Goal: Task Accomplishment & Management: Manage account settings

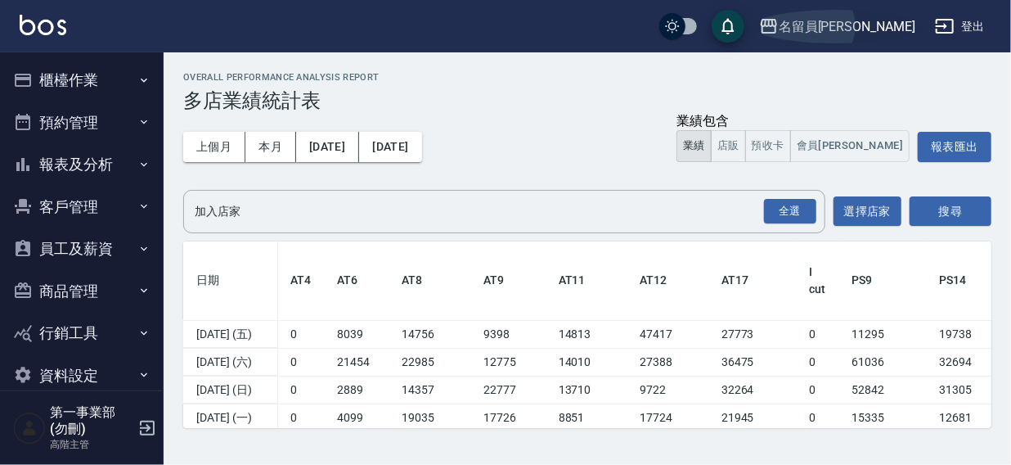
click at [883, 24] on div "名留員[PERSON_NAME]" at bounding box center [847, 26] width 137 height 20
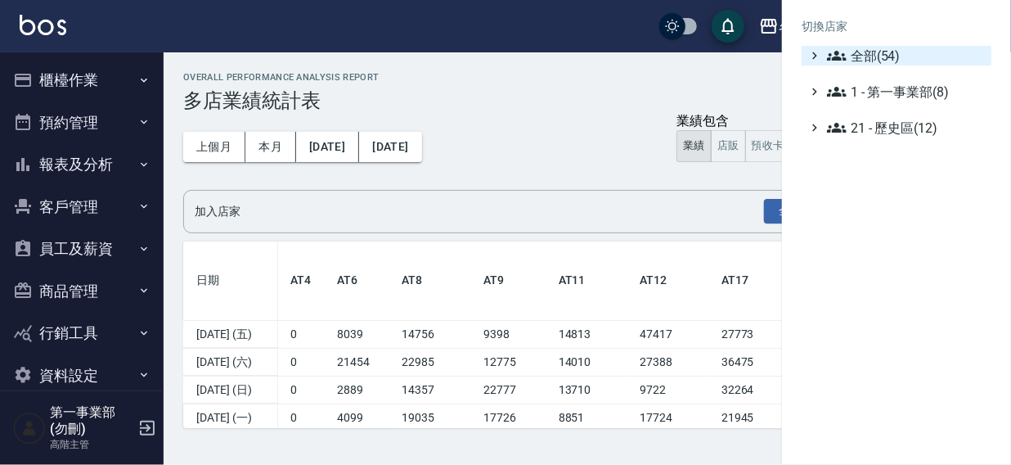
click at [867, 58] on span "全部(54)" at bounding box center [906, 56] width 158 height 20
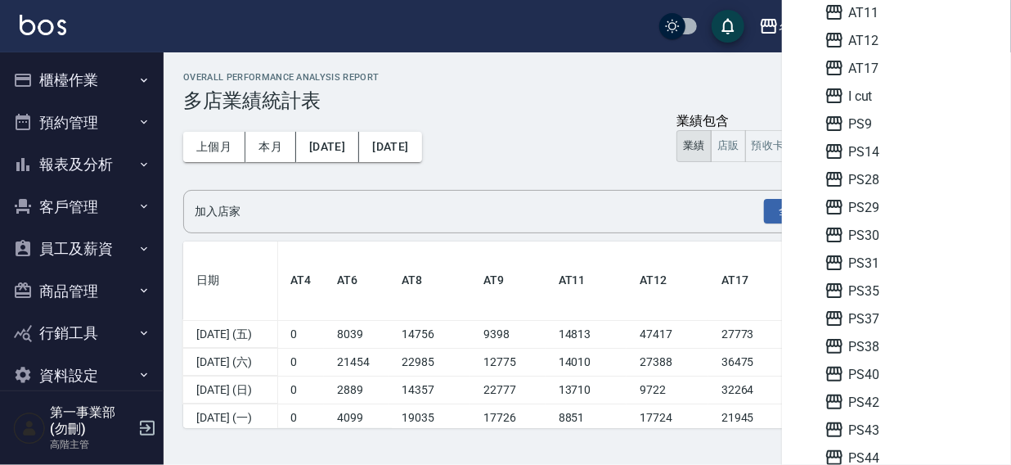
scroll to position [233, 0]
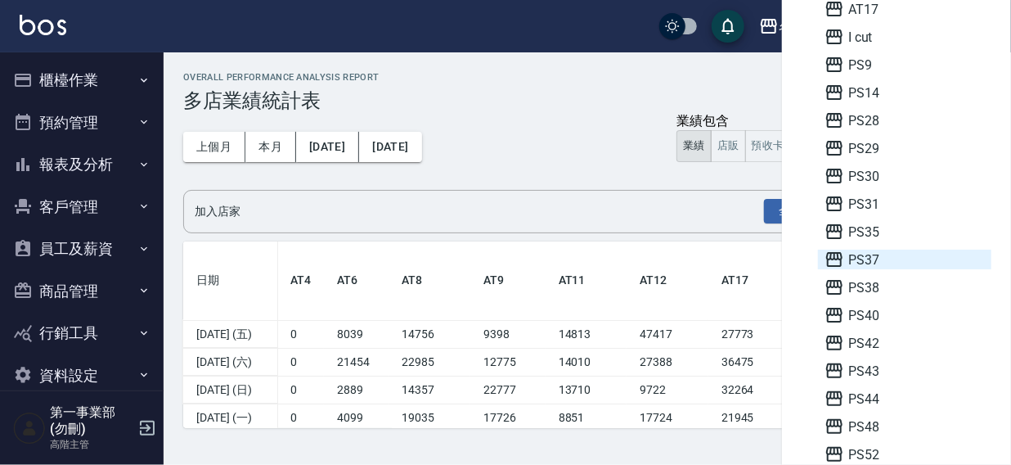
click at [874, 261] on span "PS37" at bounding box center [904, 259] width 160 height 20
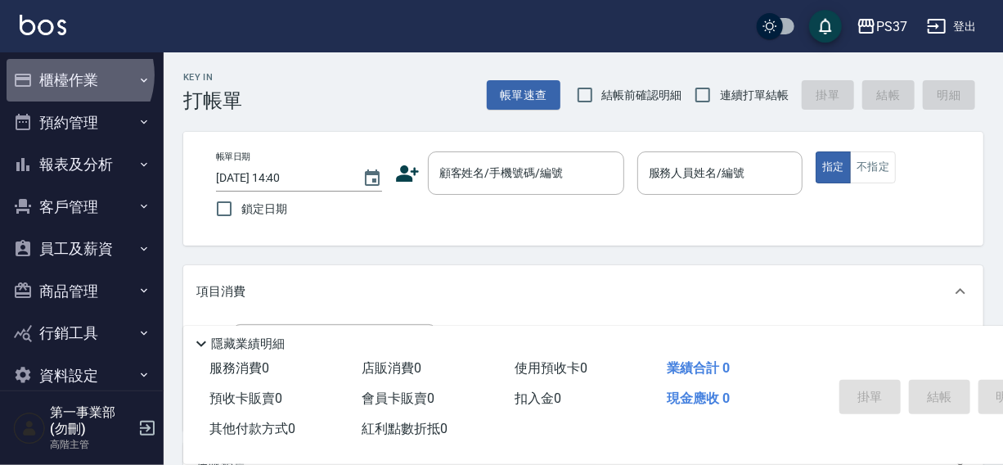
click at [71, 74] on button "櫃檯作業" at bounding box center [82, 80] width 151 height 43
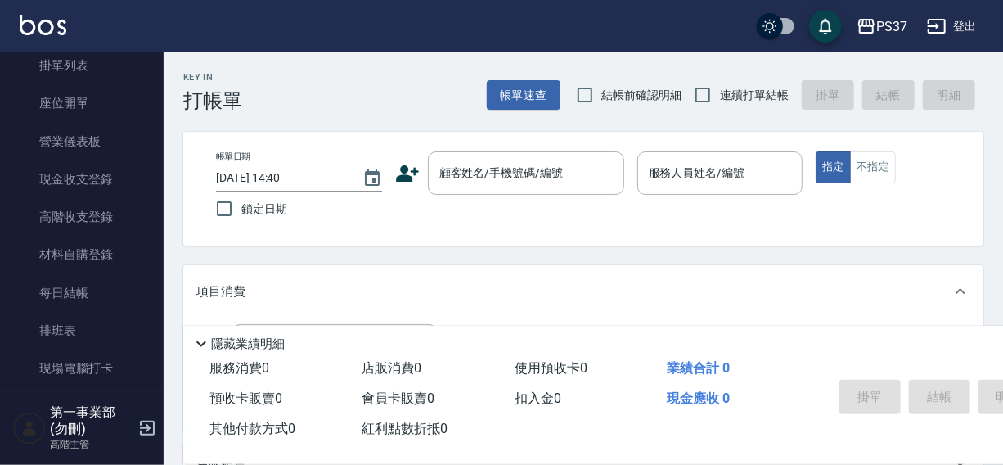
scroll to position [199, 0]
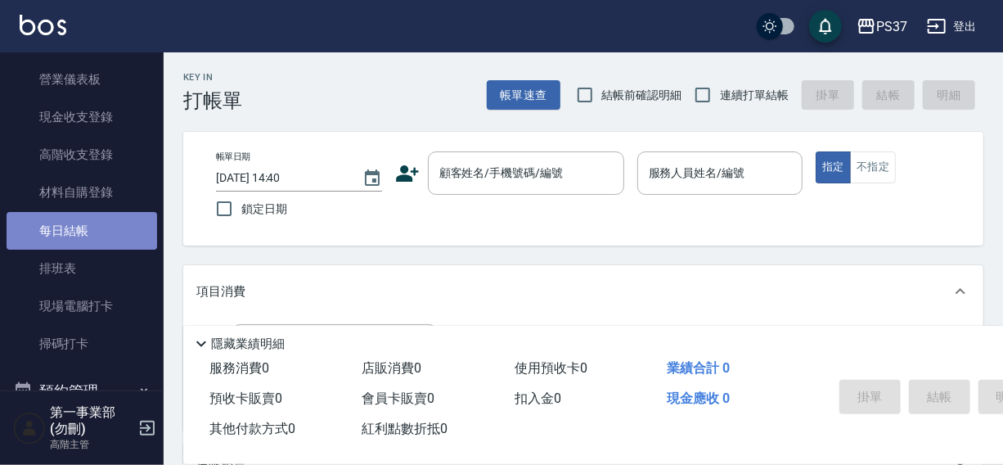
click at [93, 222] on link "每日結帳" at bounding box center [82, 231] width 151 height 38
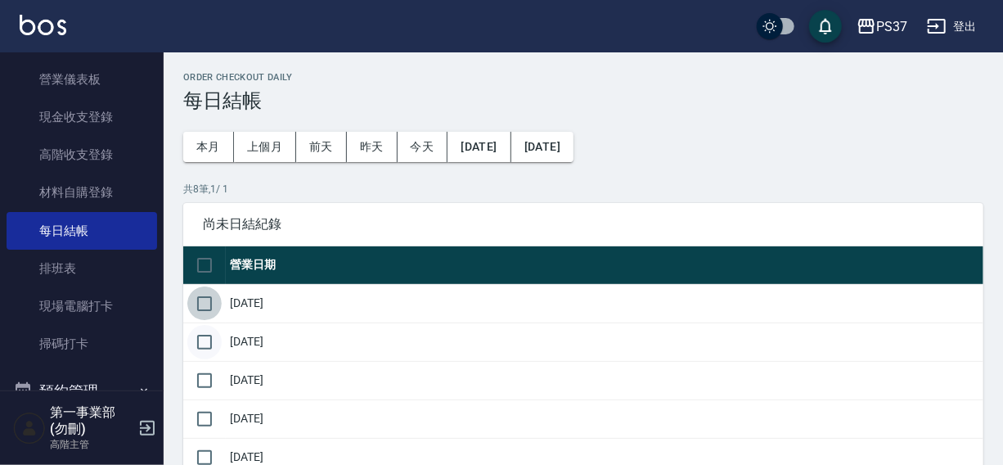
drag, startPoint x: 205, startPoint y: 303, endPoint x: 202, endPoint y: 344, distance: 41.0
click at [204, 307] on input "checkbox" at bounding box center [204, 303] width 34 height 34
checkbox input "true"
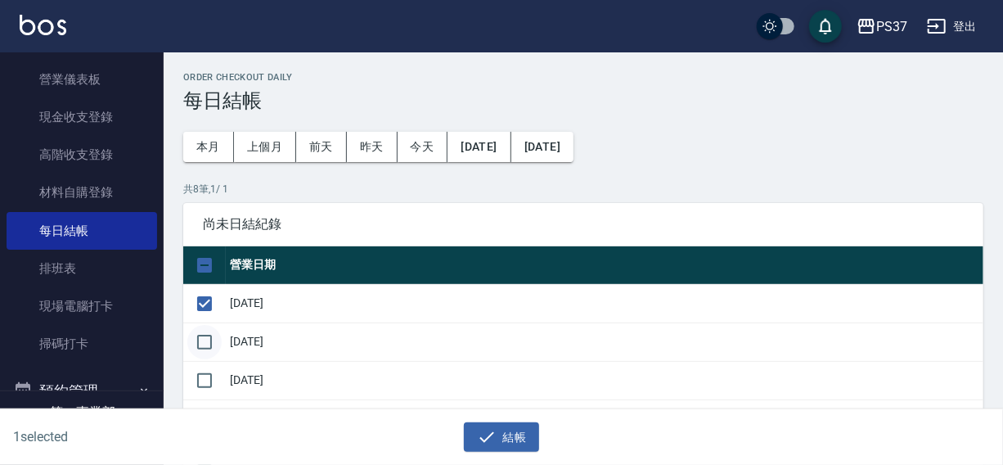
click at [202, 353] on input "checkbox" at bounding box center [204, 342] width 34 height 34
checkbox input "true"
click at [204, 383] on input "checkbox" at bounding box center [204, 380] width 34 height 34
checkbox input "true"
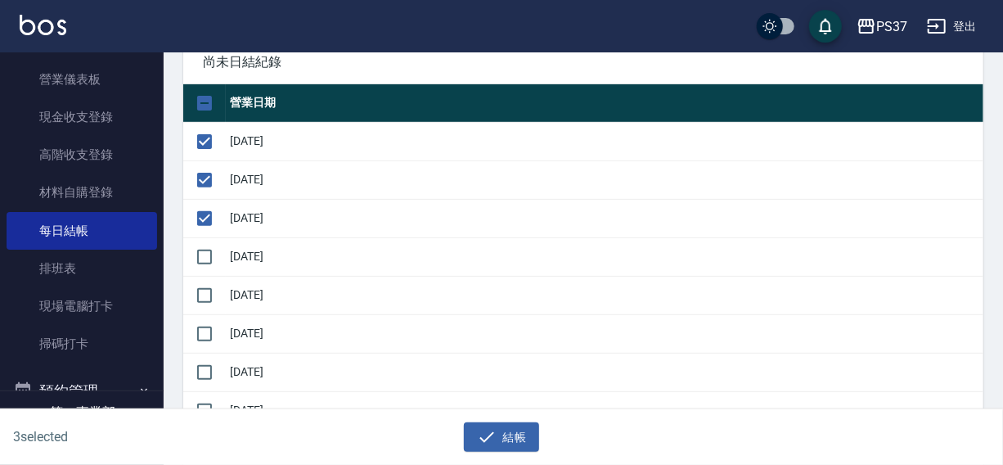
scroll to position [182, 0]
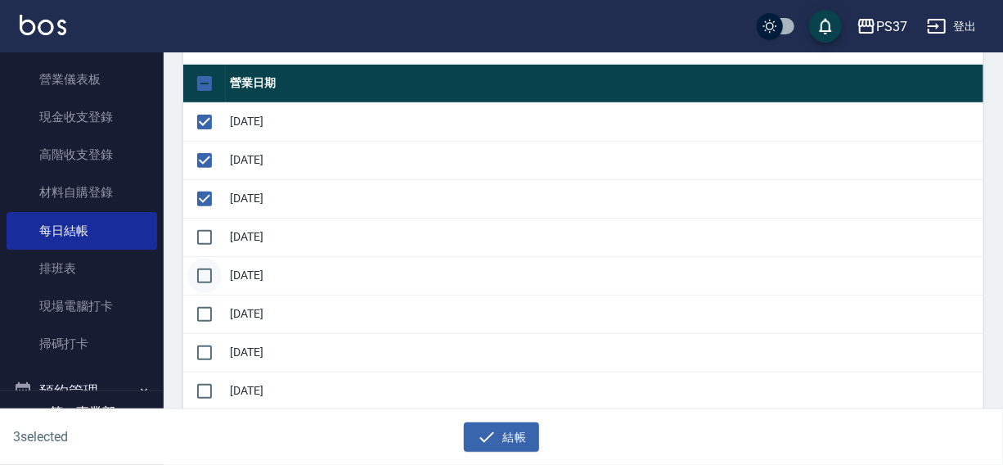
drag, startPoint x: 207, startPoint y: 236, endPoint x: 207, endPoint y: 271, distance: 34.4
click at [207, 242] on input "checkbox" at bounding box center [204, 237] width 34 height 34
checkbox input "true"
drag, startPoint x: 207, startPoint y: 271, endPoint x: 207, endPoint y: 284, distance: 13.1
click at [208, 273] on input "checkbox" at bounding box center [204, 275] width 34 height 34
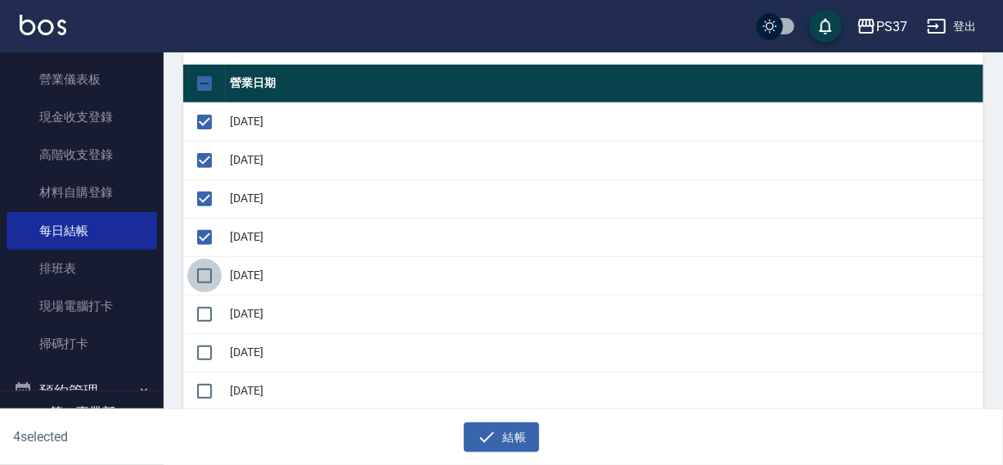
checkbox input "true"
drag, startPoint x: 204, startPoint y: 294, endPoint x: 200, endPoint y: 329, distance: 34.5
click at [204, 303] on input "checkbox" at bounding box center [204, 314] width 34 height 34
checkbox input "true"
drag, startPoint x: 200, startPoint y: 335, endPoint x: 213, endPoint y: 362, distance: 30.7
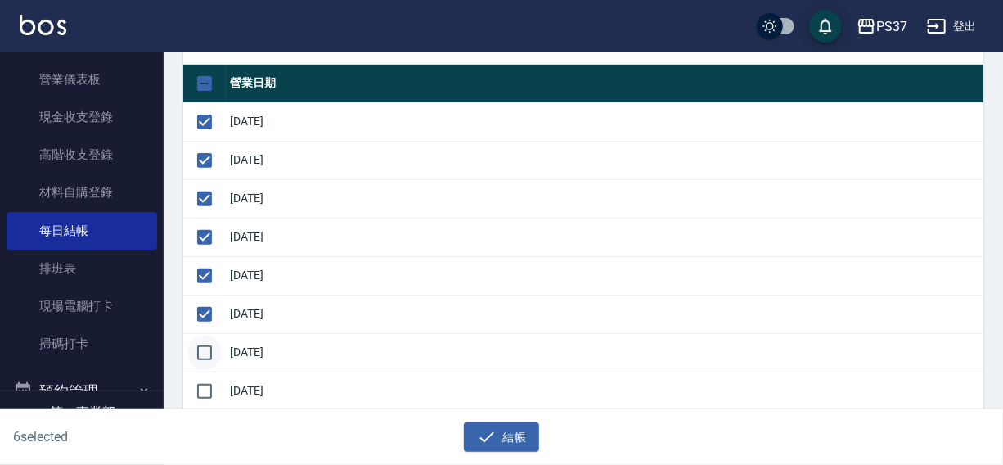
click at [200, 335] on input "checkbox" at bounding box center [204, 352] width 34 height 34
checkbox input "true"
click at [502, 438] on button "結帳" at bounding box center [502, 437] width 76 height 30
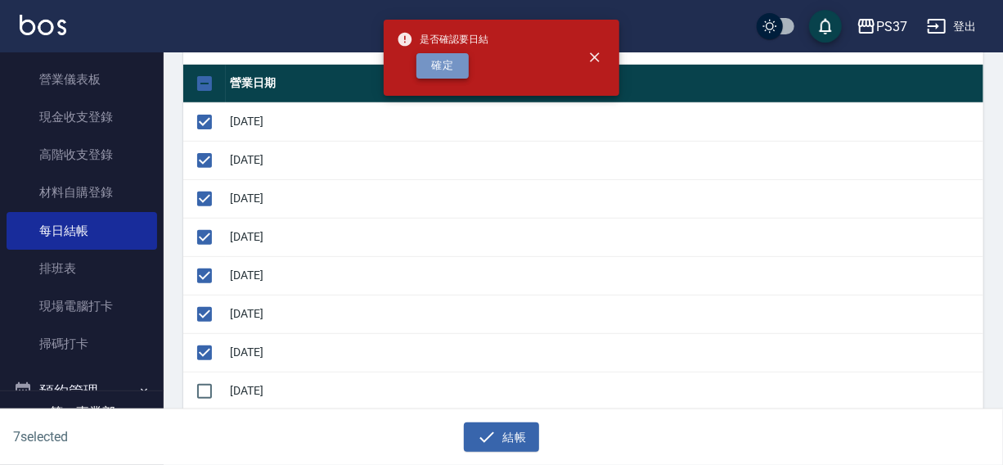
click at [457, 74] on button "確定" at bounding box center [442, 65] width 52 height 25
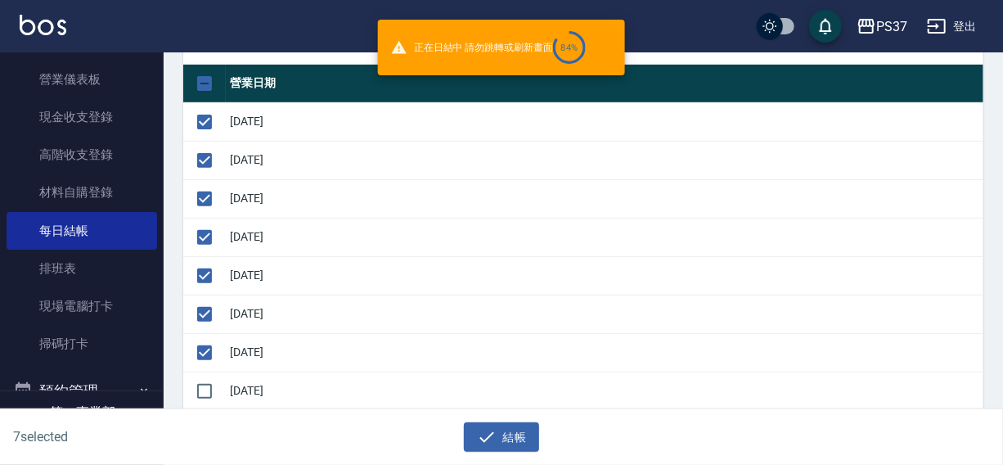
checkbox input "false"
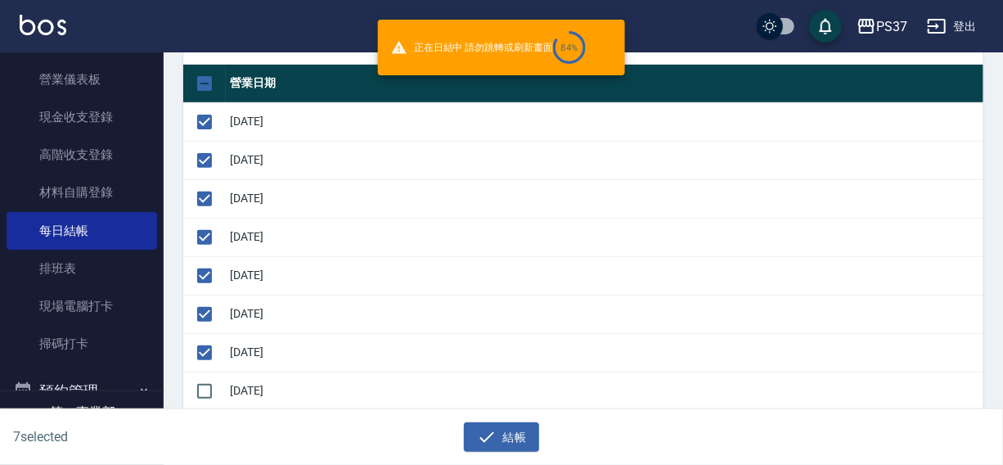
checkbox input "false"
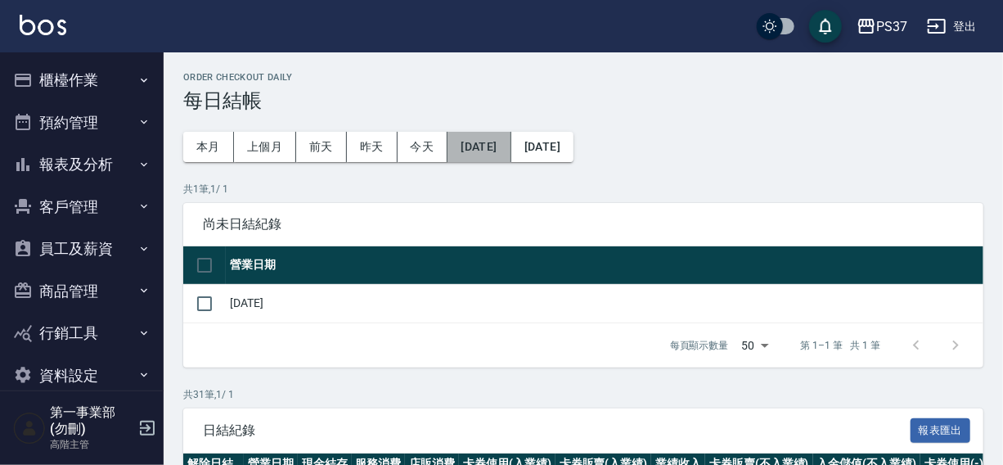
click at [482, 150] on button "[DATE]" at bounding box center [478, 147] width 63 height 30
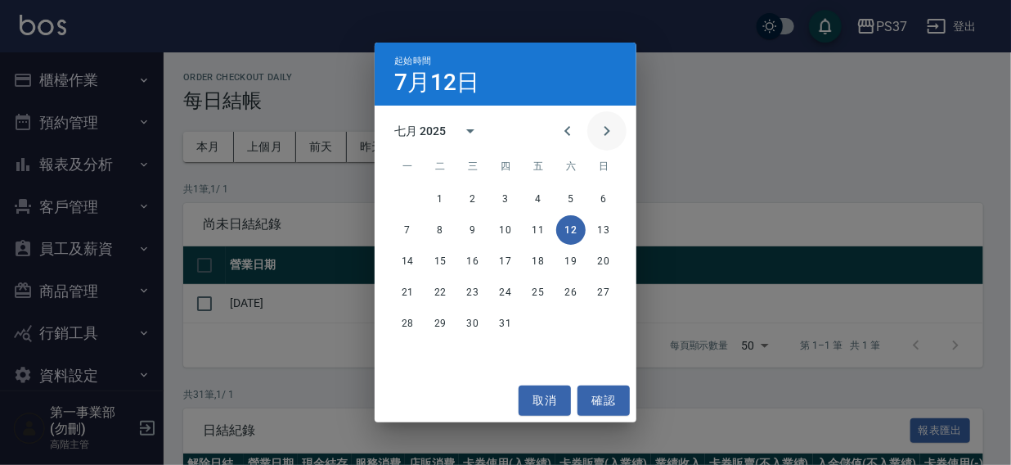
click at [613, 130] on icon "Next month" at bounding box center [607, 131] width 20 height 20
click at [469, 232] on button "6" at bounding box center [472, 229] width 29 height 29
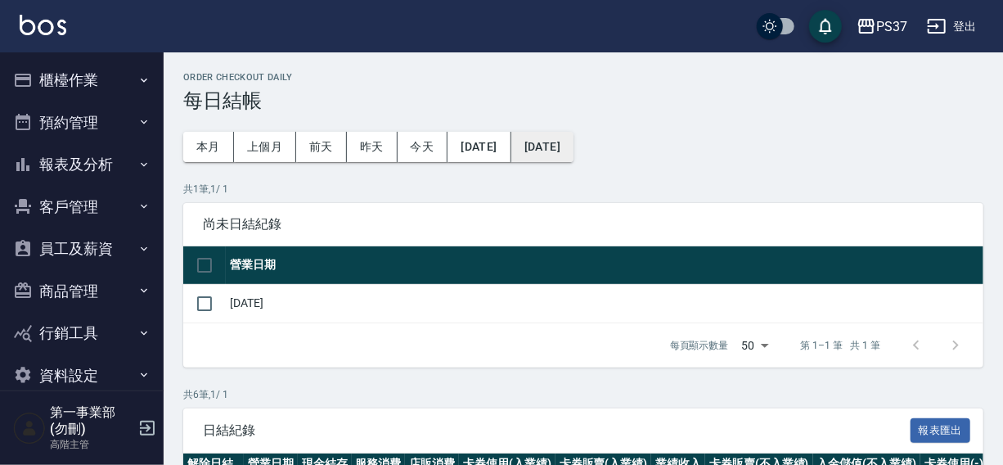
click at [573, 153] on button "[DATE]" at bounding box center [542, 147] width 62 height 30
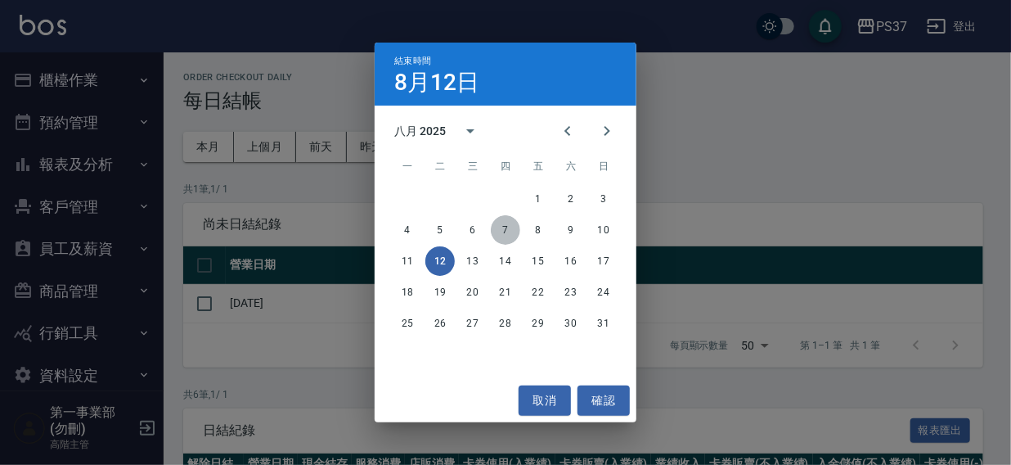
click at [507, 231] on button "7" at bounding box center [505, 229] width 29 height 29
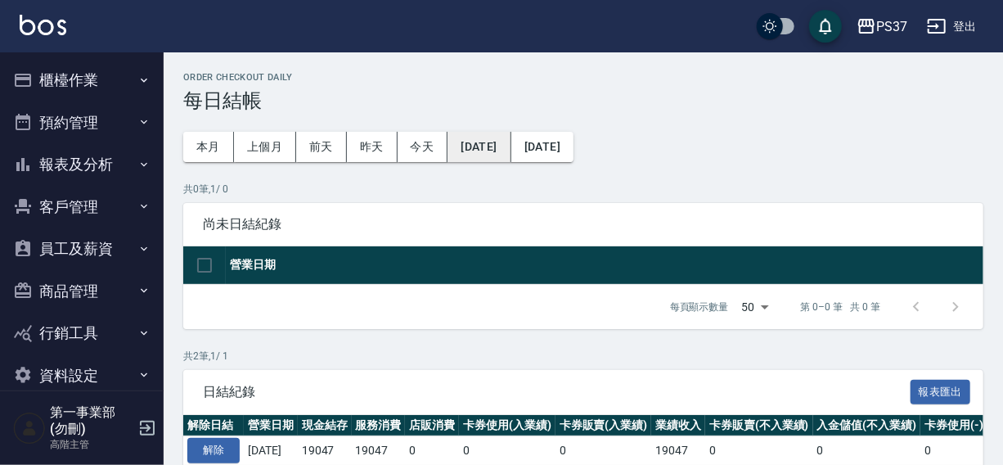
click at [506, 143] on button "2025/08/06" at bounding box center [478, 147] width 63 height 30
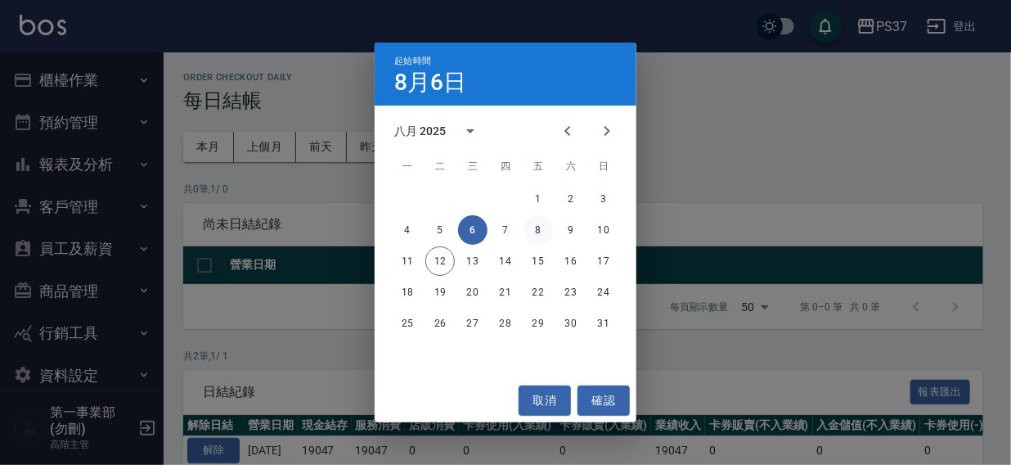
click at [528, 228] on button "8" at bounding box center [537, 229] width 29 height 29
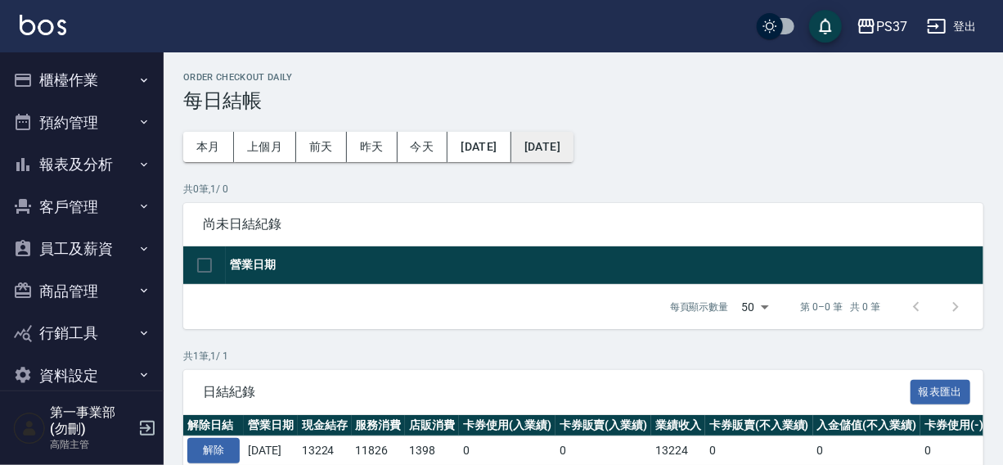
click at [564, 139] on button "2025/08/08" at bounding box center [542, 147] width 62 height 30
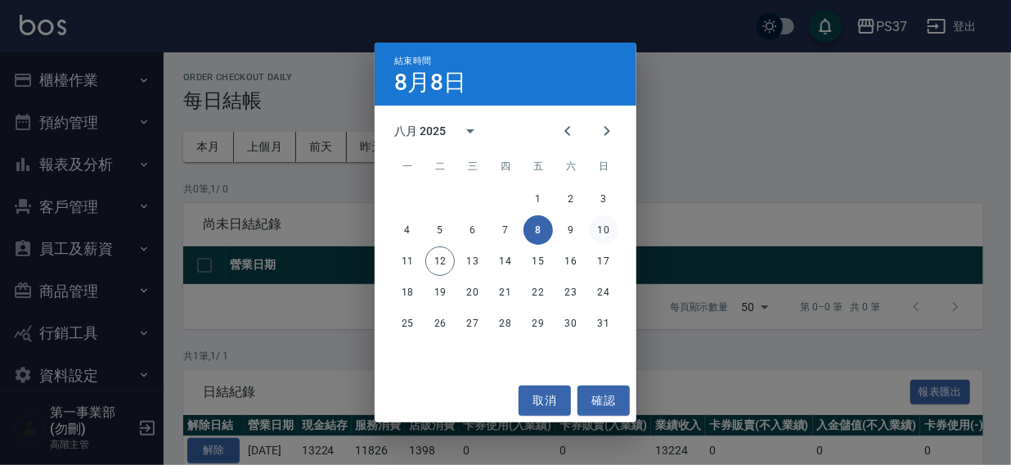
click at [604, 229] on button "10" at bounding box center [603, 229] width 29 height 29
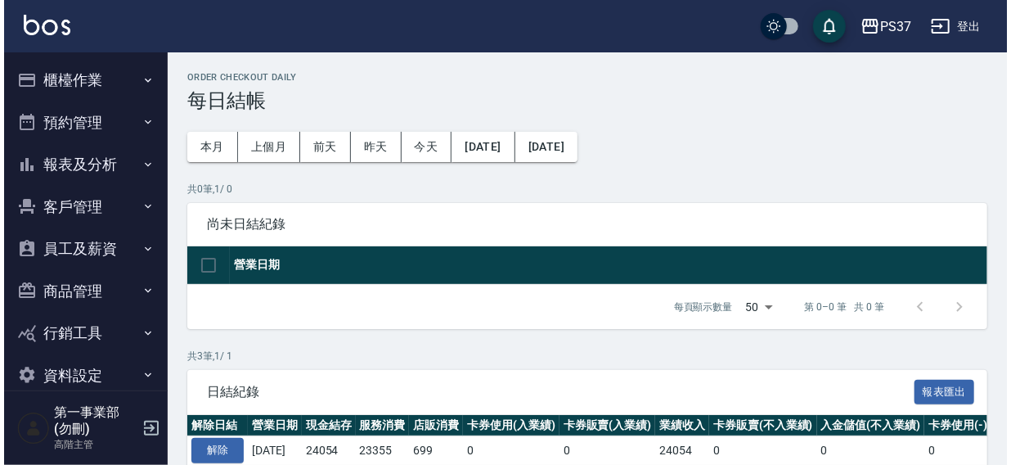
scroll to position [155, 0]
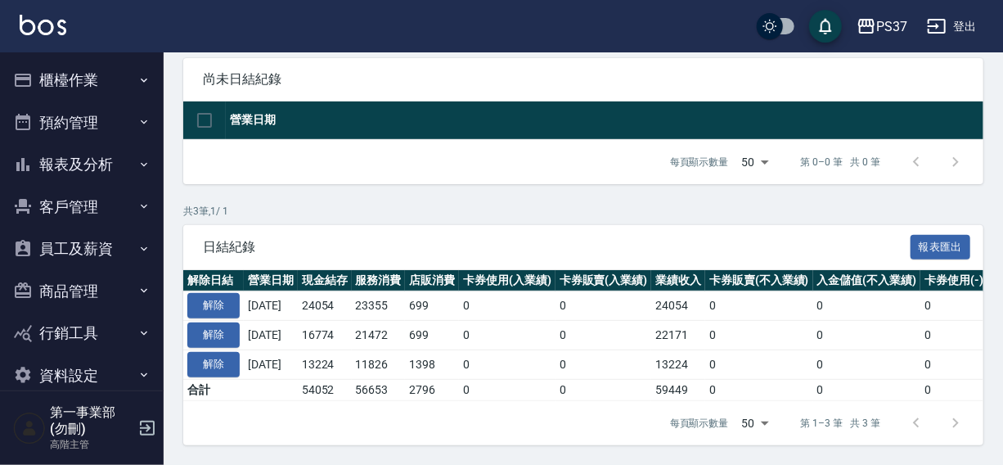
click at [597, 40] on div "PS37 登出" at bounding box center [501, 26] width 1003 height 52
click at [898, 23] on div "PS37" at bounding box center [891, 26] width 31 height 20
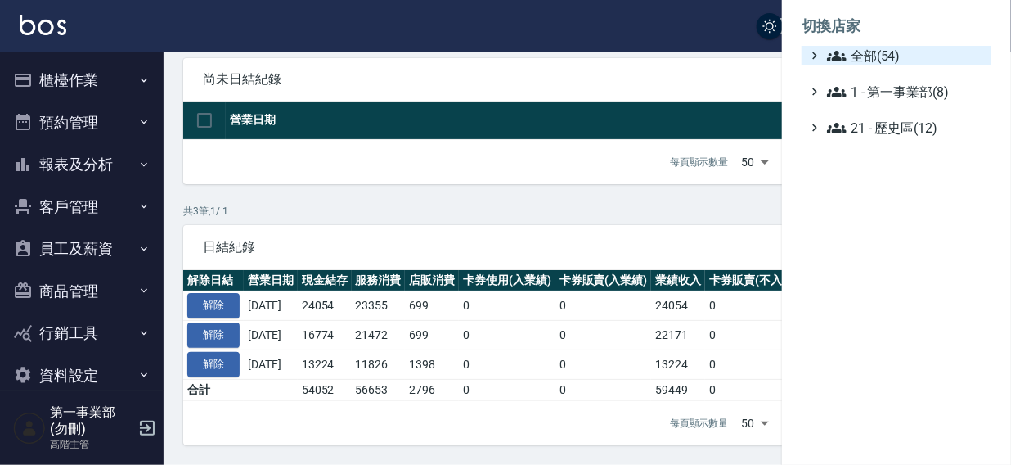
click at [882, 55] on span "全部(54)" at bounding box center [906, 56] width 158 height 20
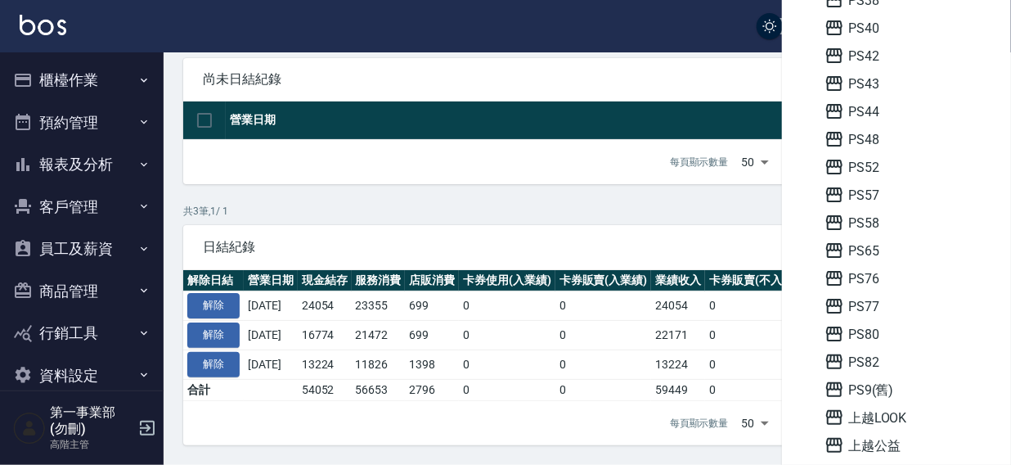
scroll to position [589, 0]
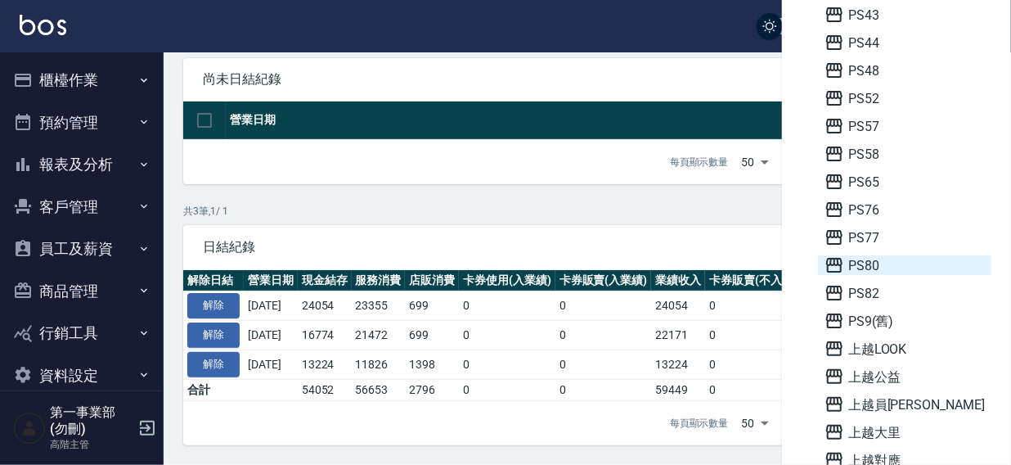
click at [876, 267] on span "PS80" at bounding box center [904, 265] width 160 height 20
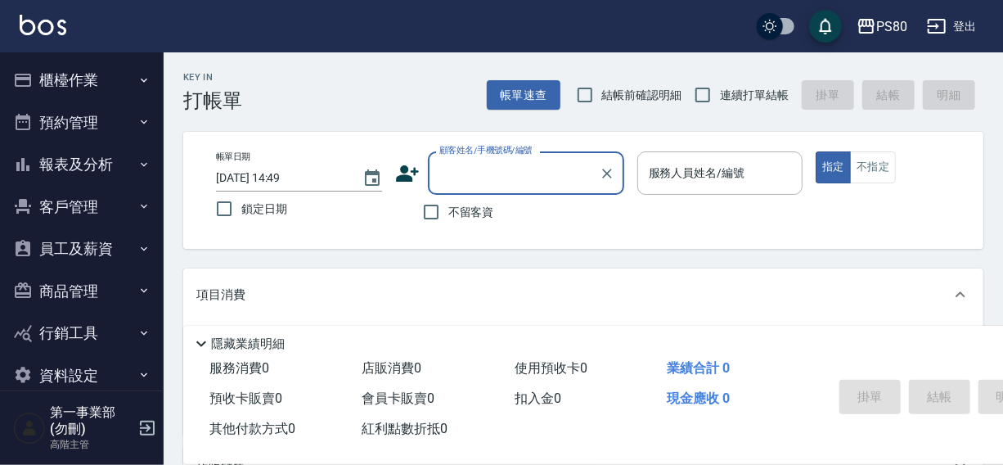
scroll to position [25, 0]
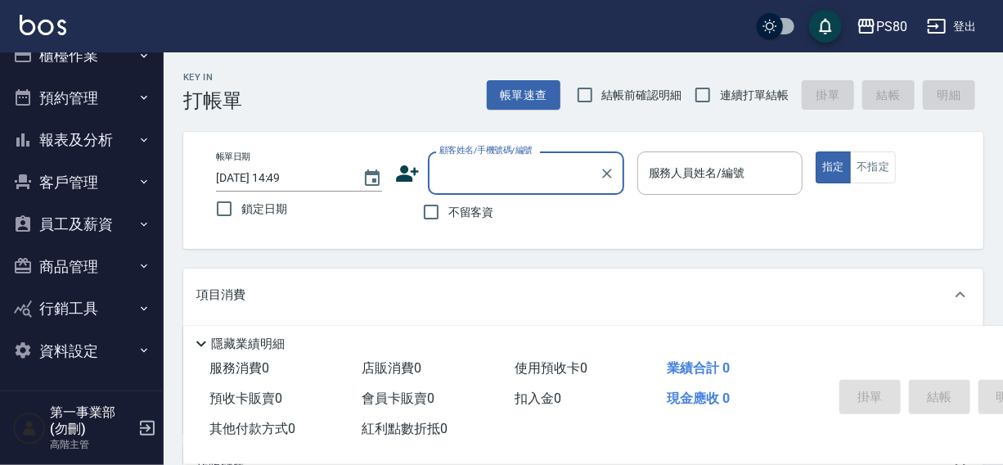
click at [79, 228] on button "員工及薪資" at bounding box center [82, 224] width 151 height 43
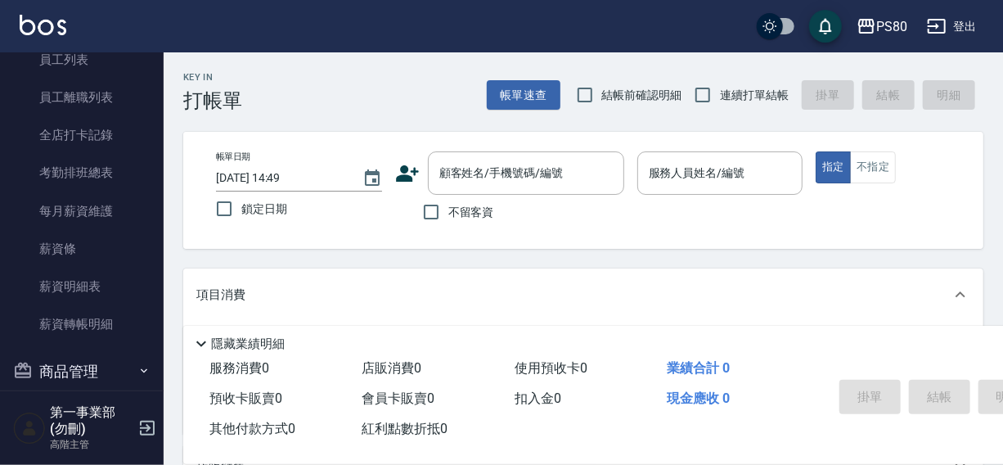
scroll to position [259, 0]
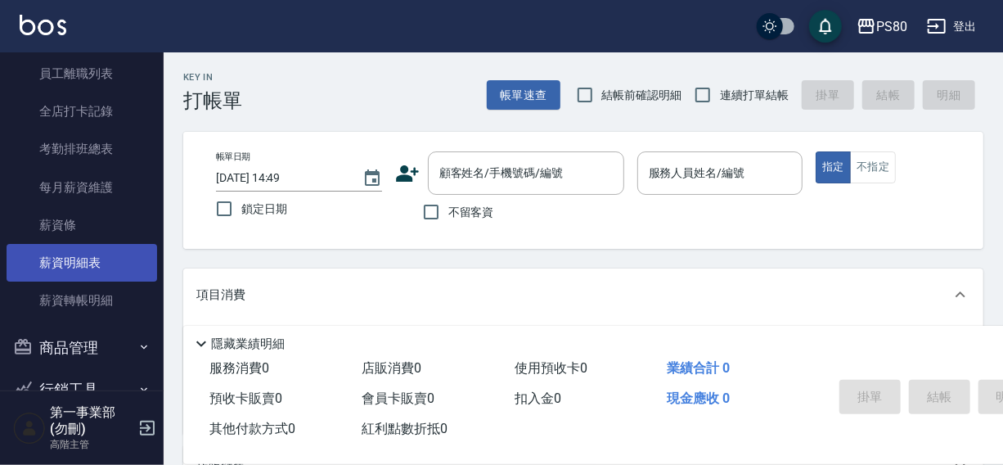
click at [66, 249] on link "薪資明細表" at bounding box center [82, 263] width 151 height 38
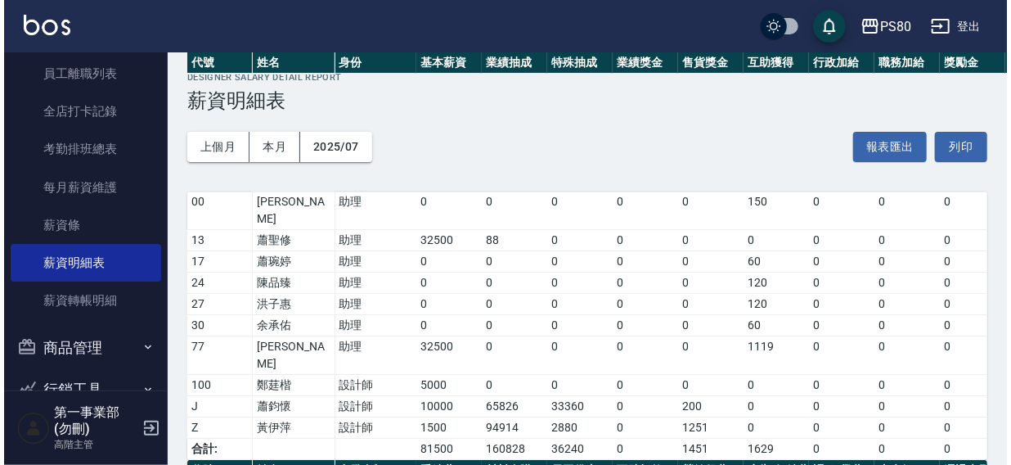
scroll to position [258, 0]
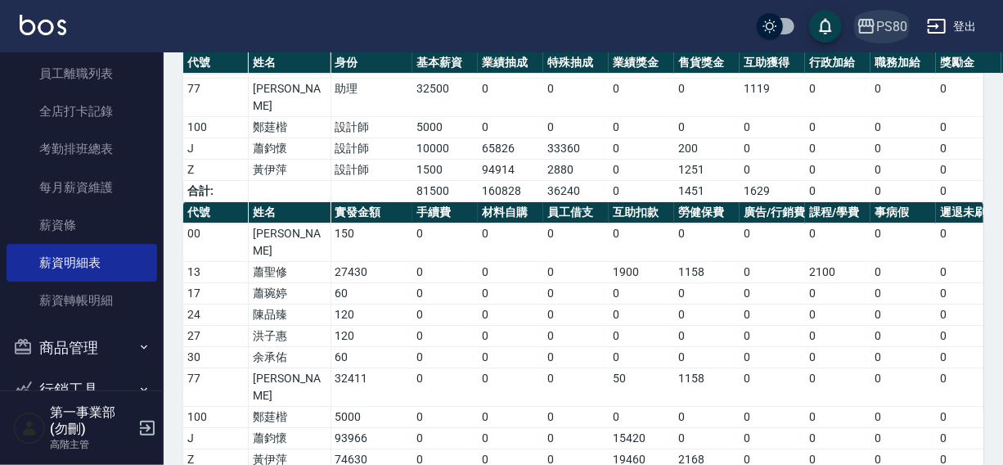
click at [901, 24] on div "PS80" at bounding box center [891, 26] width 31 height 20
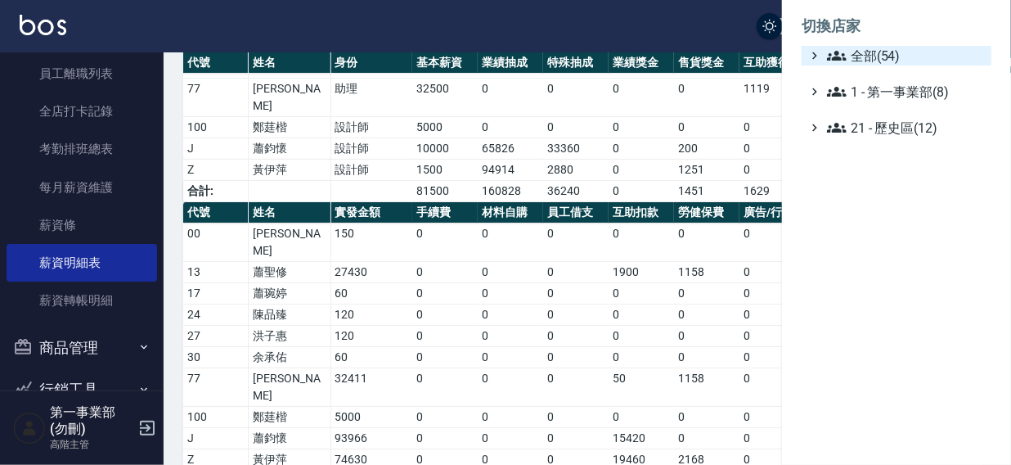
click at [871, 53] on span "全部(54)" at bounding box center [906, 56] width 158 height 20
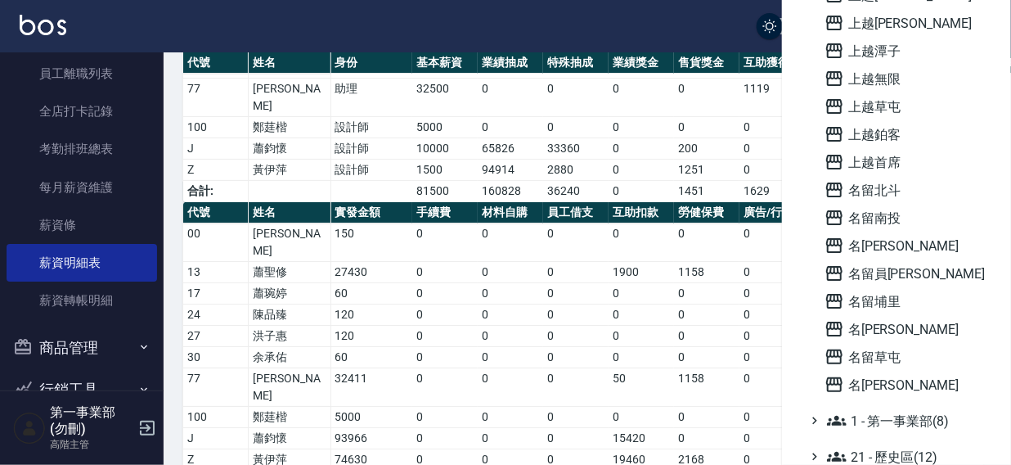
scroll to position [1167, 0]
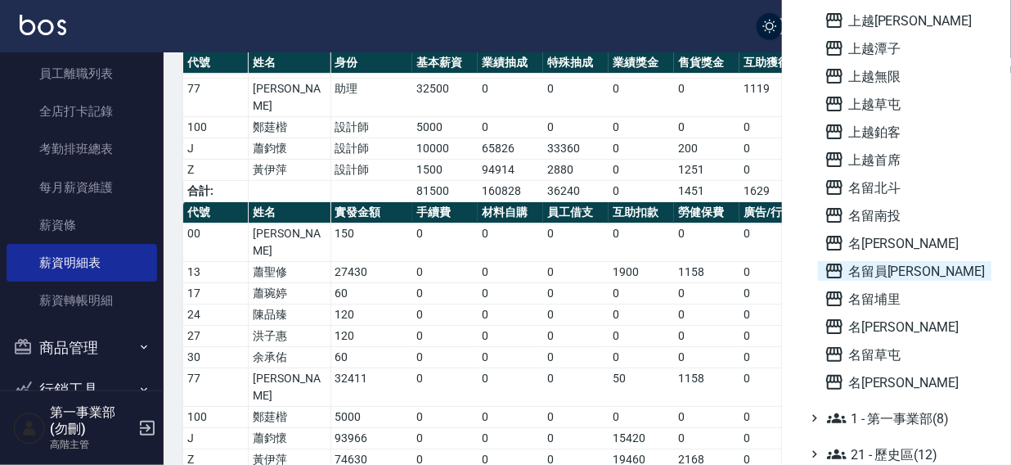
click at [878, 267] on span "名留員[PERSON_NAME]" at bounding box center [904, 271] width 160 height 20
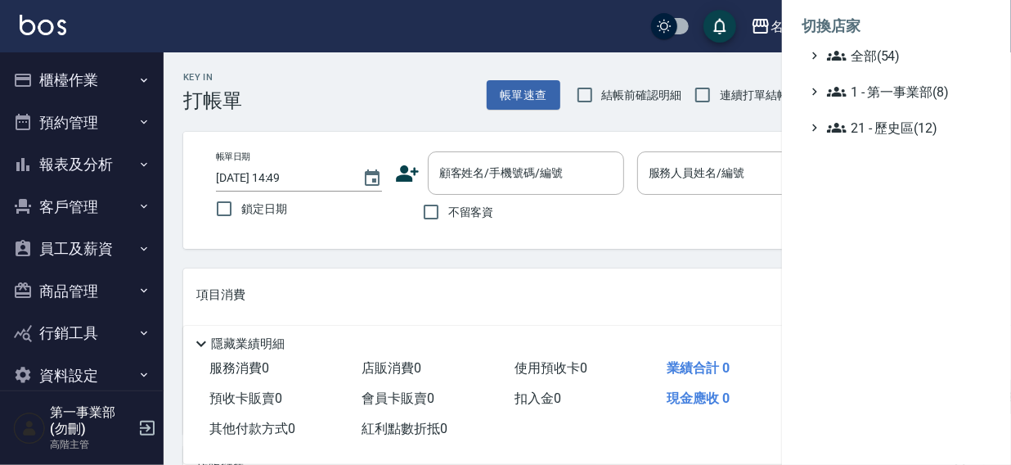
click at [875, 60] on span "全部(54)" at bounding box center [906, 56] width 158 height 20
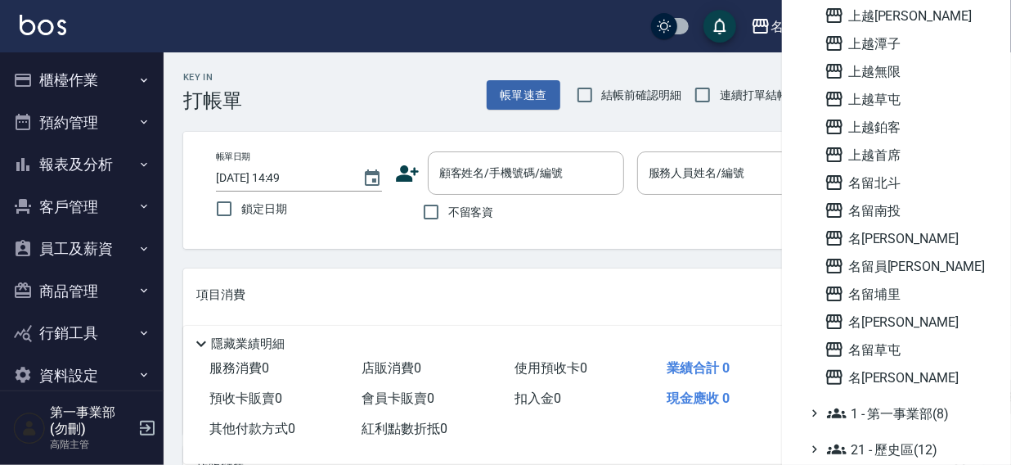
scroll to position [766, 0]
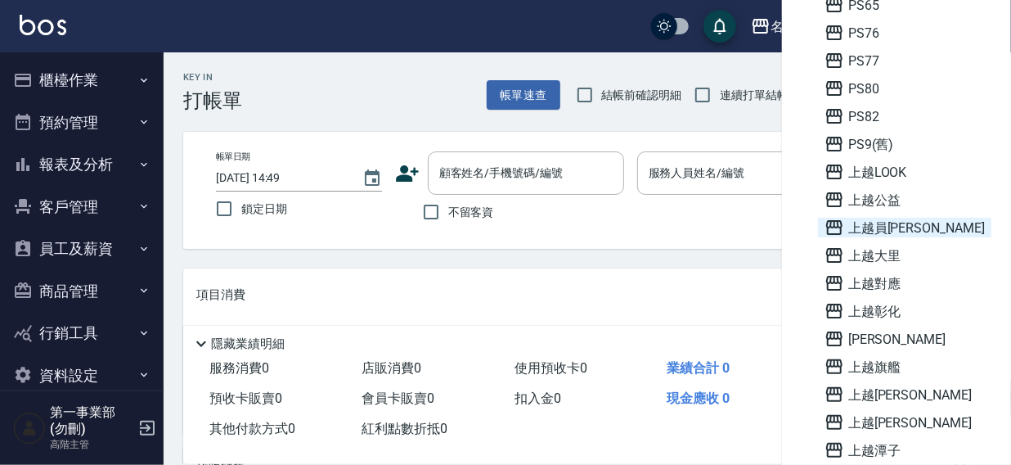
click at [892, 223] on span "上越員[PERSON_NAME]" at bounding box center [904, 228] width 160 height 20
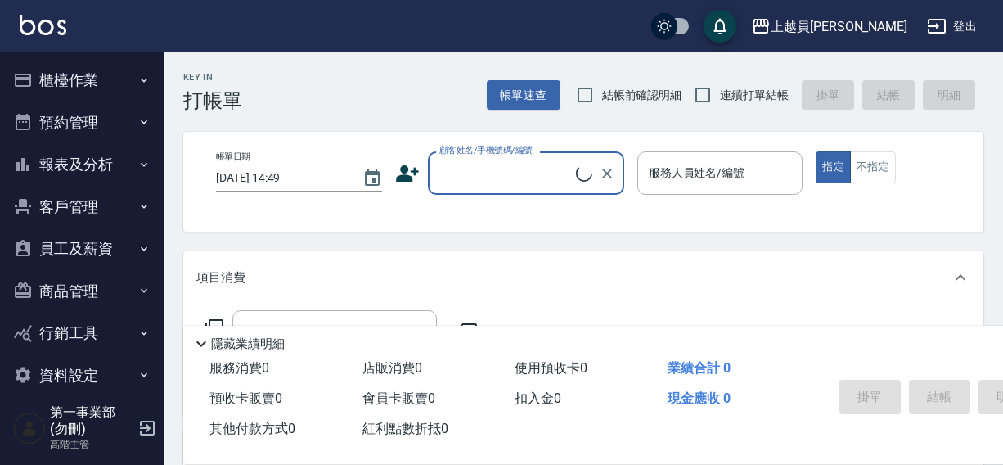
click at [56, 167] on button "報表及分析" at bounding box center [82, 164] width 151 height 43
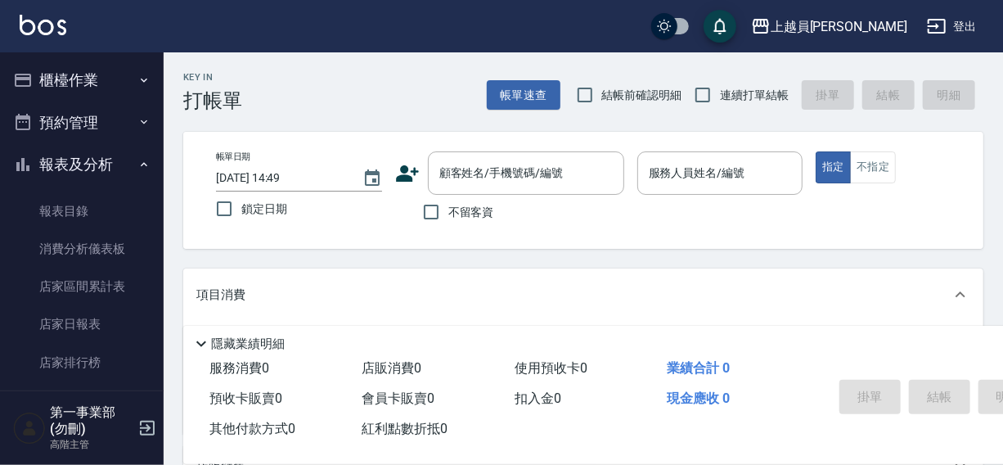
click at [56, 167] on button "報表及分析" at bounding box center [82, 164] width 151 height 43
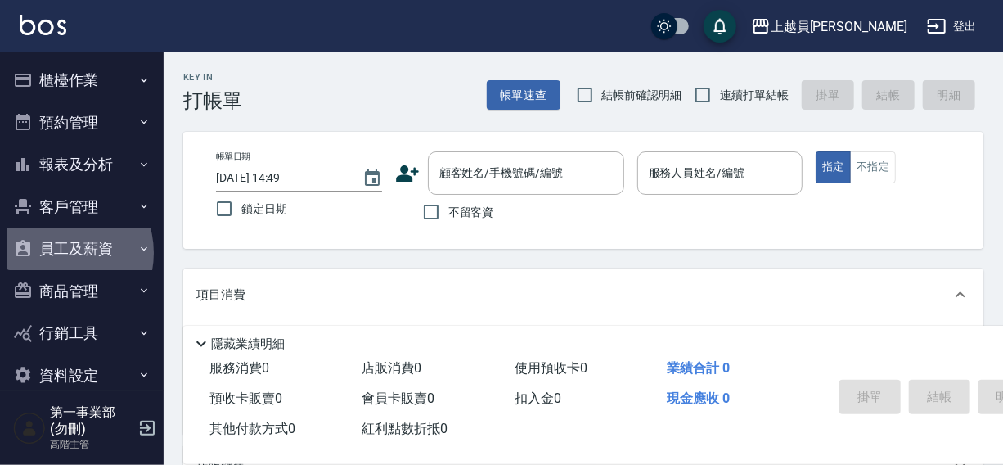
click at [60, 253] on button "員工及薪資" at bounding box center [82, 248] width 151 height 43
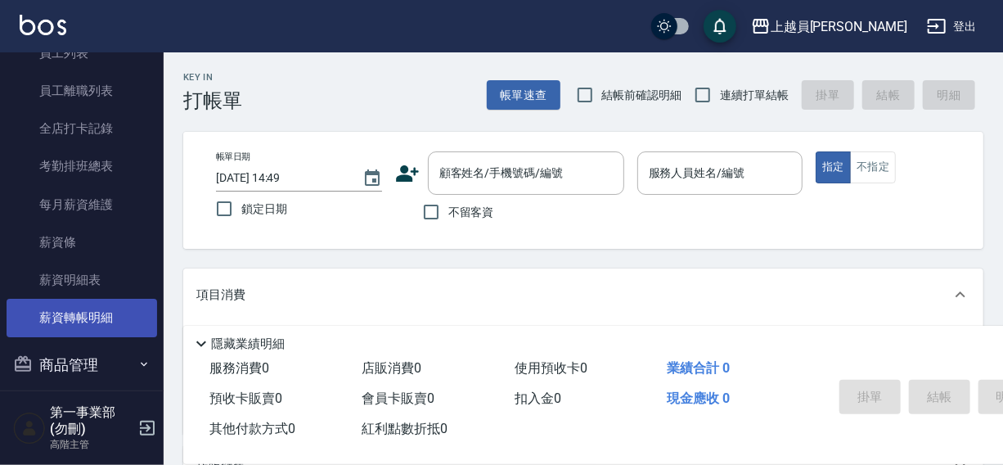
scroll to position [246, 0]
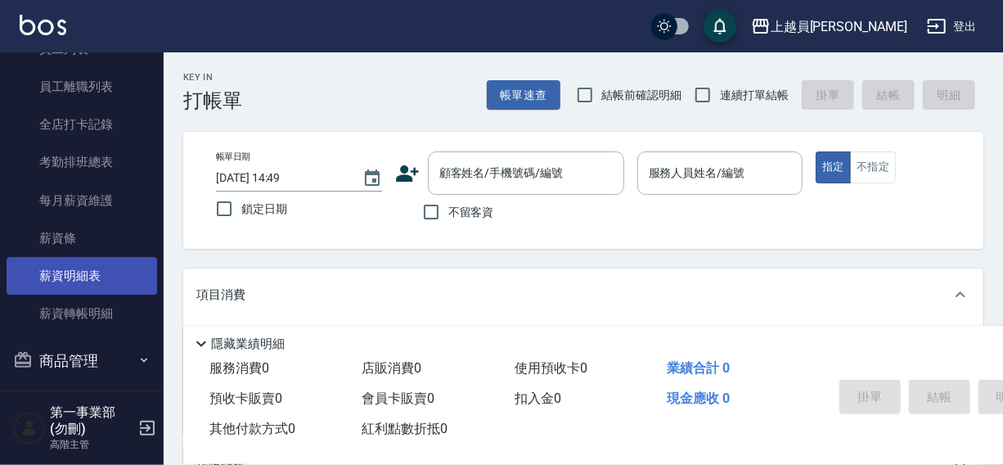
click at [85, 278] on link "薪資明細表" at bounding box center [82, 276] width 151 height 38
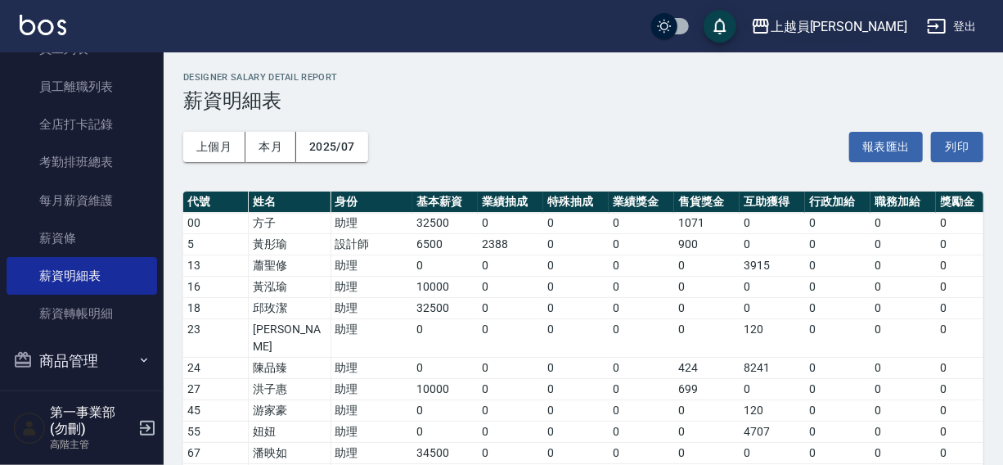
click at [874, 25] on div "上越員[PERSON_NAME]" at bounding box center [839, 26] width 137 height 20
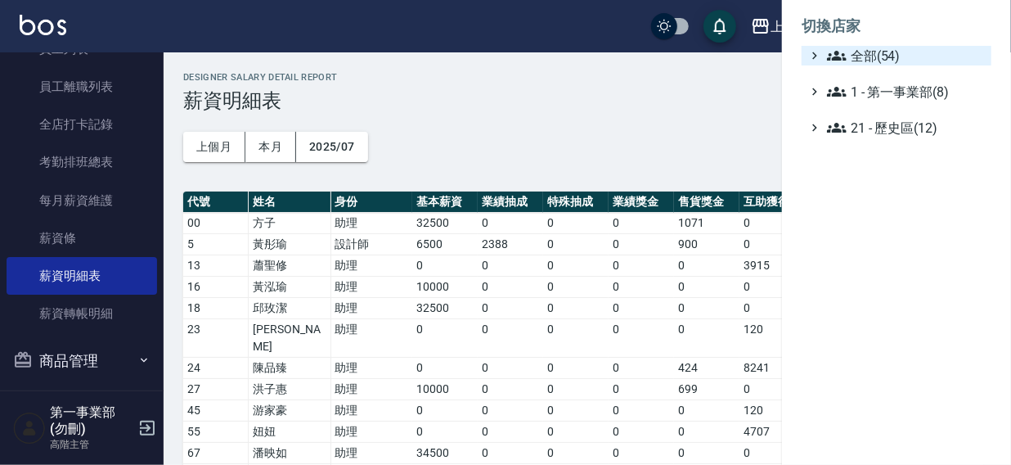
click at [854, 57] on span "全部(54)" at bounding box center [906, 56] width 158 height 20
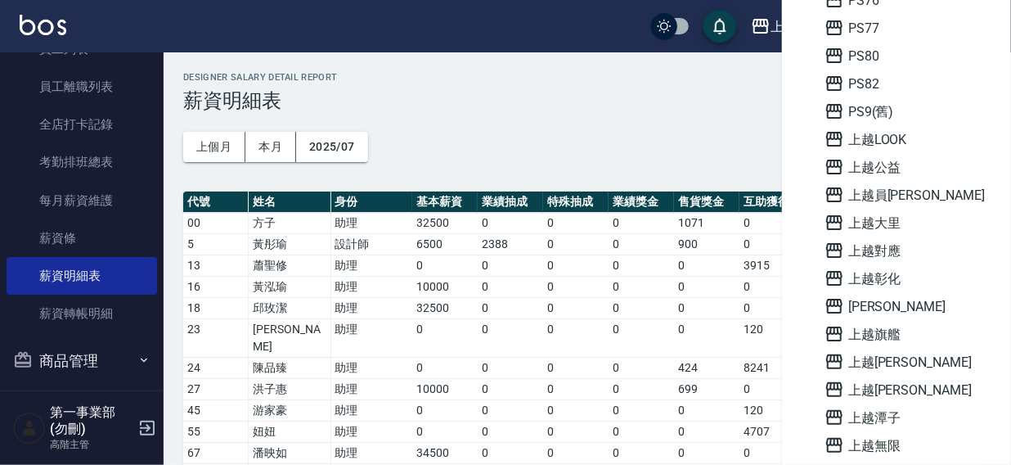
scroll to position [680, 0]
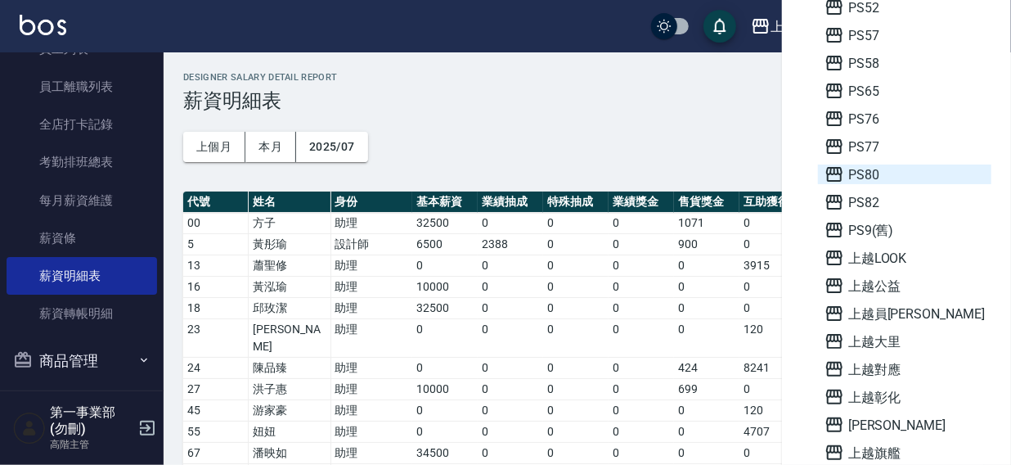
click at [875, 174] on span "PS80" at bounding box center [904, 174] width 160 height 20
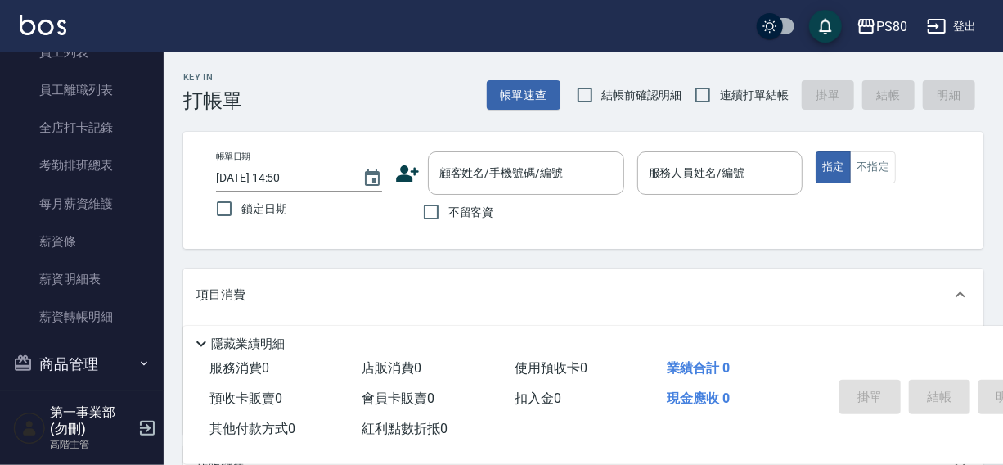
scroll to position [291, 0]
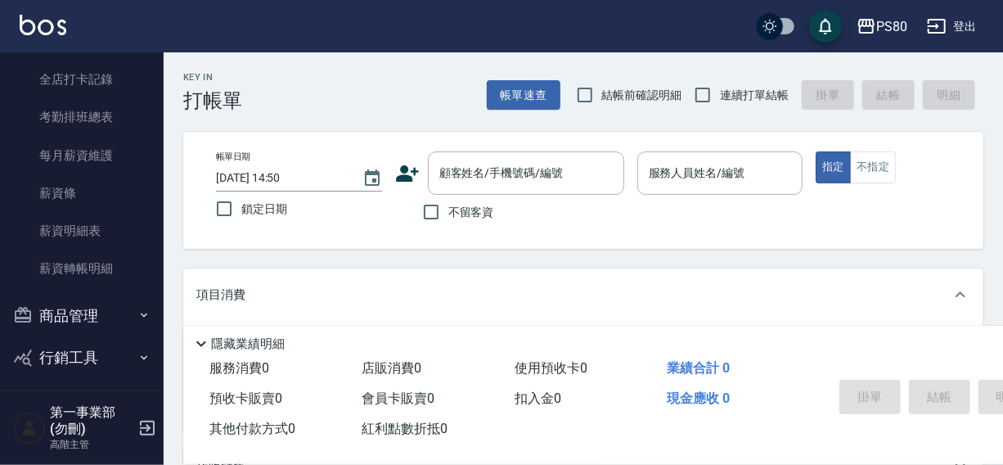
drag, startPoint x: 79, startPoint y: 224, endPoint x: 164, endPoint y: 197, distance: 89.2
click at [78, 224] on link "薪資明細表" at bounding box center [82, 231] width 151 height 38
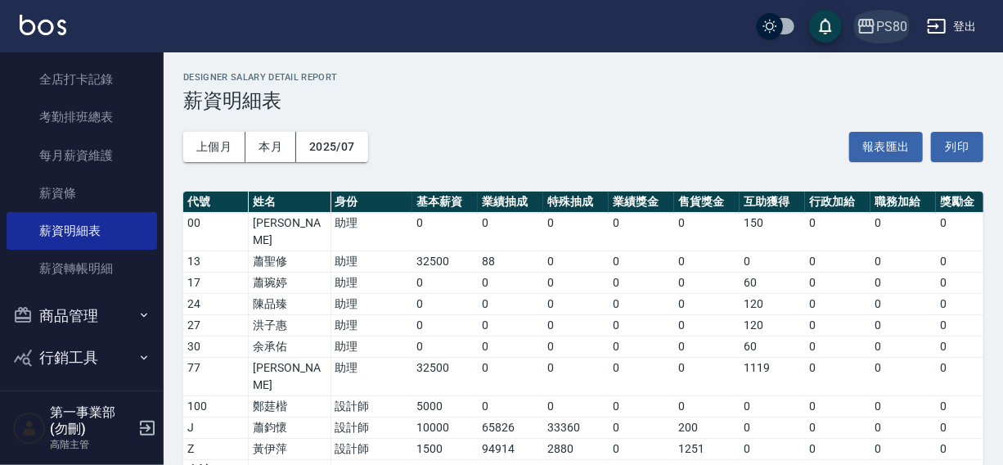
click at [885, 30] on div "PS80" at bounding box center [891, 26] width 31 height 20
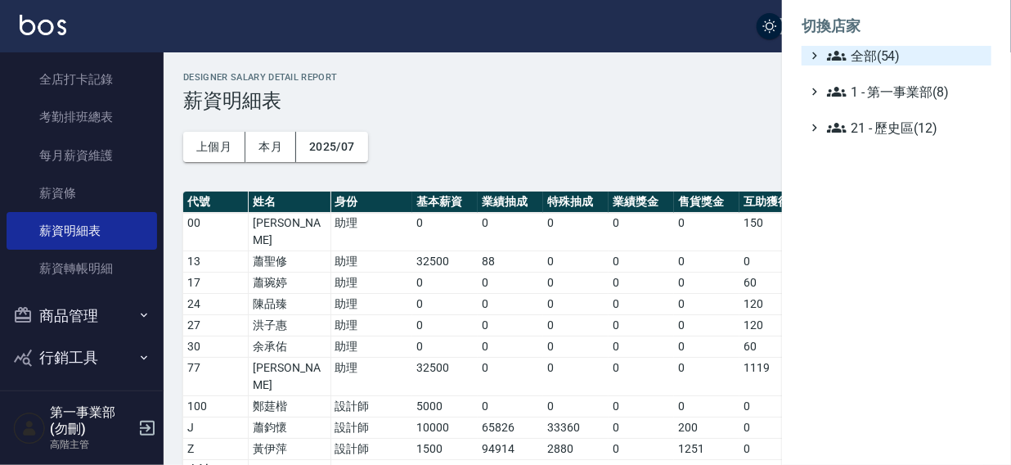
click at [879, 56] on span "全部(54)" at bounding box center [906, 56] width 158 height 20
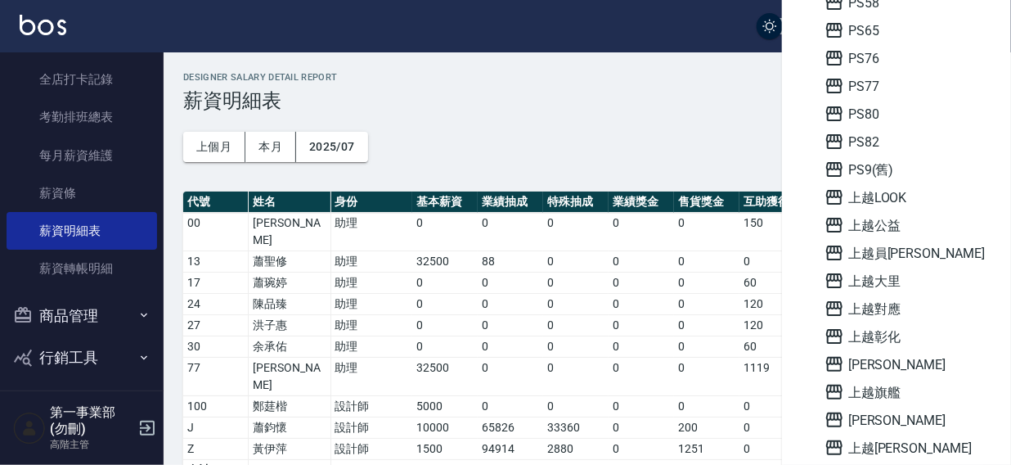
scroll to position [764, 0]
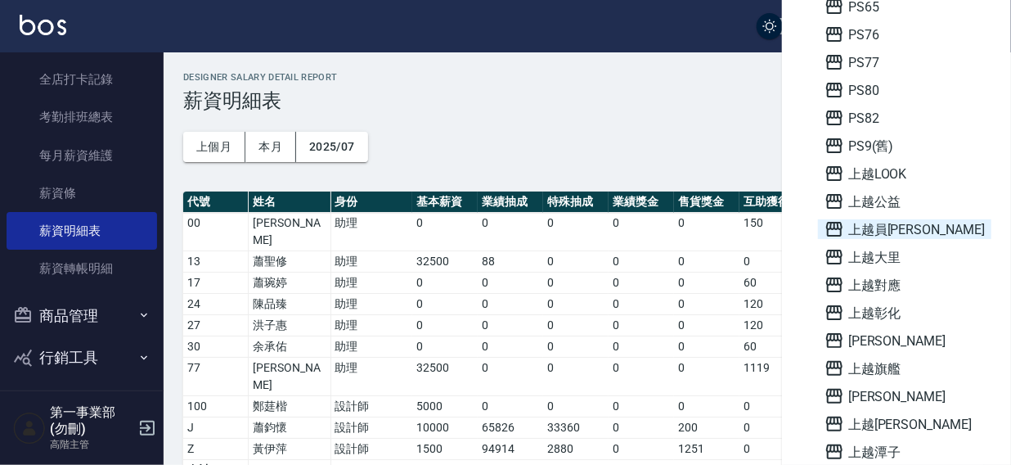
click at [875, 228] on span "上越員[PERSON_NAME]" at bounding box center [904, 229] width 160 height 20
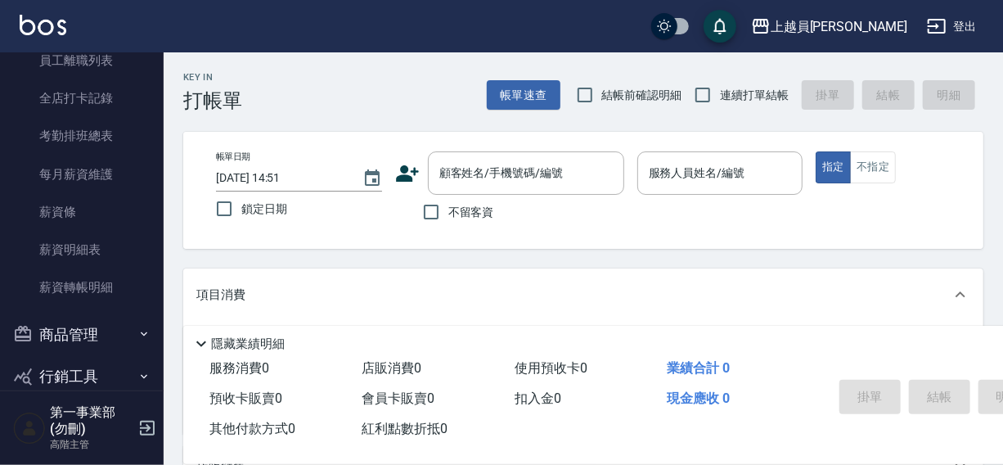
scroll to position [290, 0]
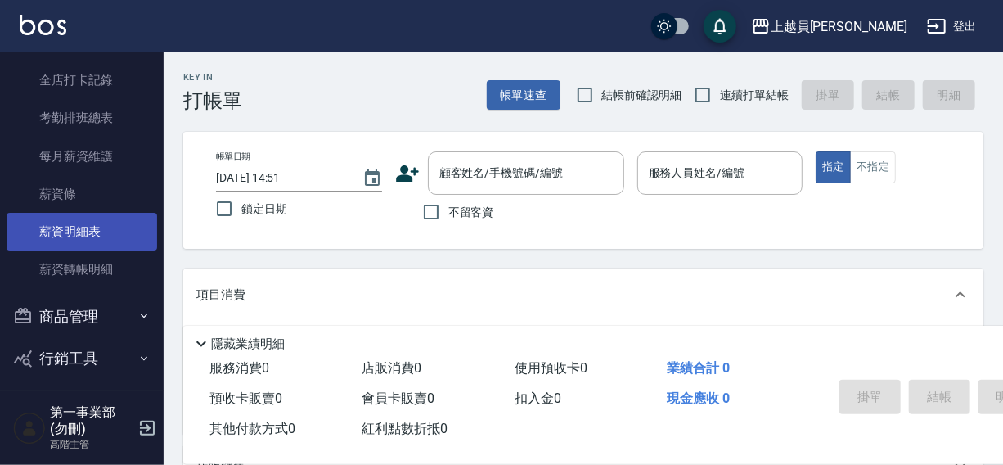
click at [65, 235] on link "薪資明細表" at bounding box center [82, 232] width 151 height 38
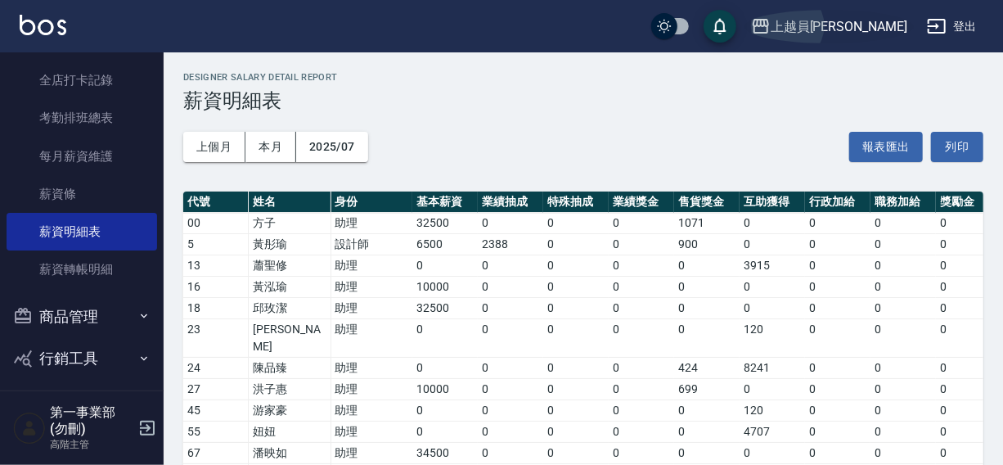
click at [863, 28] on div "上越員[PERSON_NAME]" at bounding box center [839, 26] width 137 height 20
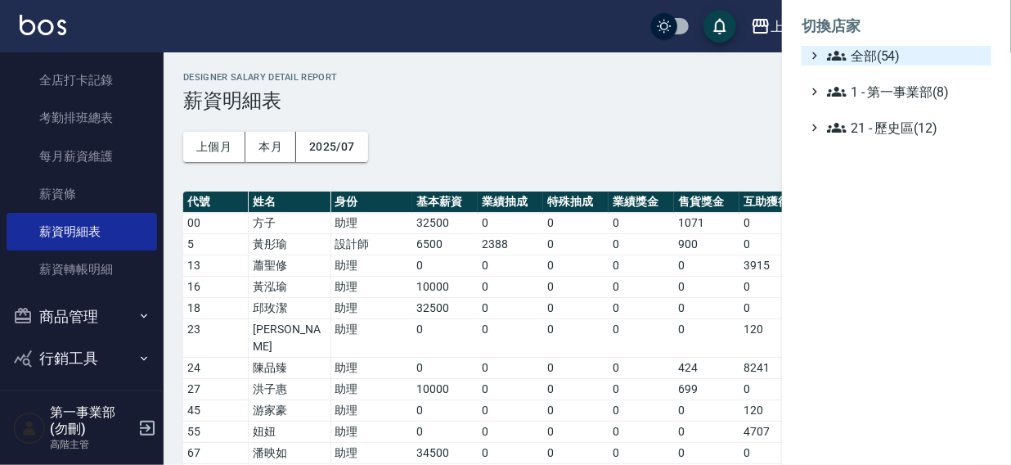
click at [859, 57] on span "全部(54)" at bounding box center [906, 56] width 158 height 20
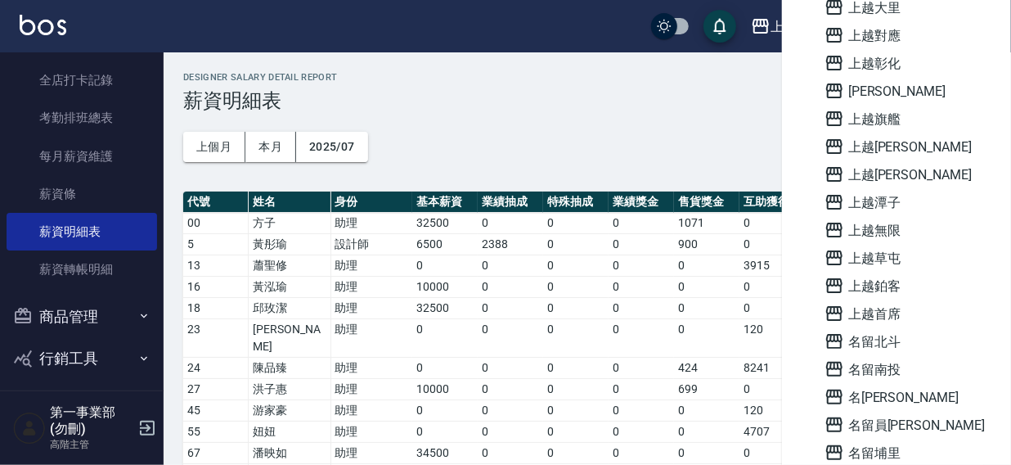
scroll to position [1172, 0]
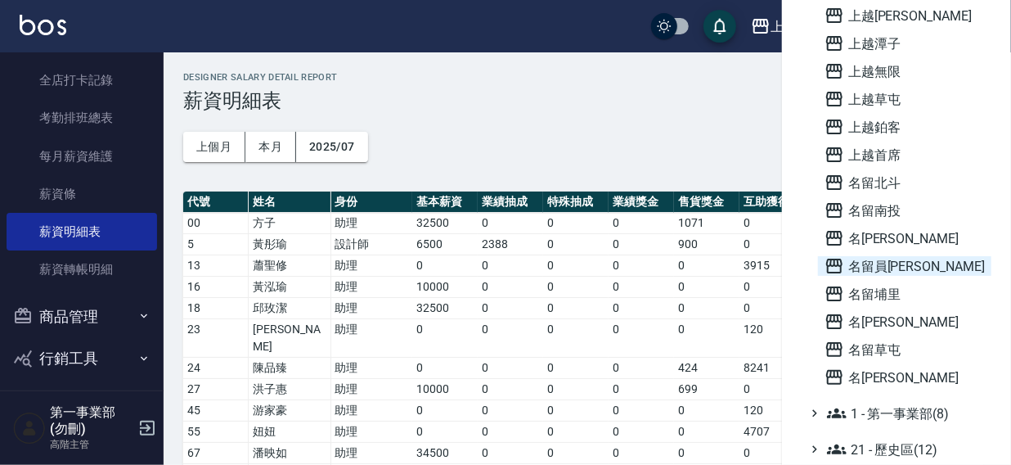
click at [878, 263] on span "名留員[PERSON_NAME]" at bounding box center [904, 266] width 160 height 20
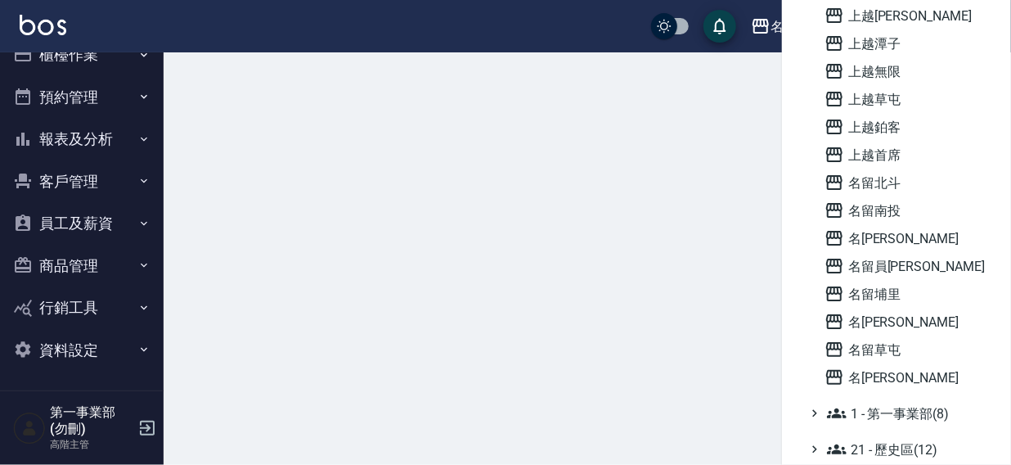
scroll to position [25, 0]
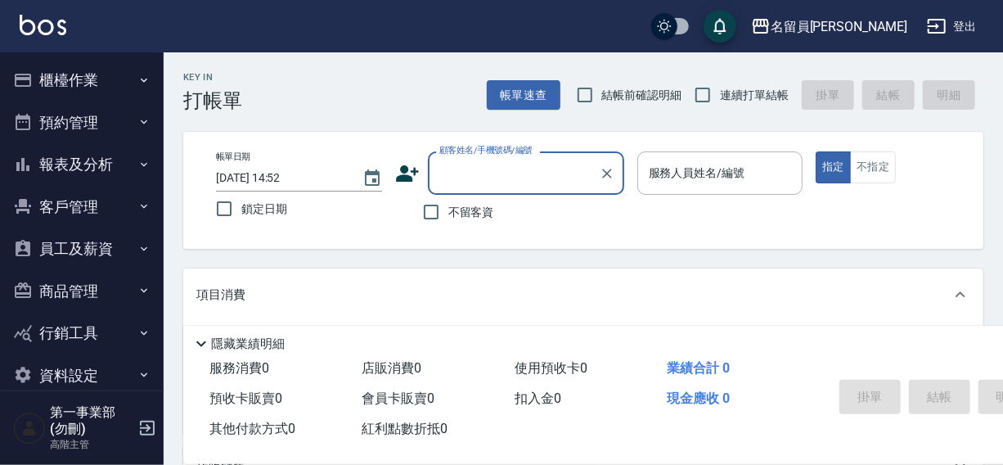
click at [47, 167] on button "報表及分析" at bounding box center [82, 164] width 151 height 43
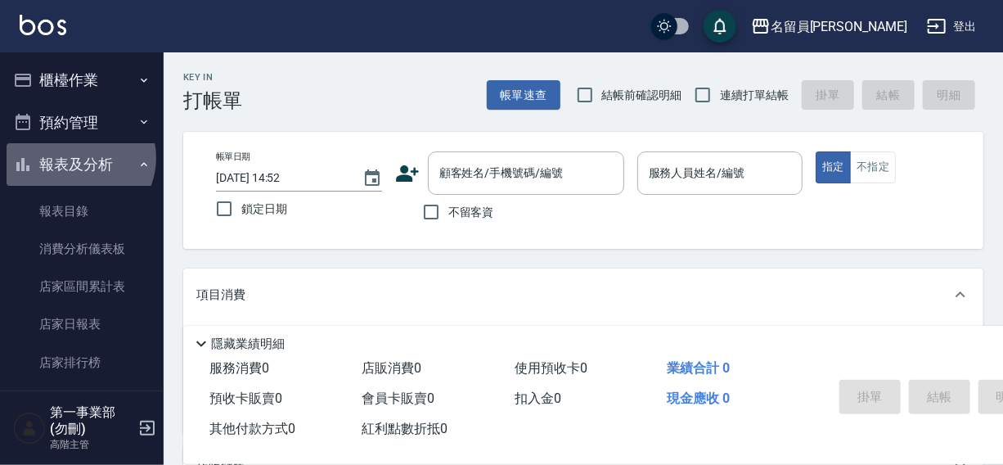
click at [79, 158] on button "報表及分析" at bounding box center [82, 164] width 151 height 43
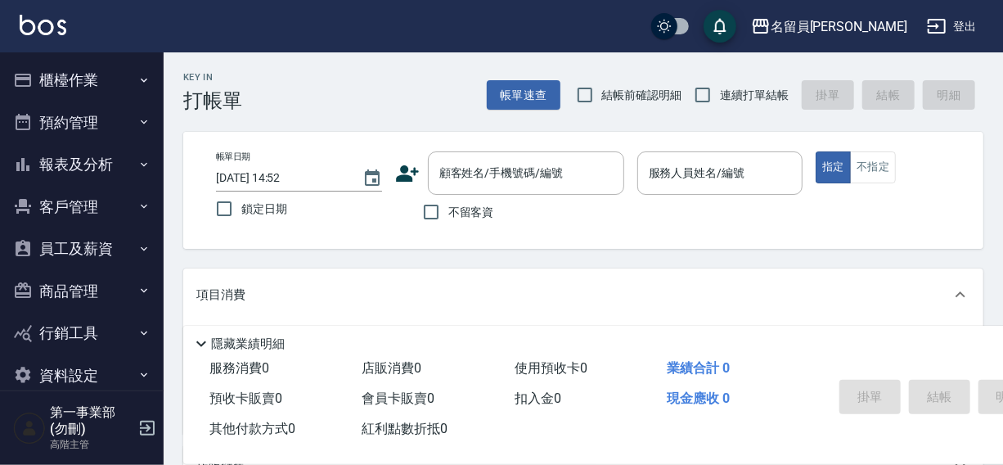
click at [57, 252] on button "員工及薪資" at bounding box center [82, 248] width 151 height 43
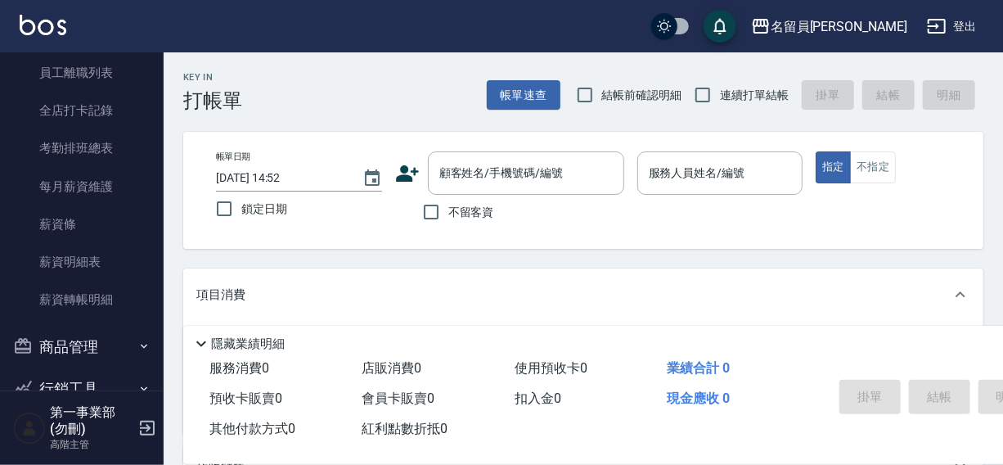
scroll to position [292, 0]
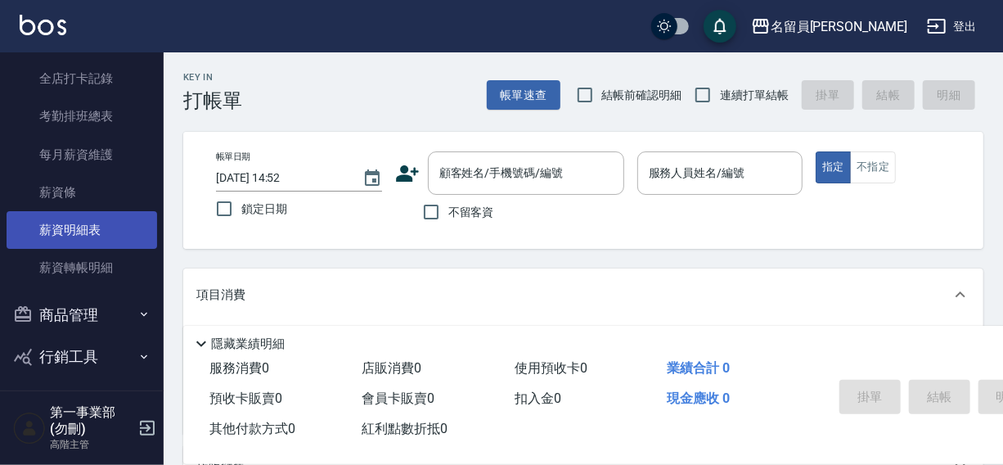
click at [47, 229] on link "薪資明細表" at bounding box center [82, 230] width 151 height 38
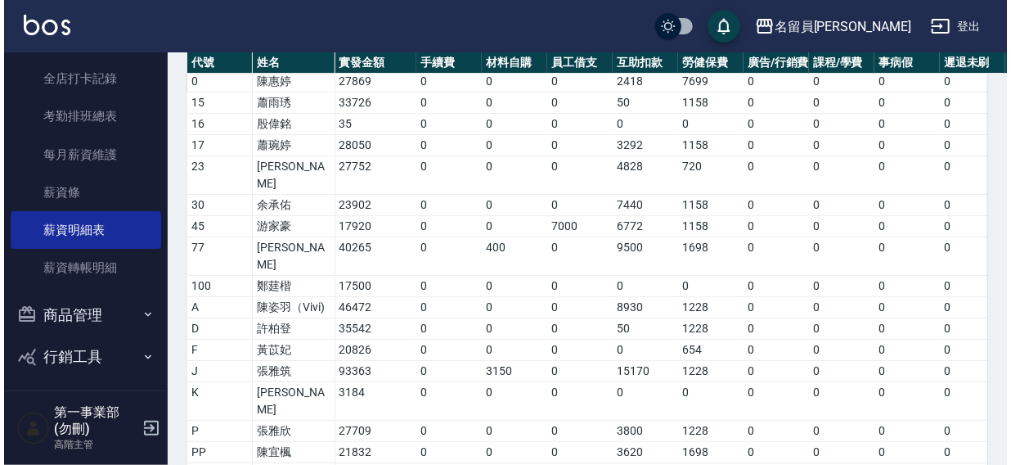
scroll to position [618, 0]
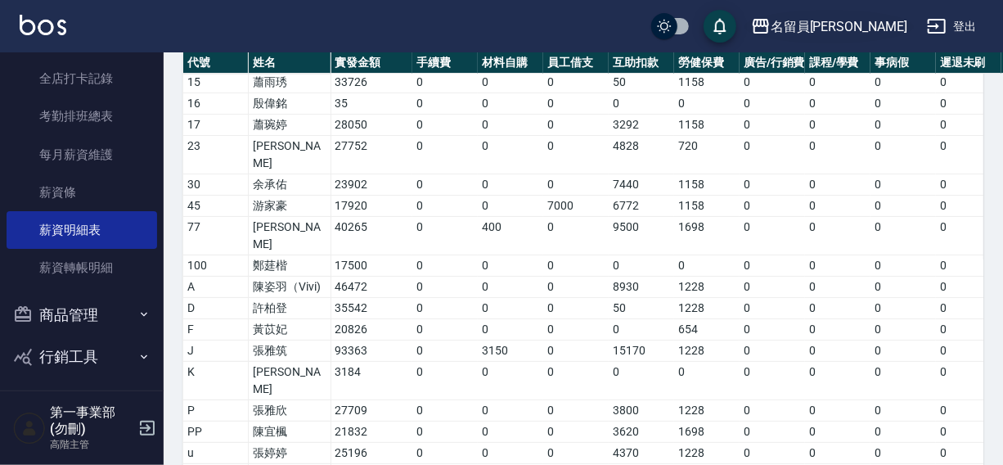
click at [864, 28] on div "名留員[PERSON_NAME]" at bounding box center [839, 26] width 137 height 20
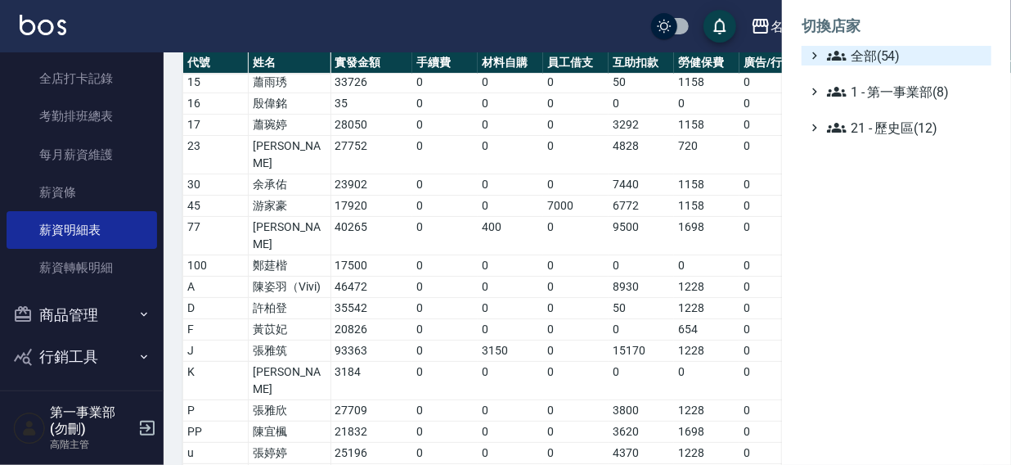
click at [844, 57] on icon at bounding box center [837, 56] width 20 height 10
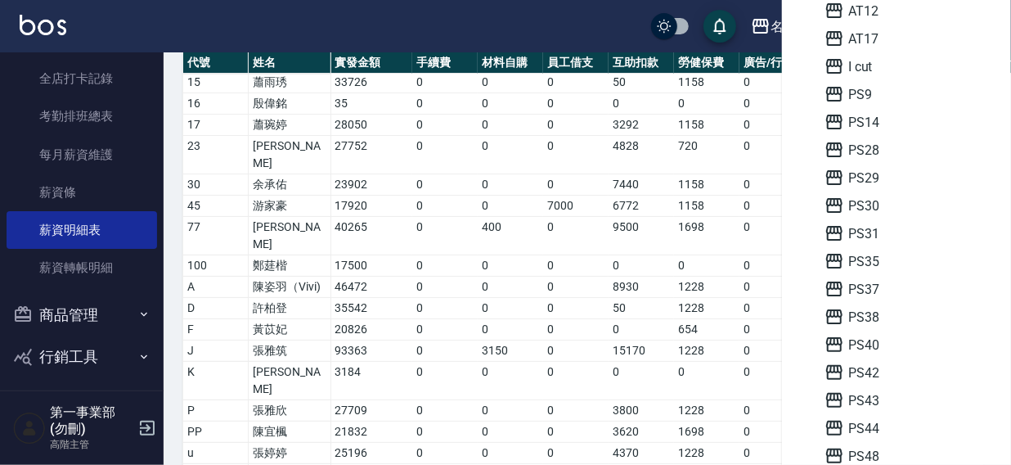
scroll to position [343, 0]
click at [863, 231] on span "PS42" at bounding box center [904, 233] width 160 height 20
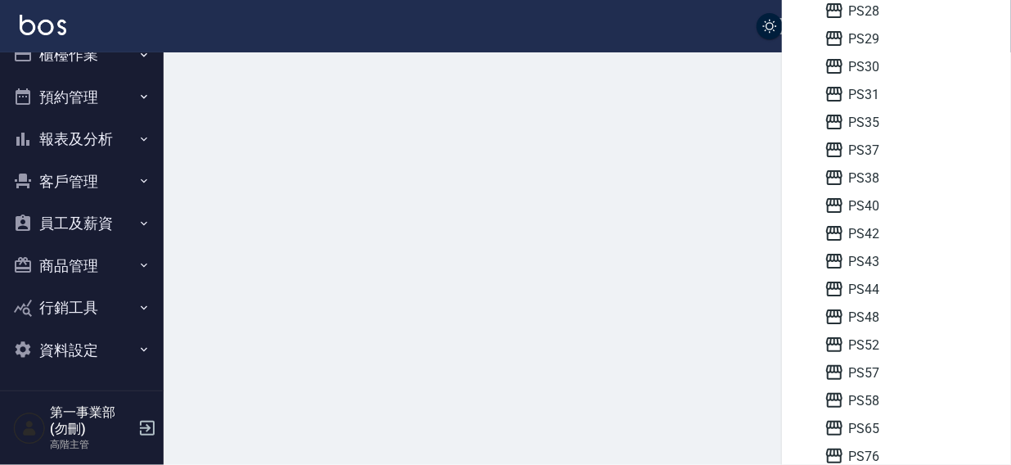
scroll to position [25, 0]
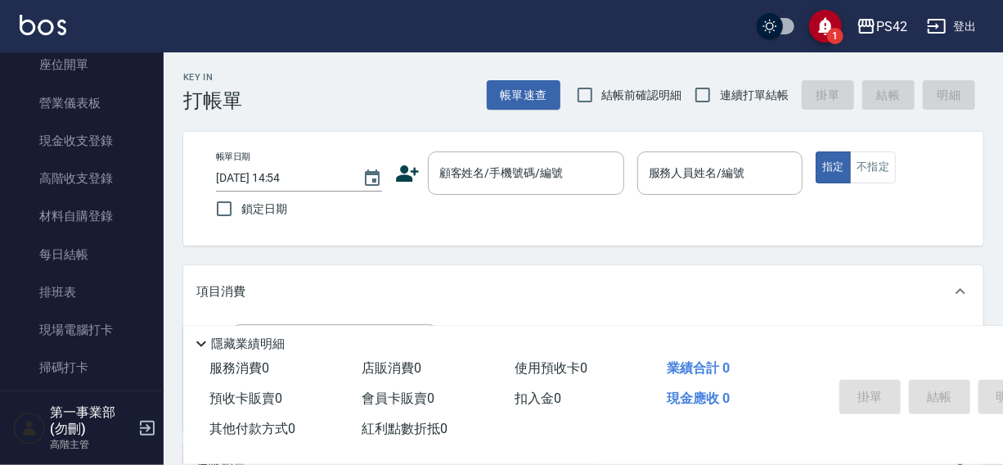
scroll to position [210, 0]
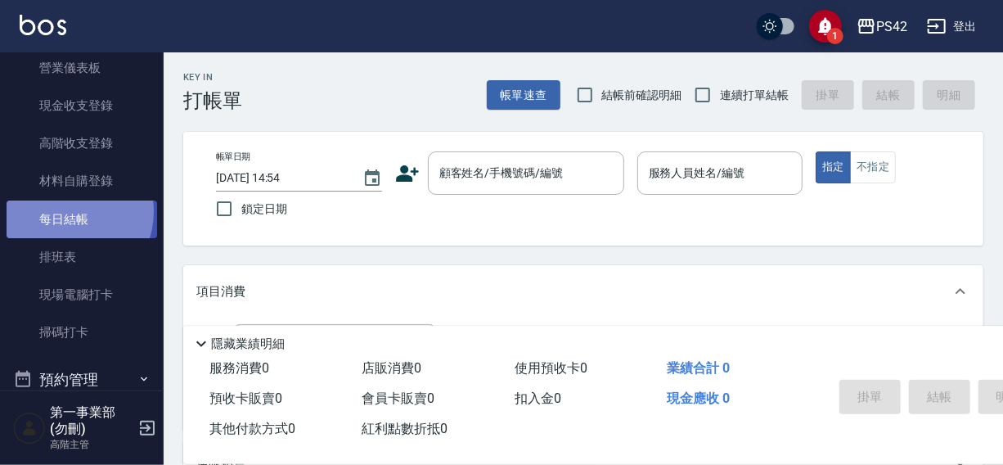
click at [67, 211] on link "每日結帳" at bounding box center [82, 219] width 151 height 38
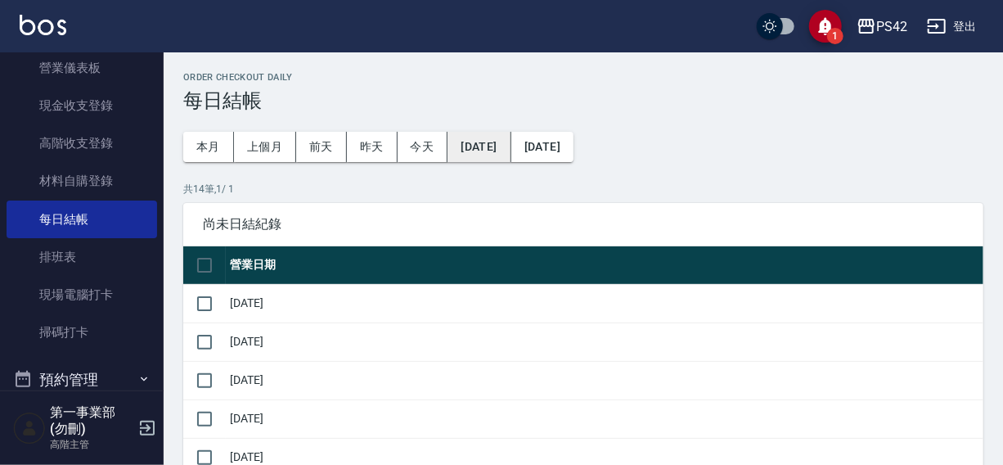
click at [477, 147] on button "[DATE]" at bounding box center [478, 147] width 63 height 30
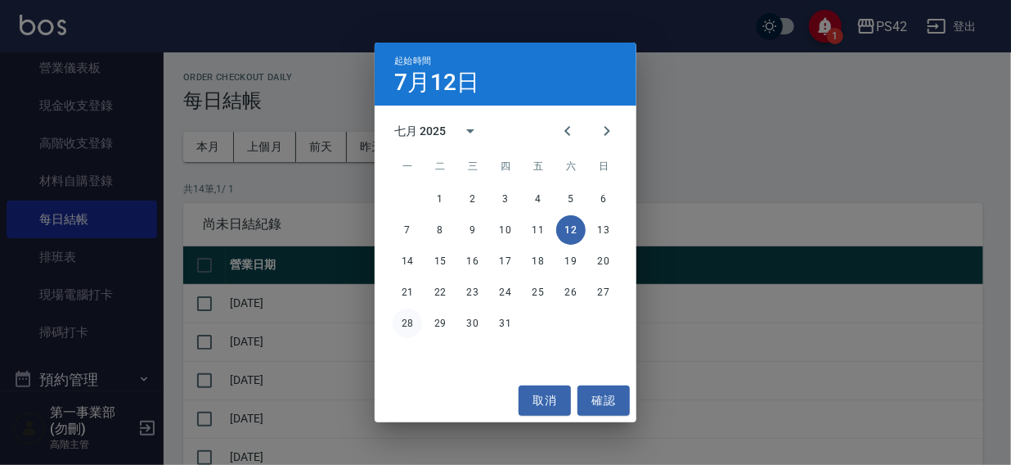
click at [400, 328] on button "28" at bounding box center [407, 322] width 29 height 29
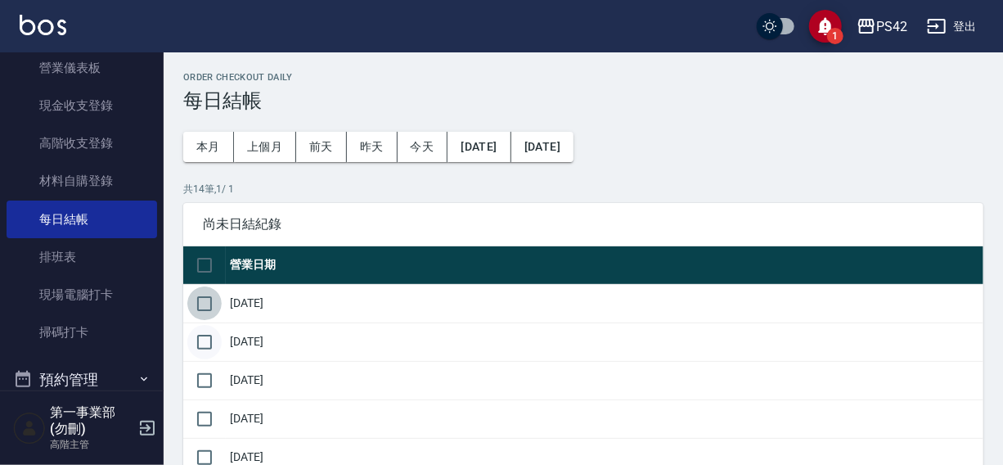
drag, startPoint x: 206, startPoint y: 301, endPoint x: 209, endPoint y: 335, distance: 34.4
click at [208, 312] on input "checkbox" at bounding box center [204, 303] width 34 height 34
checkbox input "true"
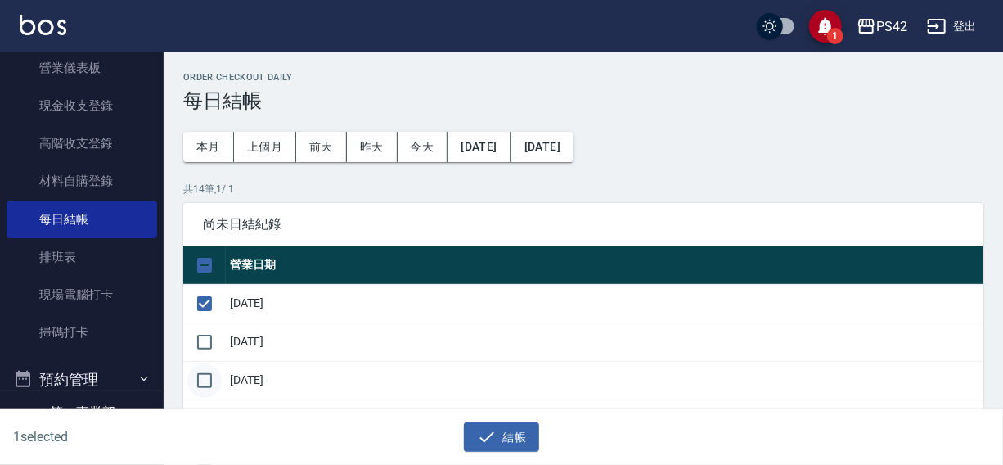
drag, startPoint x: 209, startPoint y: 335, endPoint x: 204, endPoint y: 371, distance: 36.2
click at [209, 357] on input "checkbox" at bounding box center [204, 342] width 34 height 34
checkbox input "true"
click at [204, 372] on input "checkbox" at bounding box center [204, 380] width 34 height 34
checkbox input "true"
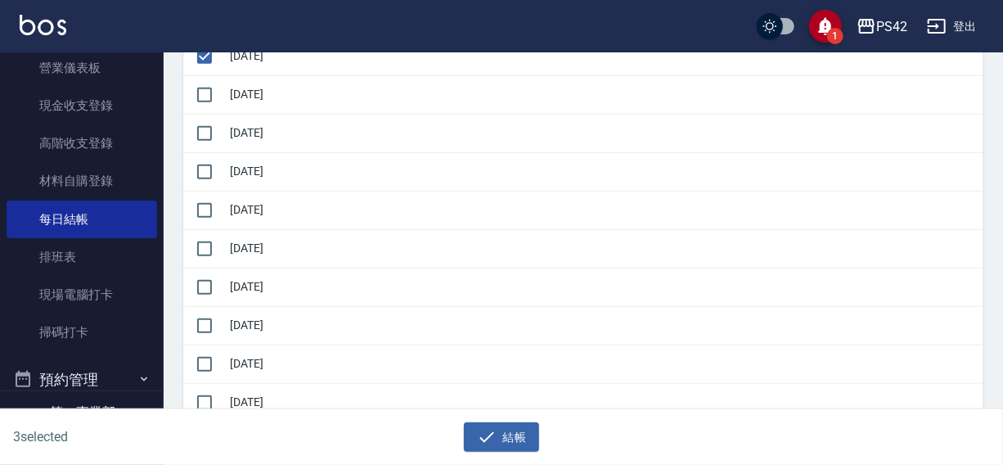
scroll to position [325, 0]
drag, startPoint x: 217, startPoint y: 92, endPoint x: 213, endPoint y: 115, distance: 23.3
click at [213, 109] on input "checkbox" at bounding box center [204, 94] width 34 height 34
checkbox input "true"
drag, startPoint x: 211, startPoint y: 123, endPoint x: 209, endPoint y: 157, distance: 34.4
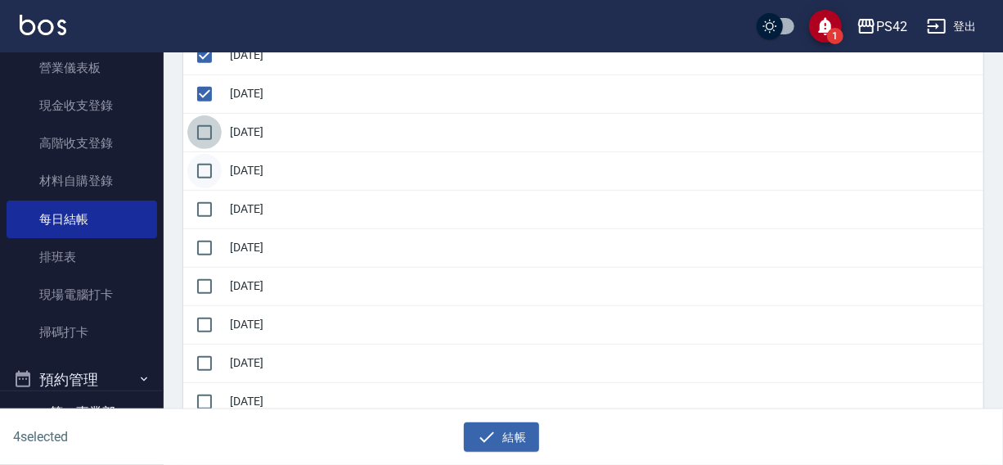
click at [211, 133] on input "checkbox" at bounding box center [204, 132] width 34 height 34
checkbox input "true"
drag, startPoint x: 209, startPoint y: 161, endPoint x: 209, endPoint y: 191, distance: 30.3
click at [209, 175] on input "checkbox" at bounding box center [204, 171] width 34 height 34
checkbox input "true"
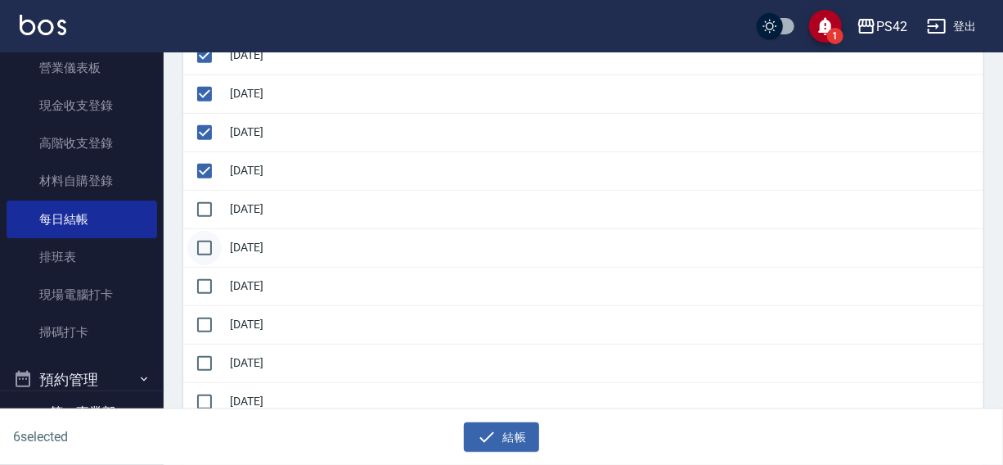
drag, startPoint x: 207, startPoint y: 204, endPoint x: 207, endPoint y: 231, distance: 27.8
click at [207, 213] on input "checkbox" at bounding box center [204, 209] width 34 height 34
checkbox input "true"
drag, startPoint x: 207, startPoint y: 238, endPoint x: 203, endPoint y: 270, distance: 32.2
click at [207, 249] on input "checkbox" at bounding box center [204, 248] width 34 height 34
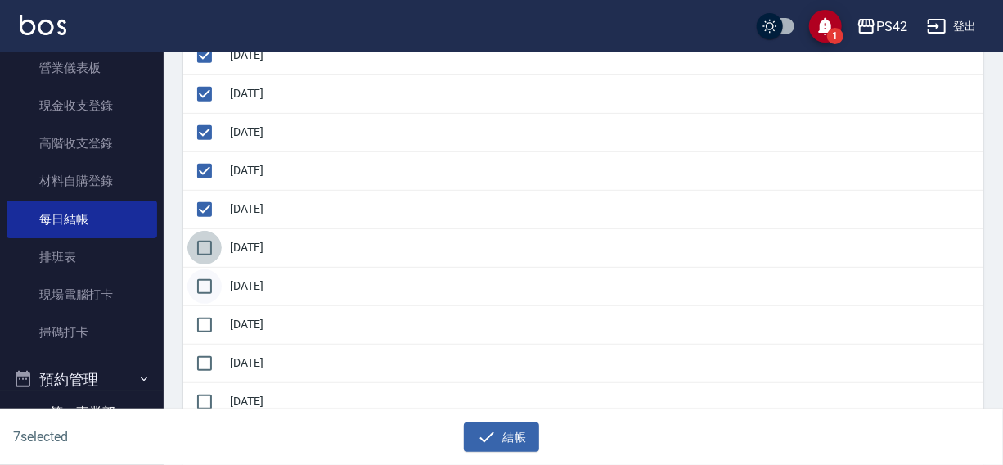
checkbox input "true"
drag, startPoint x: 202, startPoint y: 277, endPoint x: 203, endPoint y: 299, distance: 21.3
click at [202, 282] on input "checkbox" at bounding box center [204, 286] width 34 height 34
checkbox input "true"
drag, startPoint x: 204, startPoint y: 303, endPoint x: 204, endPoint y: 326, distance: 22.9
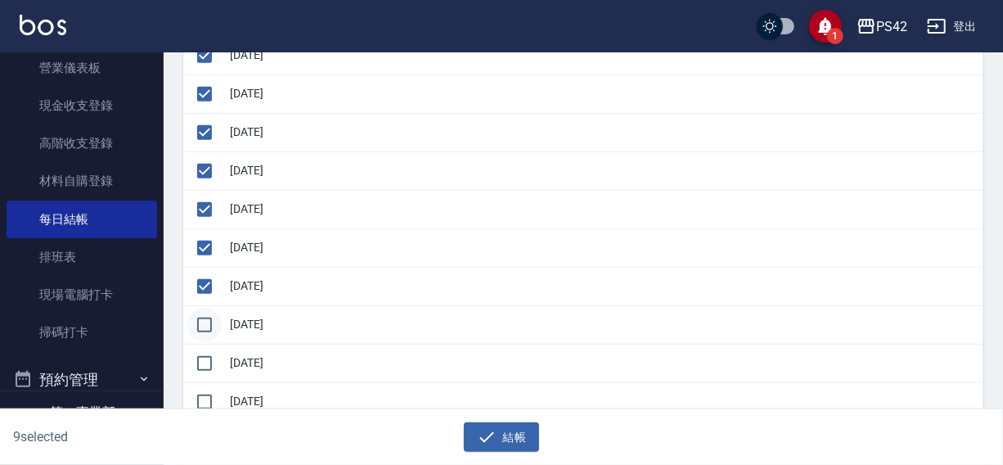
click at [204, 322] on td at bounding box center [204, 324] width 43 height 38
click at [204, 326] on input "checkbox" at bounding box center [204, 325] width 34 height 34
checkbox input "true"
click at [204, 356] on input "checkbox" at bounding box center [204, 363] width 34 height 34
checkbox input "true"
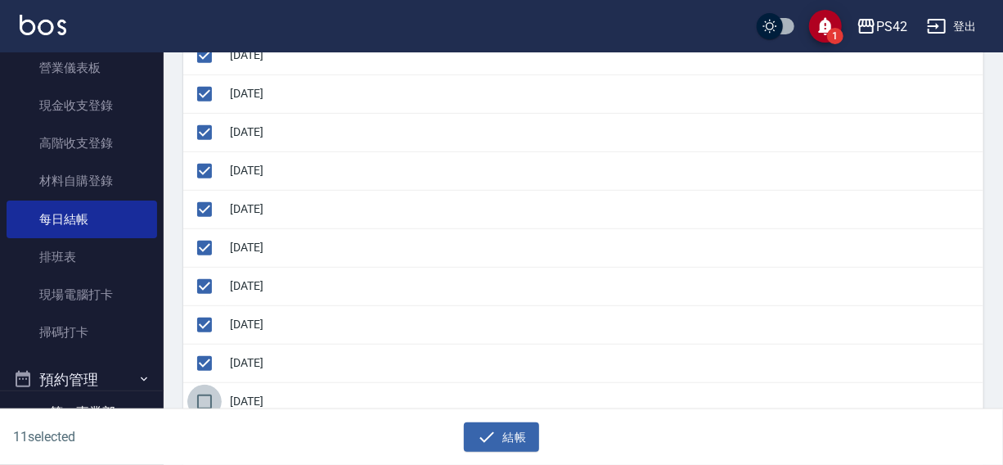
click at [204, 396] on input "checkbox" at bounding box center [204, 401] width 34 height 34
checkbox input "true"
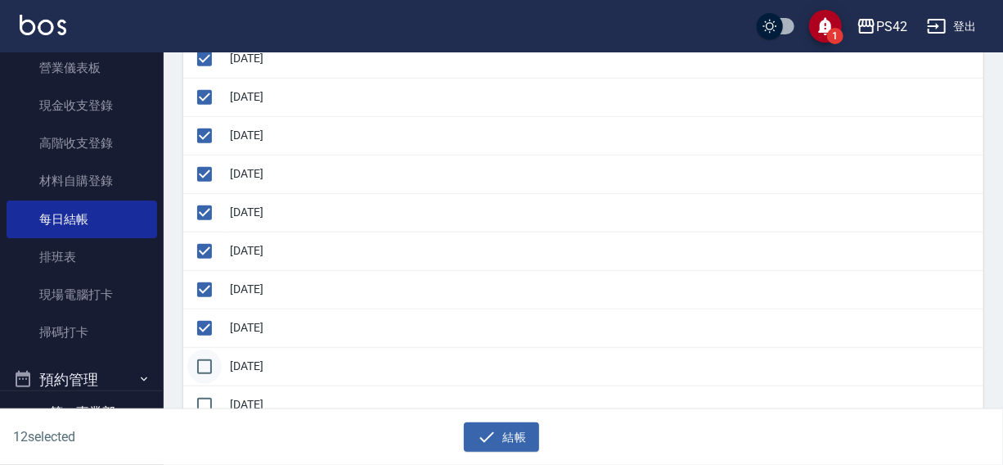
click at [206, 356] on input "checkbox" at bounding box center [204, 366] width 34 height 34
checkbox input "true"
click at [488, 440] on icon "button" at bounding box center [487, 437] width 20 height 20
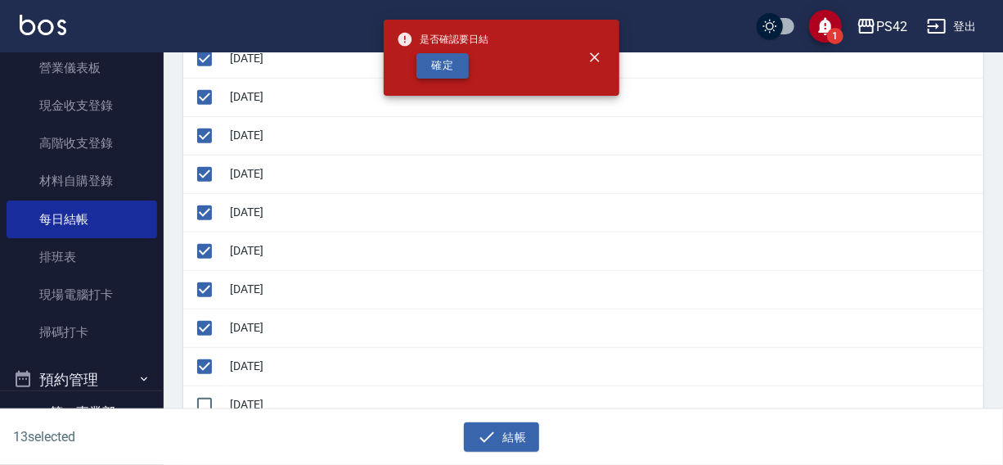
click at [448, 66] on button "確定" at bounding box center [442, 65] width 52 height 25
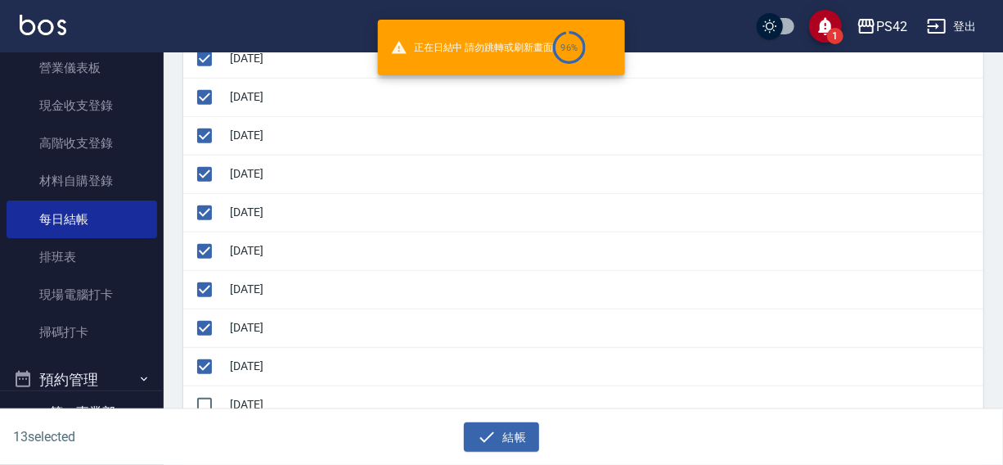
checkbox input "false"
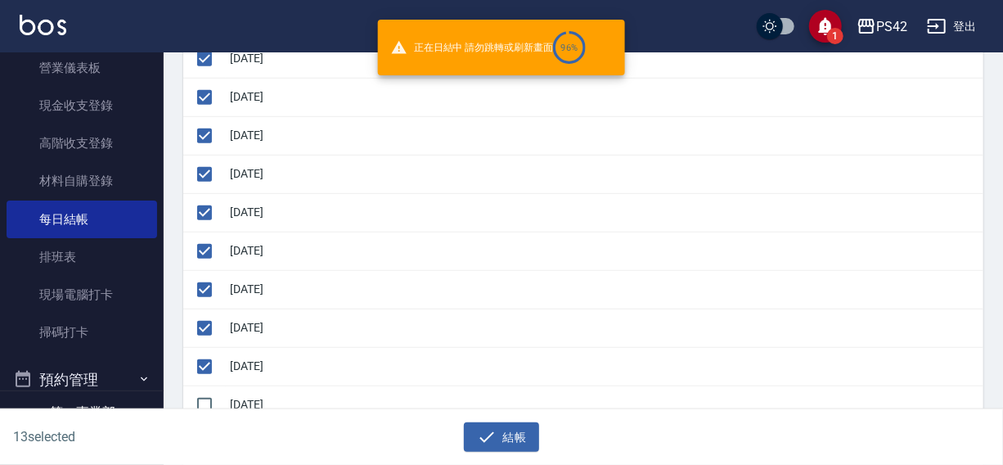
checkbox input "false"
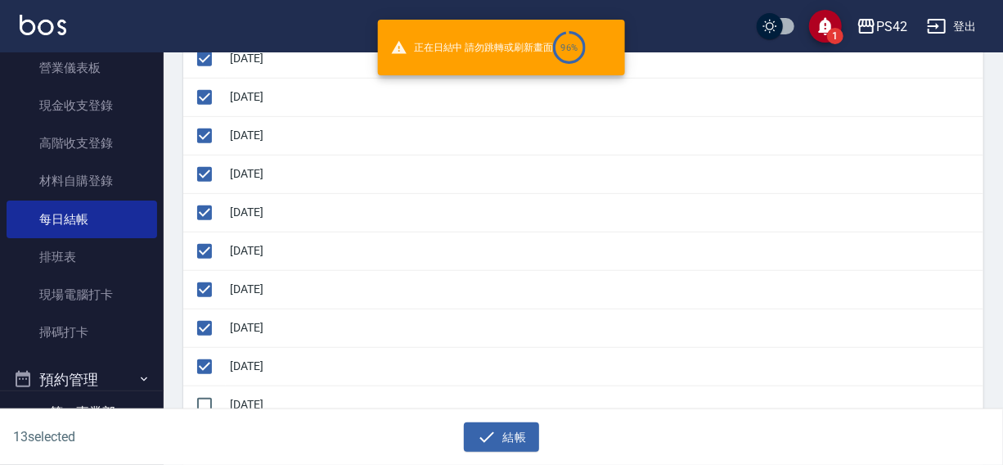
checkbox input "false"
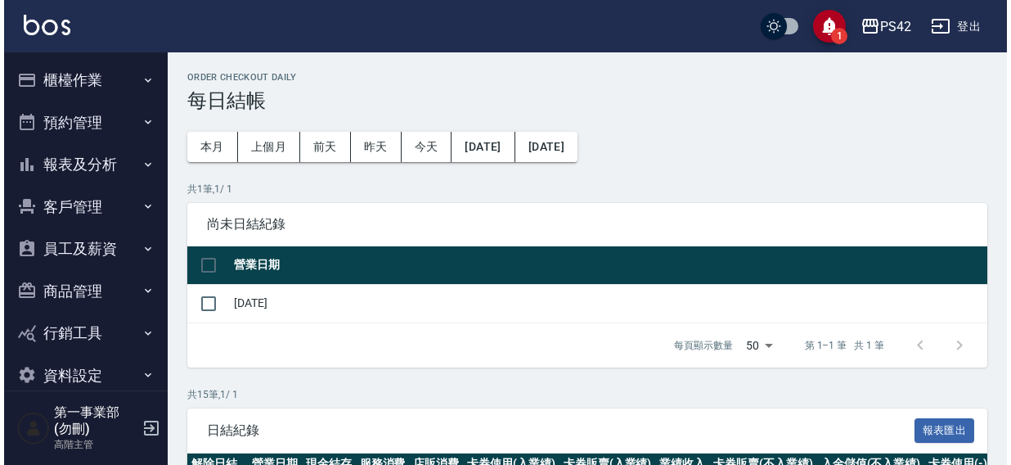
scroll to position [398, 0]
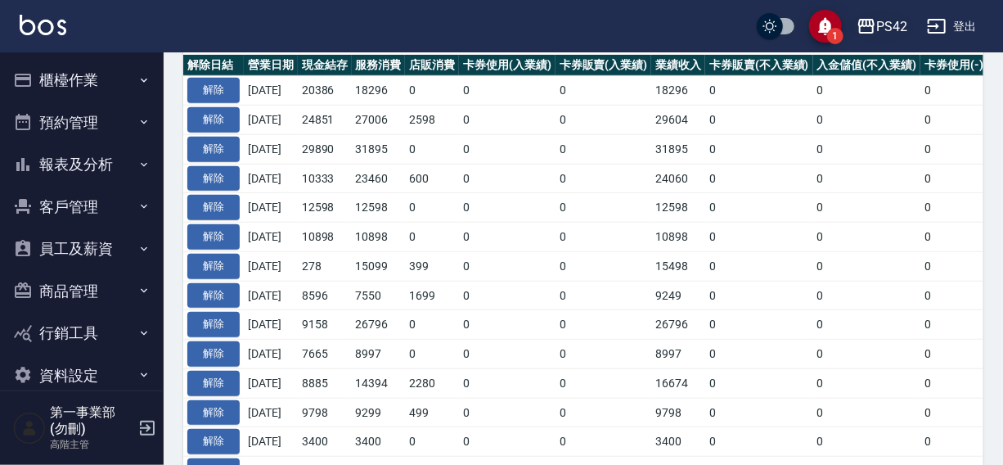
click at [888, 22] on div "PS42" at bounding box center [891, 26] width 31 height 20
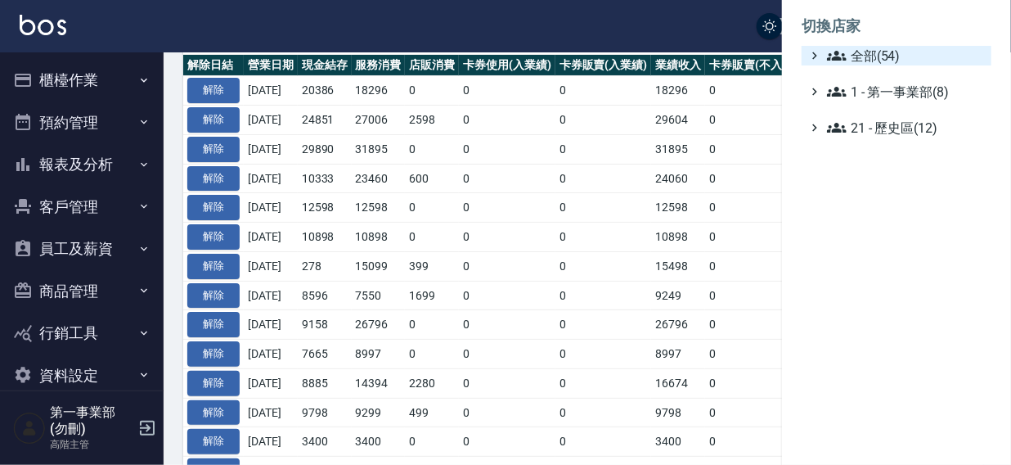
click at [874, 48] on span "全部(54)" at bounding box center [906, 56] width 158 height 20
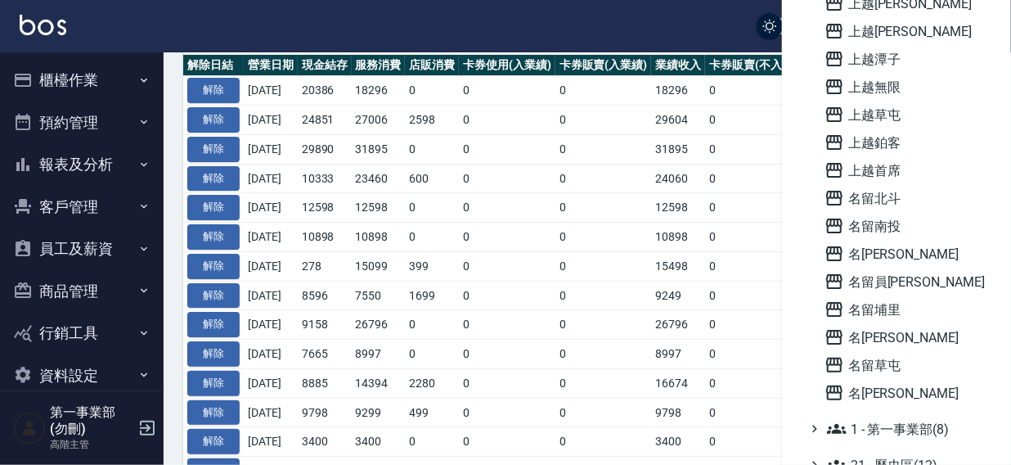
scroll to position [1160, 0]
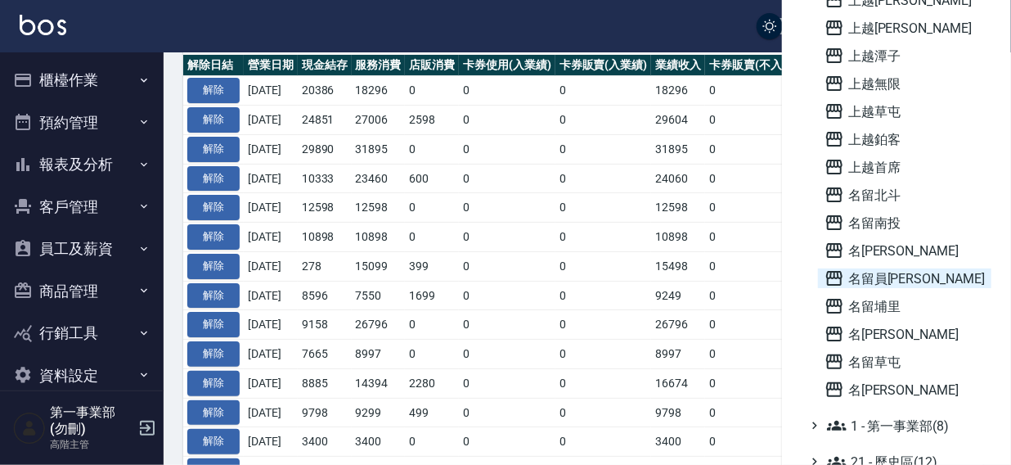
click at [876, 276] on span "名留員[PERSON_NAME]" at bounding box center [904, 278] width 160 height 20
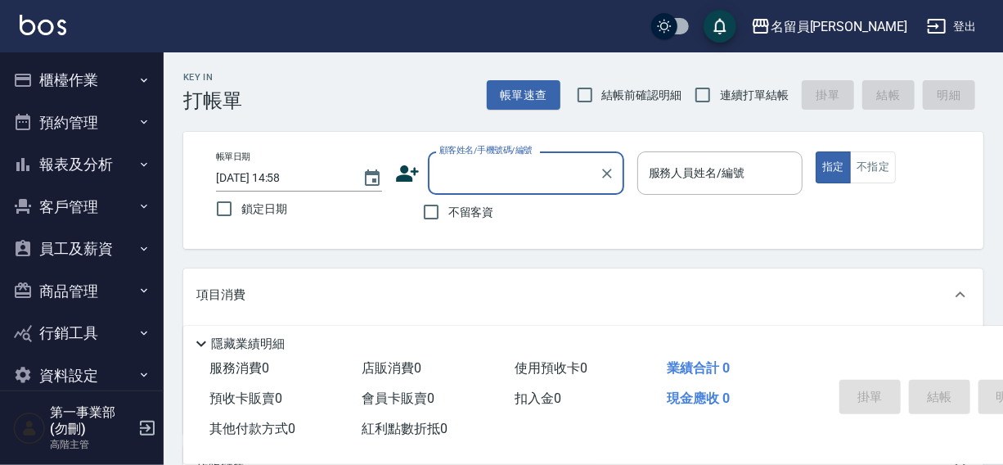
click at [51, 245] on button "員工及薪資" at bounding box center [82, 248] width 151 height 43
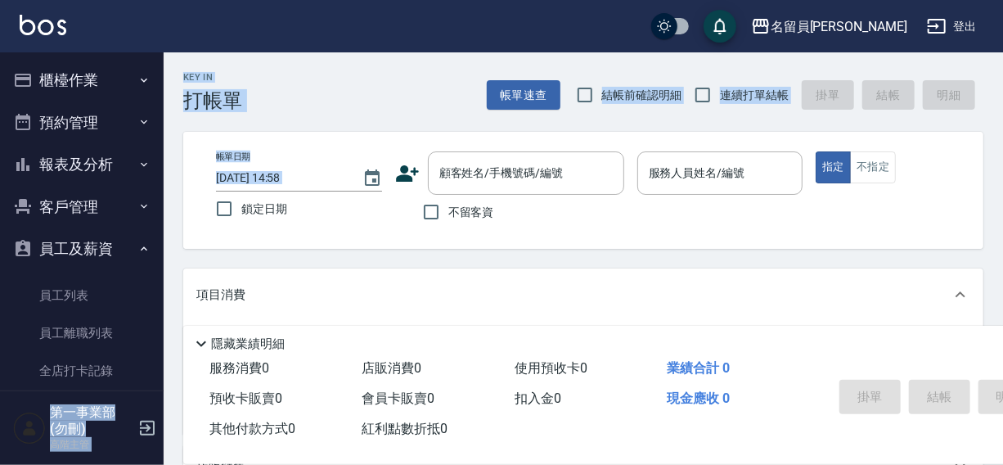
drag, startPoint x: 165, startPoint y: 196, endPoint x: 162, endPoint y: 252, distance: 55.7
click at [162, 252] on div "名留員[PERSON_NAME] 登出 櫃檯作業 打帳單 帳單列表 掛單列表 座位開單 營業儀表板 現金收支登錄 高階收支登錄 材料自購登錄 每日結帳 排班表…" at bounding box center [501, 398] width 1003 height 797
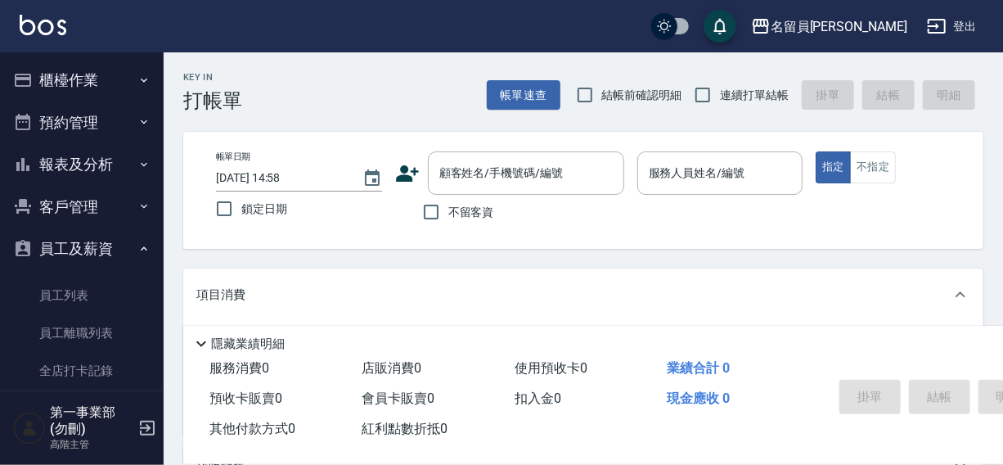
drag, startPoint x: 155, startPoint y: 207, endPoint x: 156, endPoint y: 294, distance: 87.5
click at [156, 294] on nav "櫃檯作業 打帳單 帳單列表 掛單列表 座位開單 營業儀表板 現金收支登錄 高階收支登錄 材料自購登錄 每日結帳 排班表 現場電腦打卡 掃碼打卡 預約管理 預約…" at bounding box center [82, 221] width 164 height 338
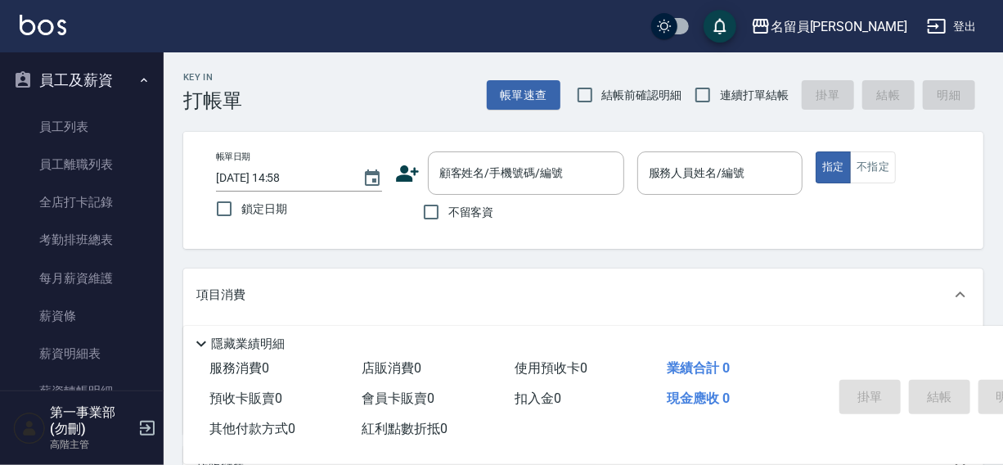
scroll to position [241, 0]
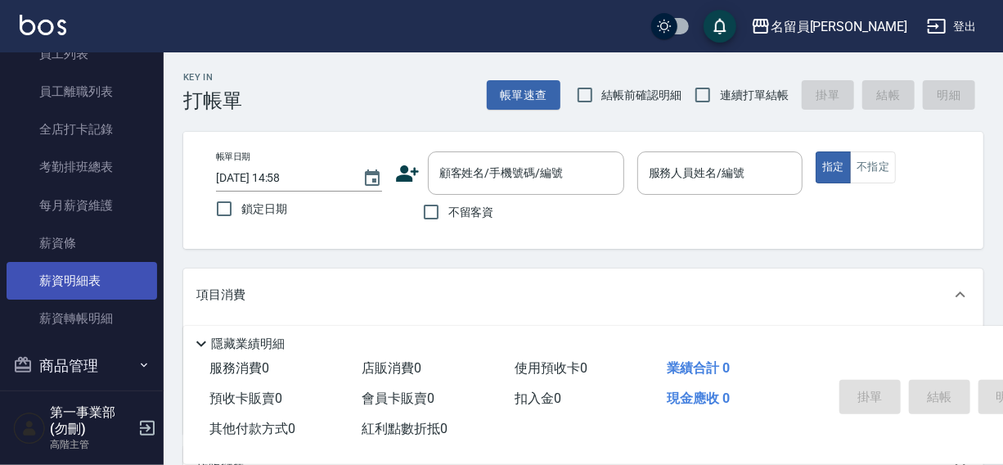
click at [70, 270] on link "薪資明細表" at bounding box center [82, 281] width 151 height 38
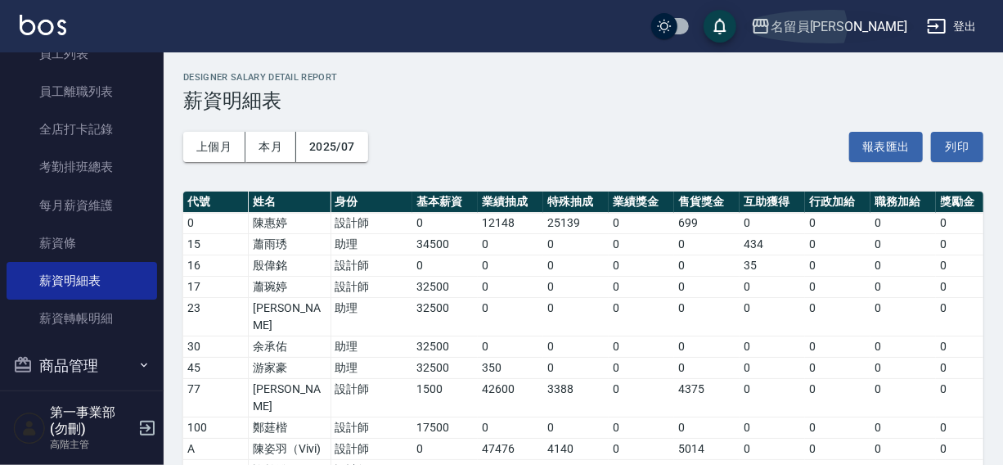
click at [833, 21] on div "名留員[PERSON_NAME]" at bounding box center [839, 26] width 137 height 20
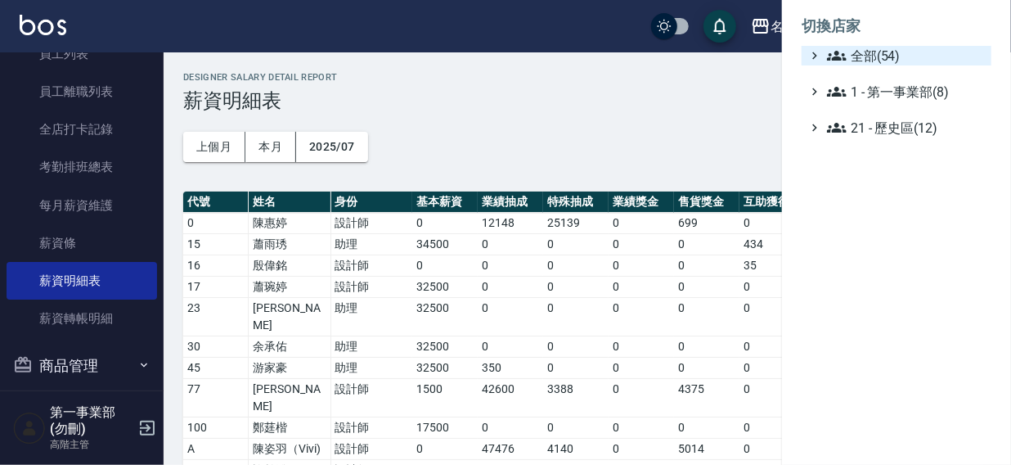
click at [865, 61] on span "全部(54)" at bounding box center [906, 56] width 158 height 20
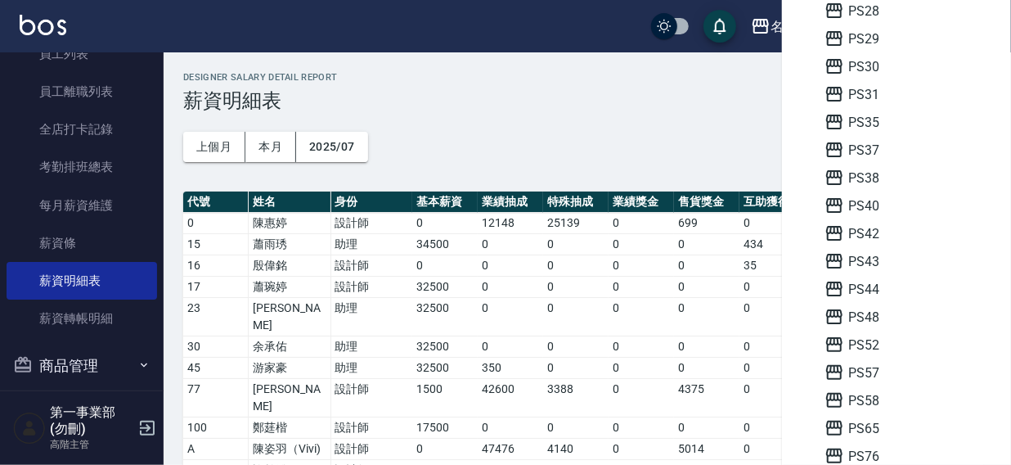
scroll to position [371, 0]
click at [878, 213] on span "PS42" at bounding box center [904, 205] width 160 height 20
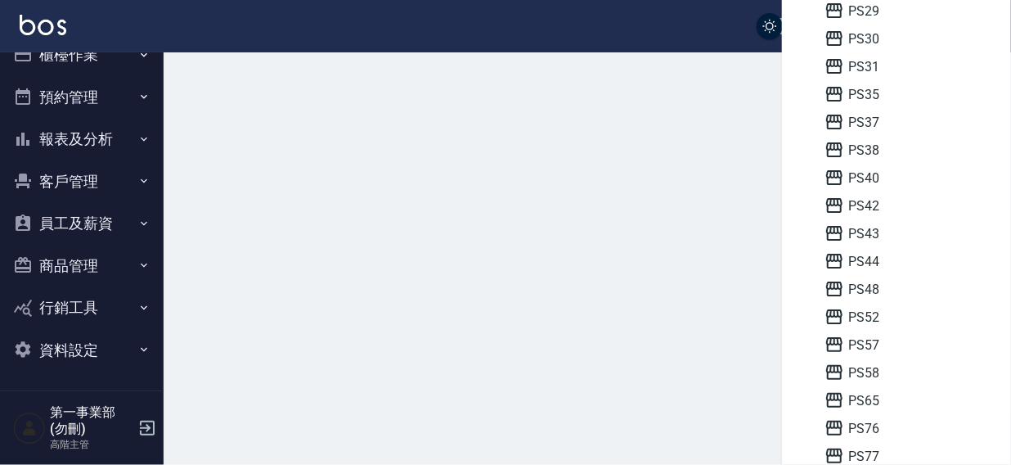
scroll to position [25, 0]
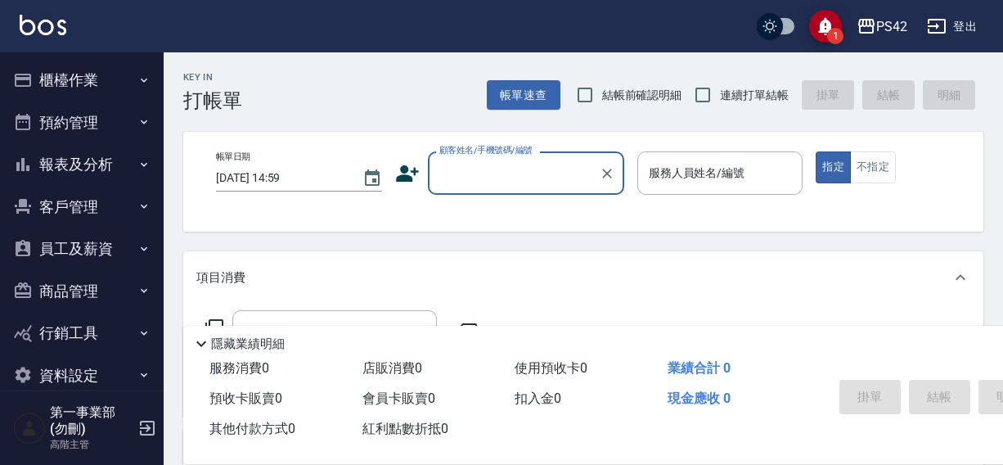
click at [61, 82] on button "櫃檯作業" at bounding box center [82, 80] width 151 height 43
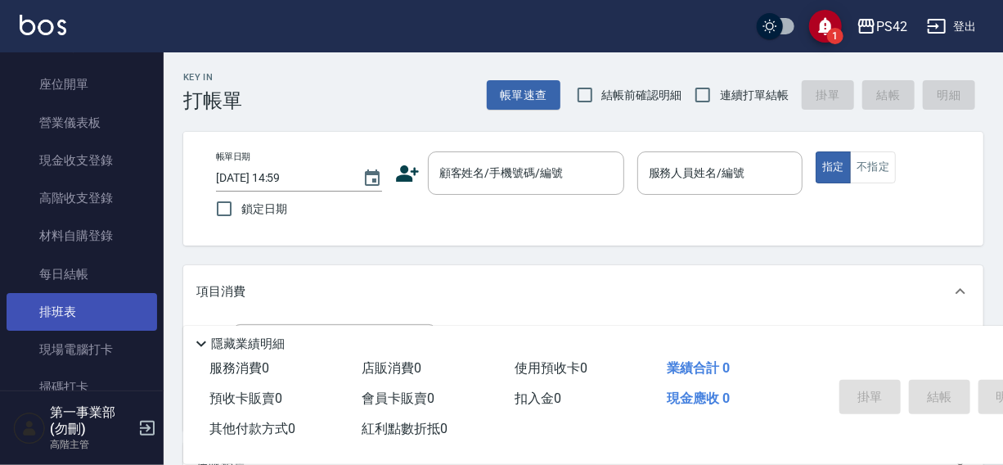
scroll to position [182, 0]
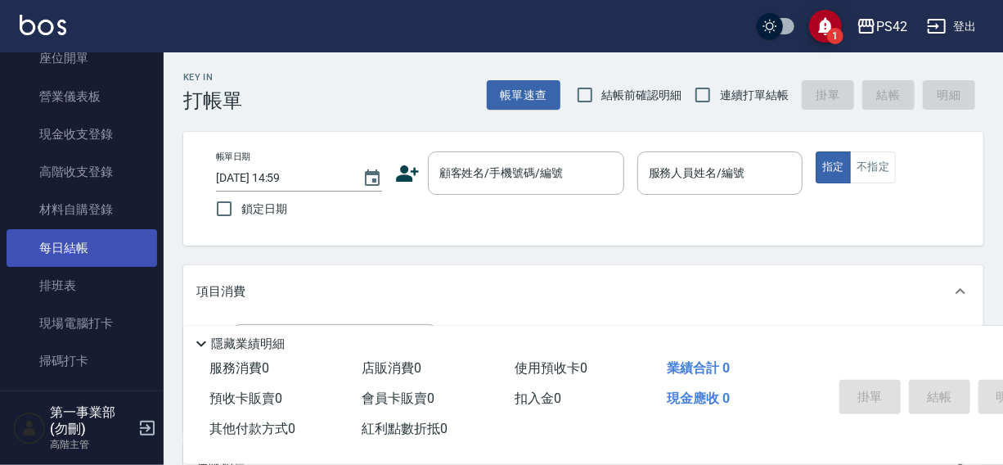
click at [68, 248] on link "每日結帳" at bounding box center [82, 248] width 151 height 38
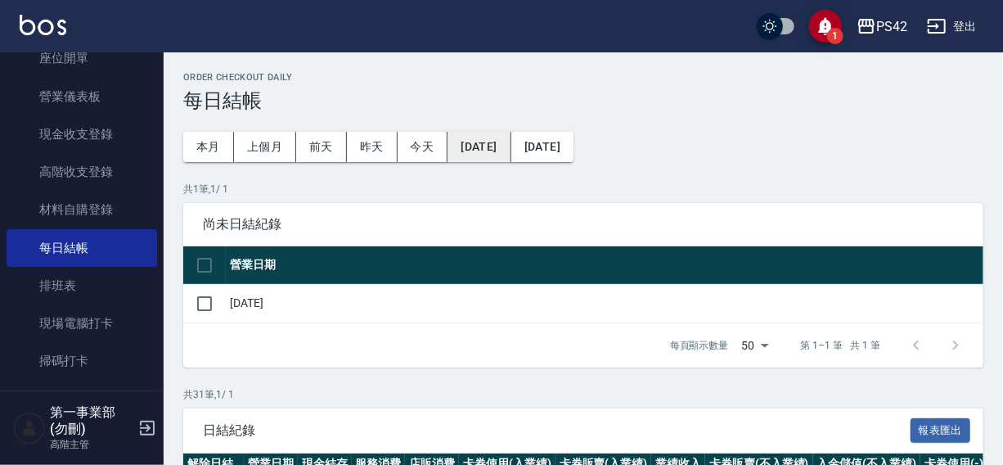
click at [496, 153] on button "2025/07/12" at bounding box center [478, 147] width 63 height 30
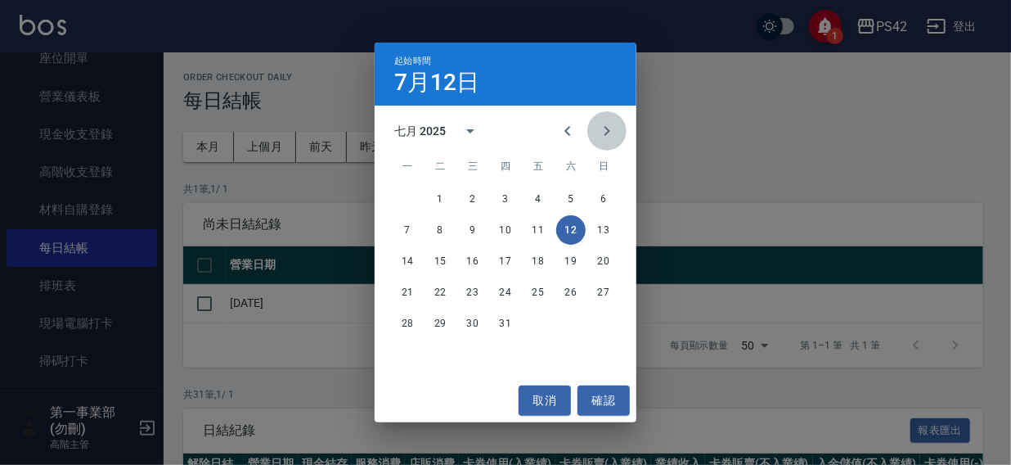
click at [609, 129] on icon "Next month" at bounding box center [607, 131] width 20 height 20
click at [571, 129] on icon "Previous month" at bounding box center [568, 131] width 20 height 20
click at [408, 327] on button "28" at bounding box center [407, 322] width 29 height 29
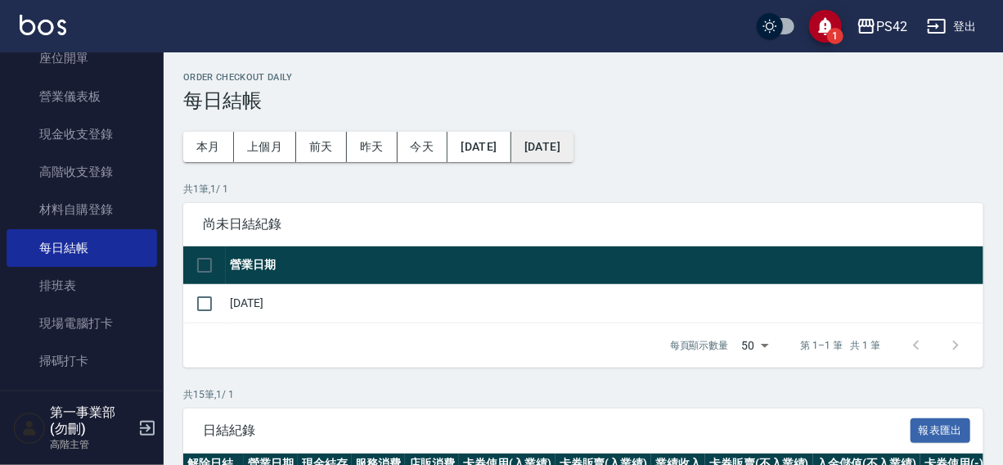
click at [573, 151] on button "2025/08/12" at bounding box center [542, 147] width 62 height 30
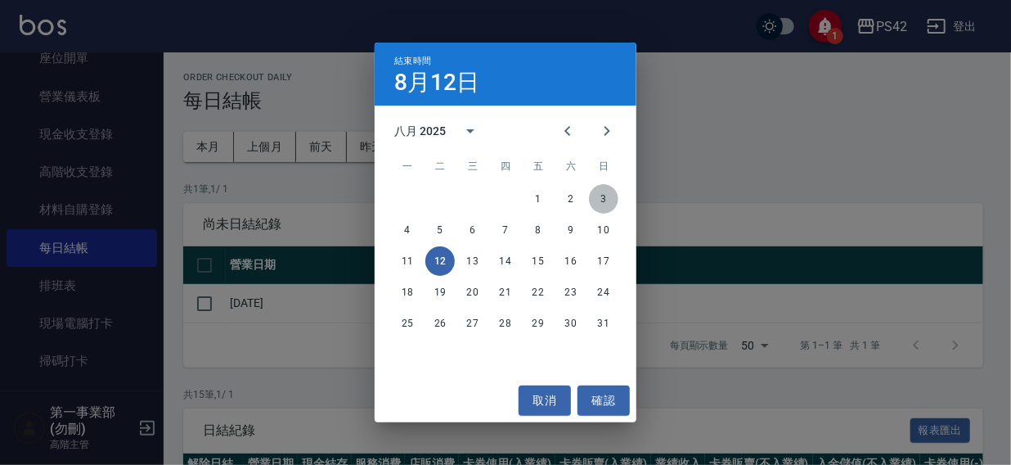
click at [603, 197] on button "3" at bounding box center [603, 198] width 29 height 29
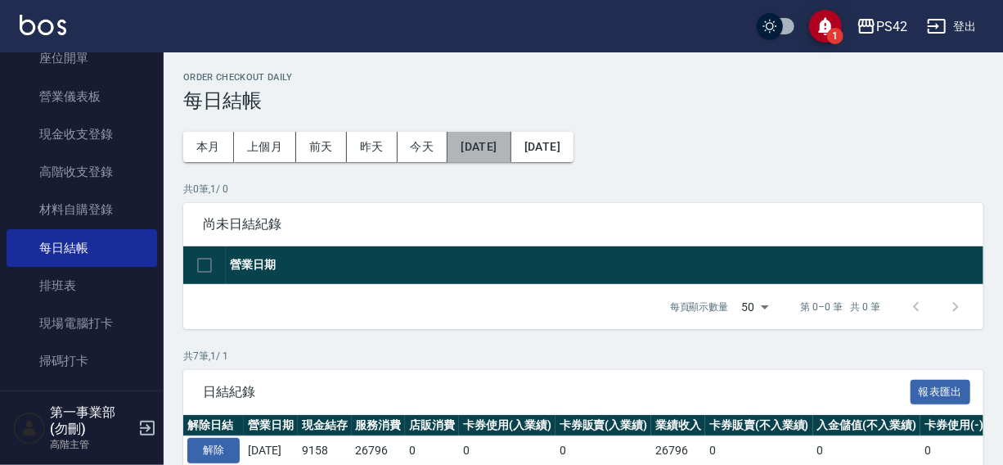
click at [483, 146] on button "[DATE]" at bounding box center [478, 147] width 63 height 30
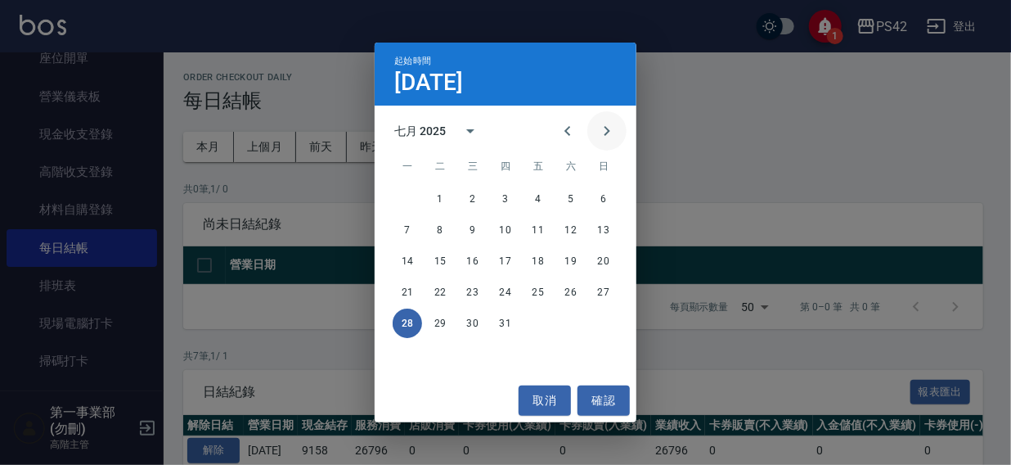
click at [602, 138] on icon "Next month" at bounding box center [607, 131] width 20 height 20
click at [407, 226] on button "4" at bounding box center [407, 229] width 29 height 29
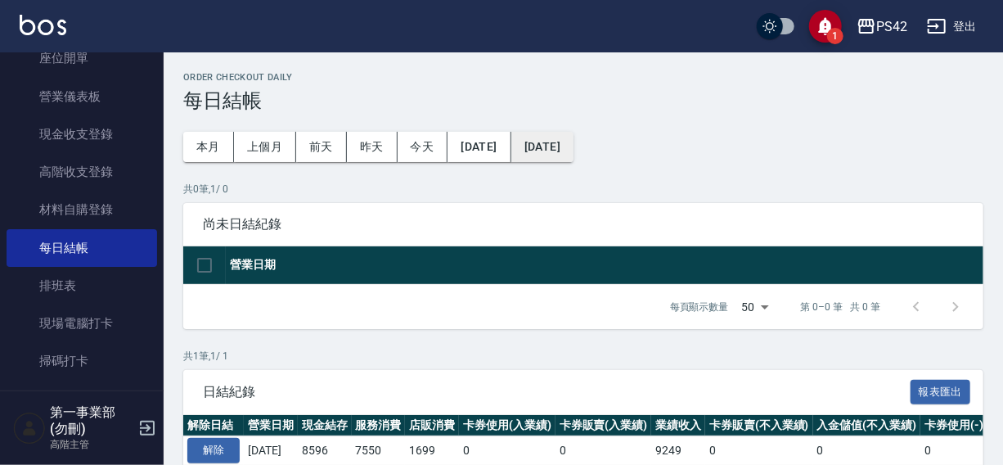
click at [566, 146] on button "[DATE]" at bounding box center [542, 147] width 62 height 30
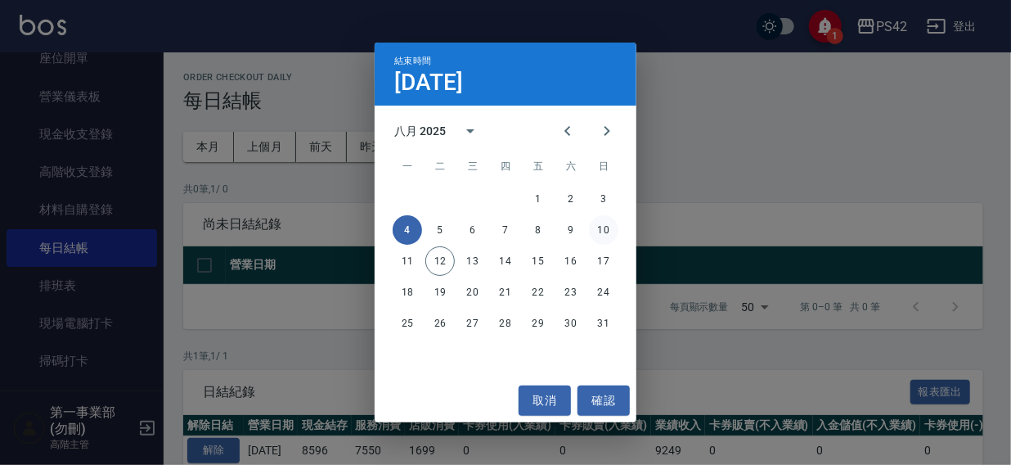
click at [604, 231] on button "10" at bounding box center [603, 229] width 29 height 29
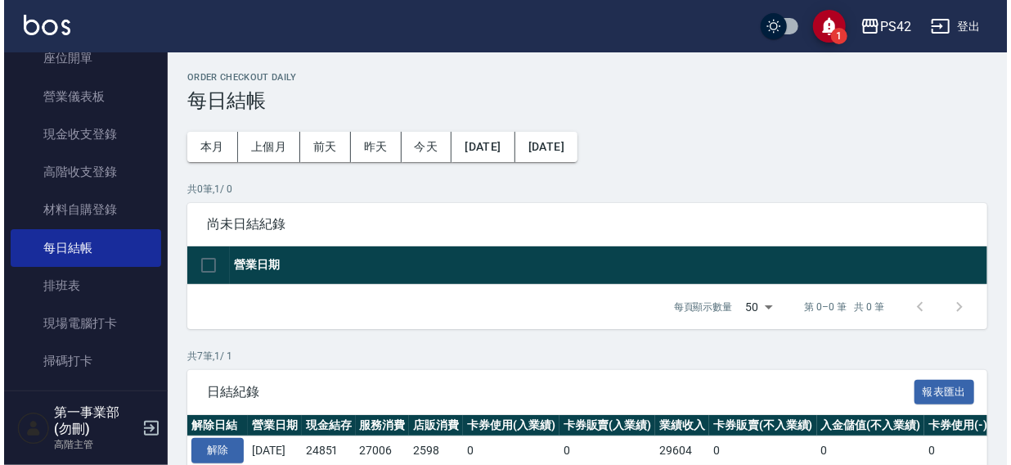
scroll to position [272, 0]
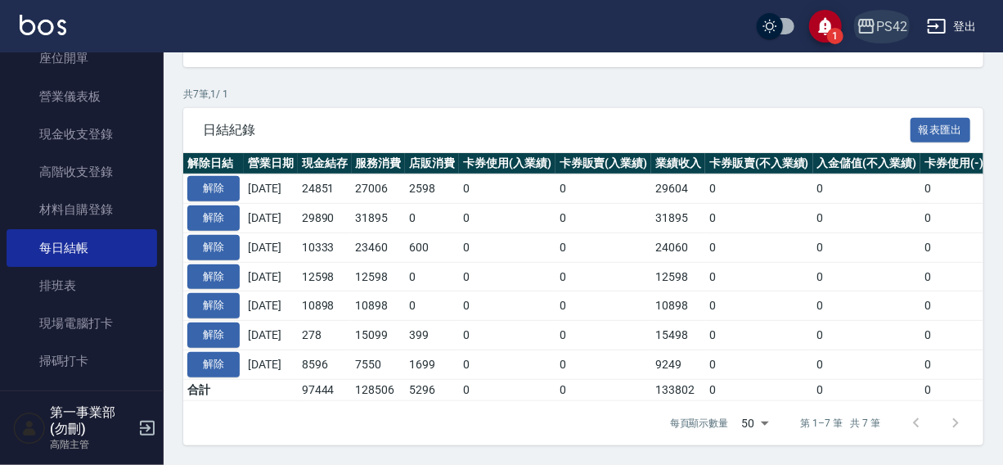
click at [892, 24] on div "PS42" at bounding box center [891, 26] width 31 height 20
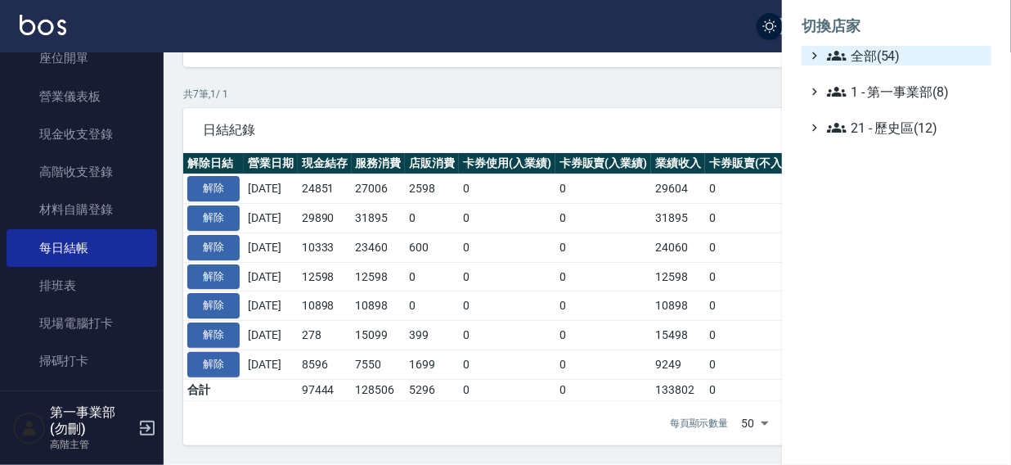
click at [885, 52] on span "全部(54)" at bounding box center [906, 56] width 158 height 20
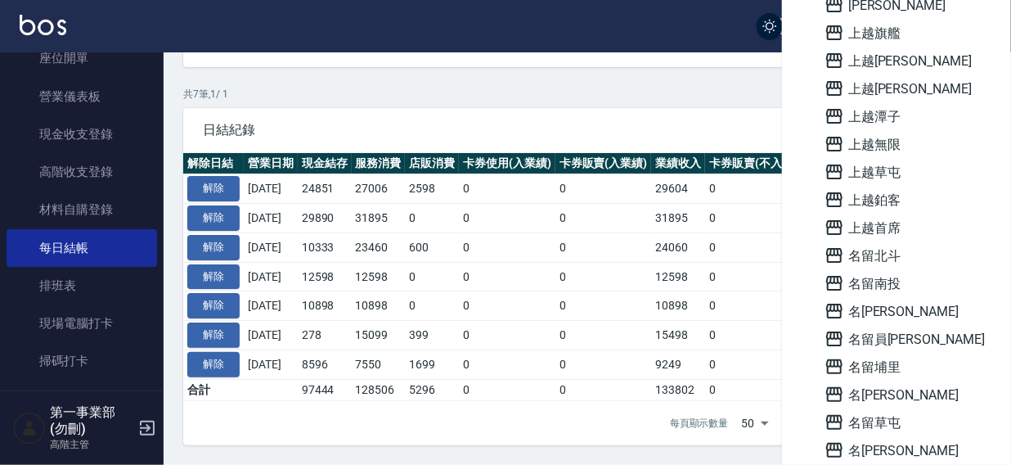
scroll to position [1172, 0]
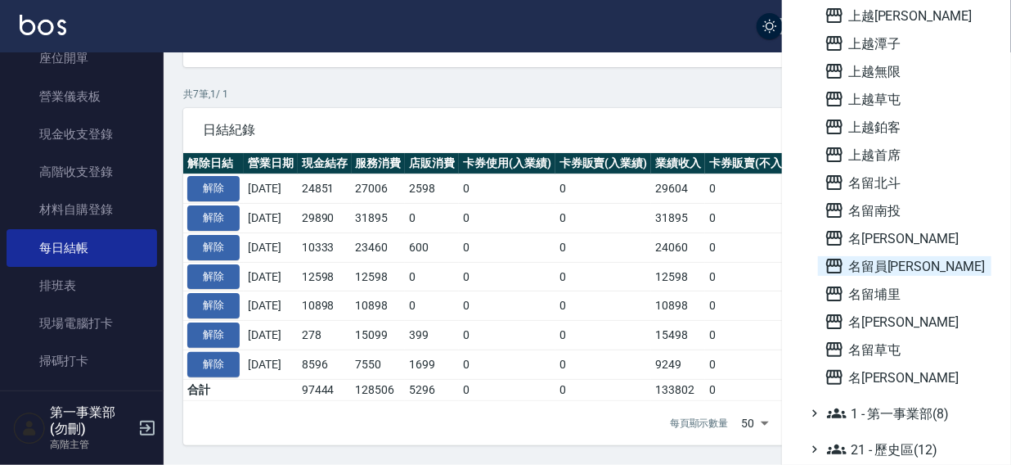
click at [886, 264] on span "名留員林中正" at bounding box center [904, 266] width 160 height 20
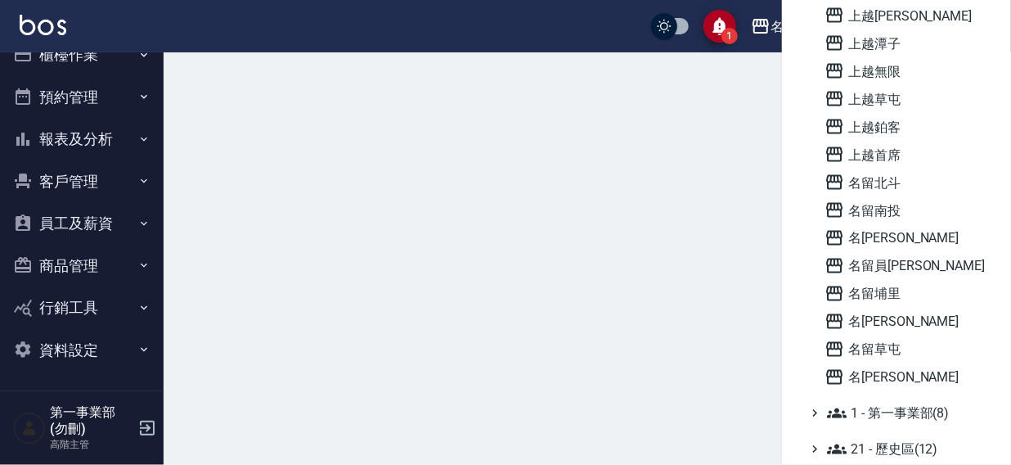
scroll to position [25, 0]
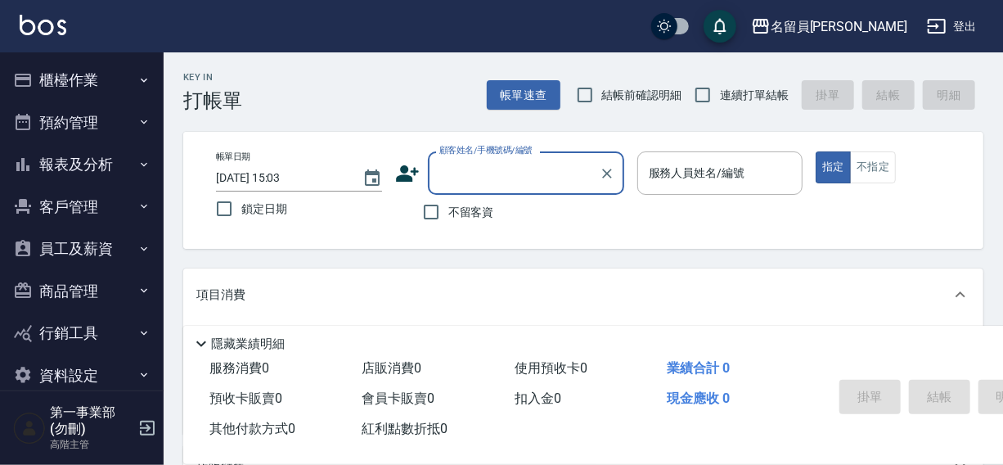
click at [71, 79] on button "櫃檯作業" at bounding box center [82, 80] width 151 height 43
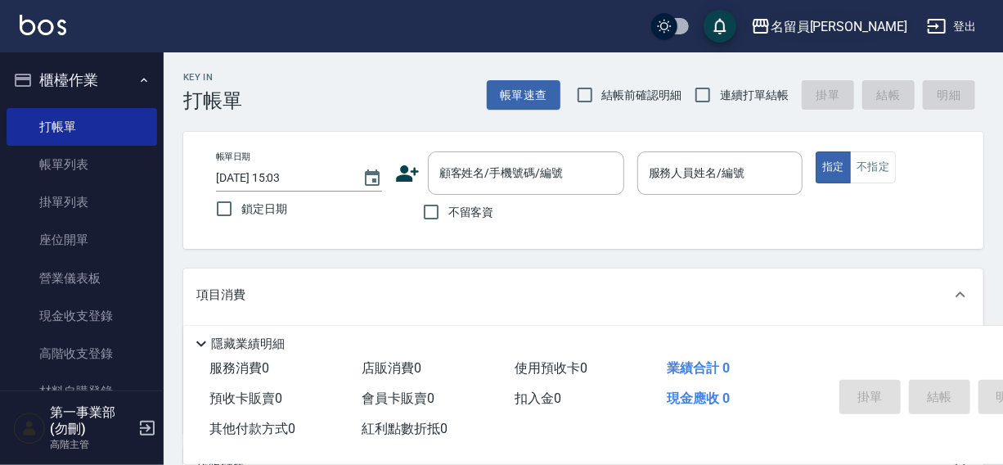
click at [875, 25] on div "名留員[PERSON_NAME]" at bounding box center [839, 26] width 137 height 20
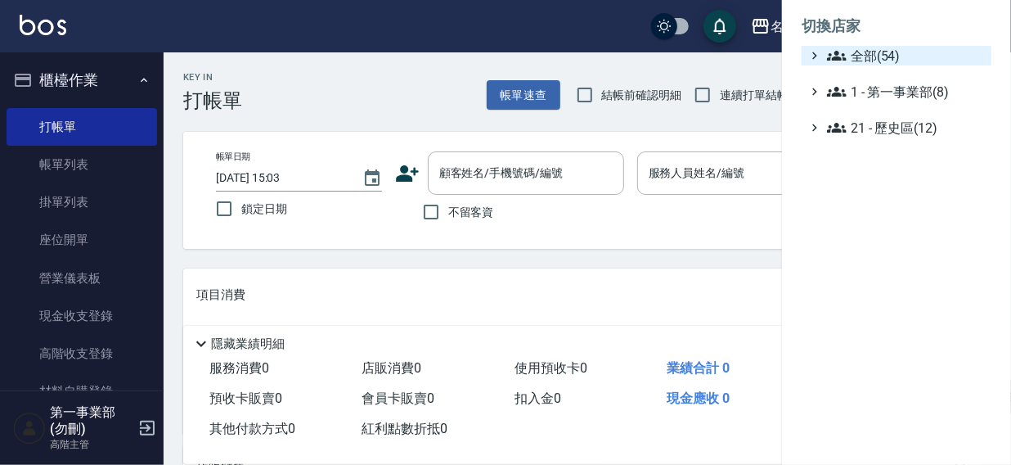
click at [876, 52] on span "全部(54)" at bounding box center [906, 56] width 158 height 20
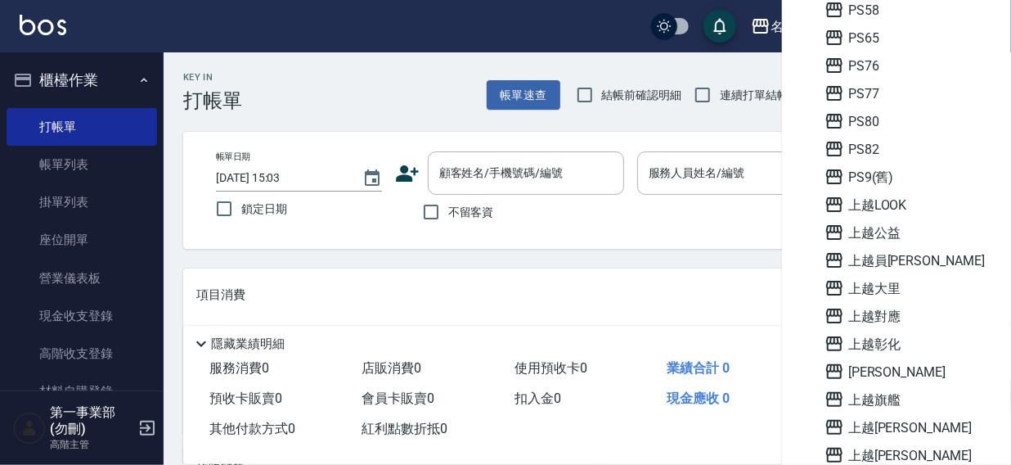
scroll to position [737, 0]
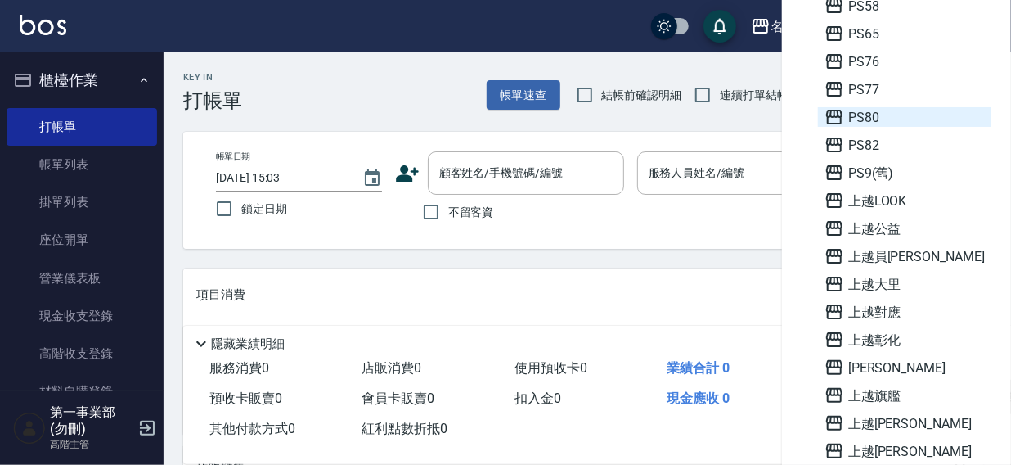
click at [867, 115] on span "PS80" at bounding box center [904, 117] width 160 height 20
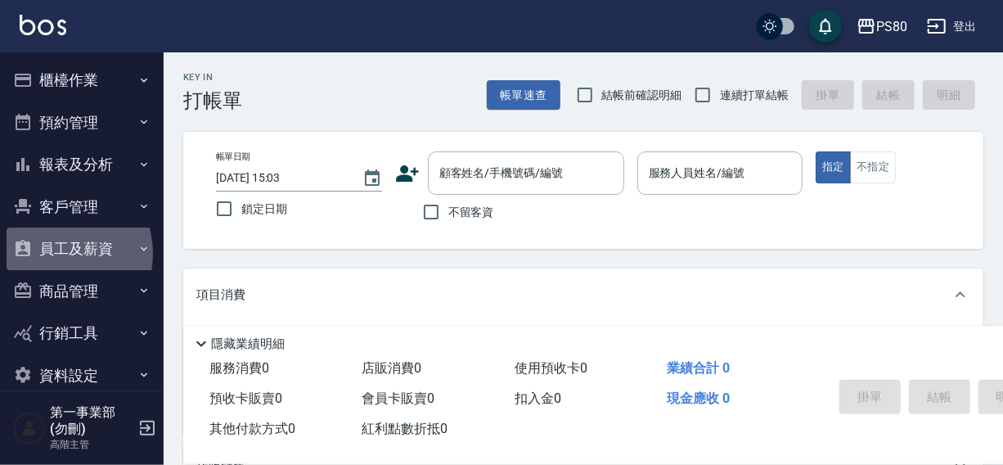
click at [52, 254] on button "員工及薪資" at bounding box center [82, 248] width 151 height 43
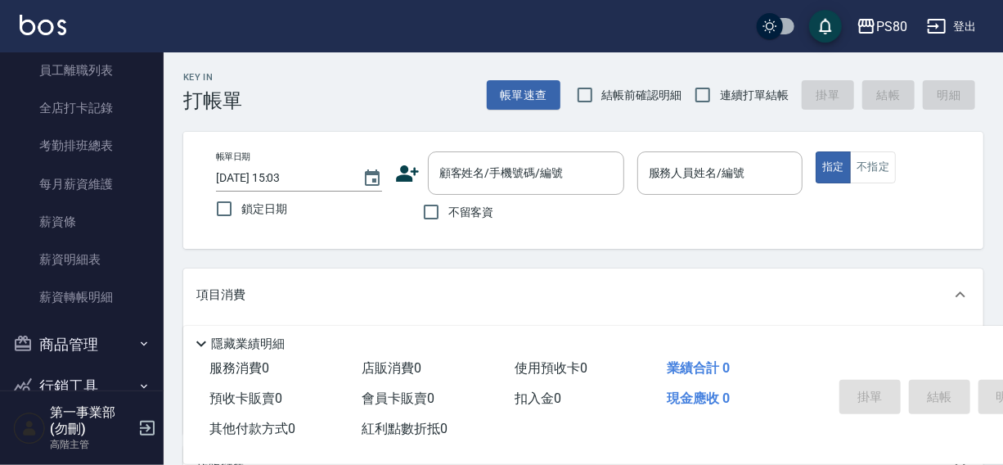
scroll to position [263, 0]
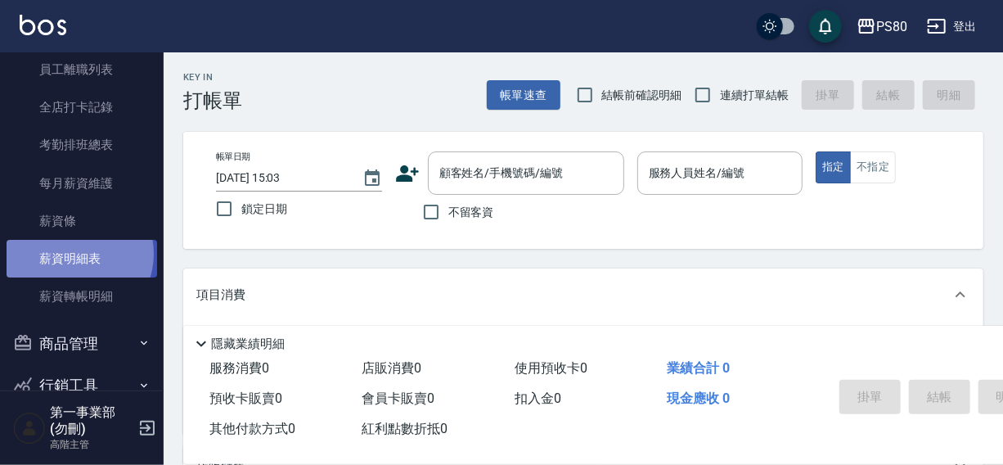
click at [74, 253] on link "薪資明細表" at bounding box center [82, 259] width 151 height 38
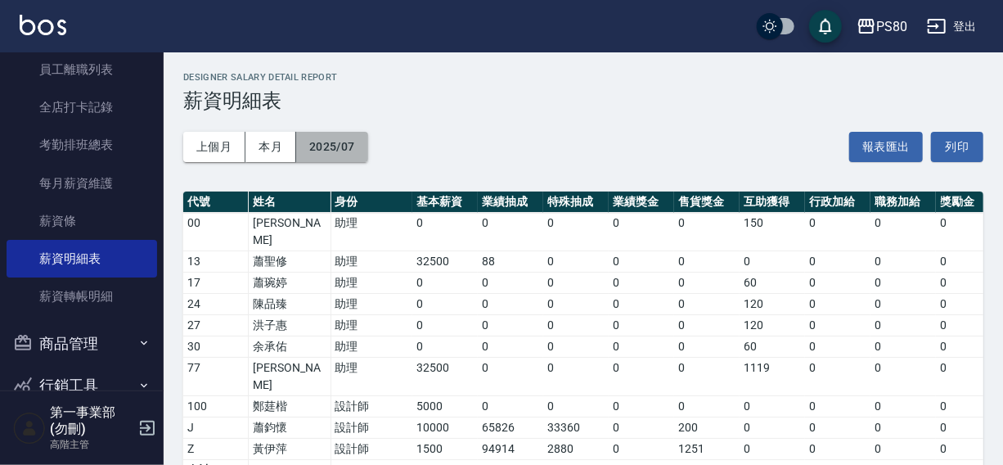
click at [335, 147] on button "2025/07" at bounding box center [332, 147] width 72 height 30
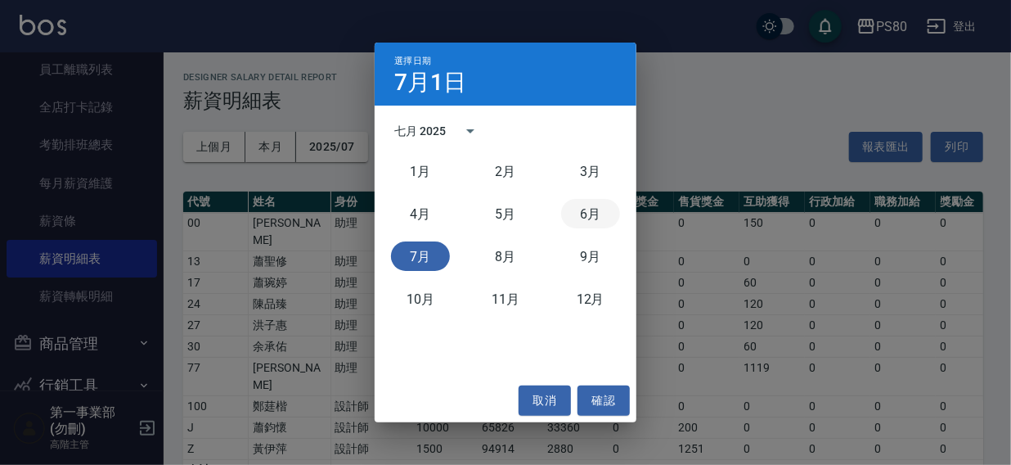
click at [592, 213] on button "6月" at bounding box center [590, 213] width 59 height 29
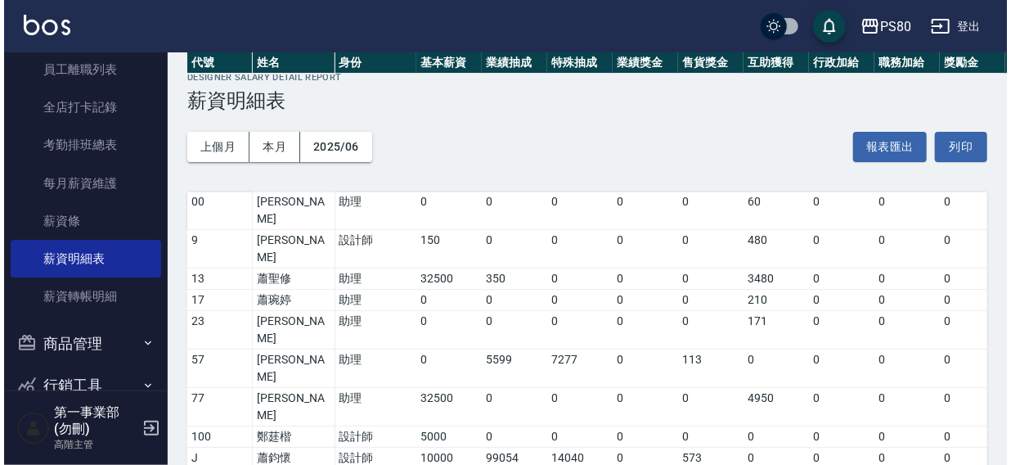
scroll to position [300, 0]
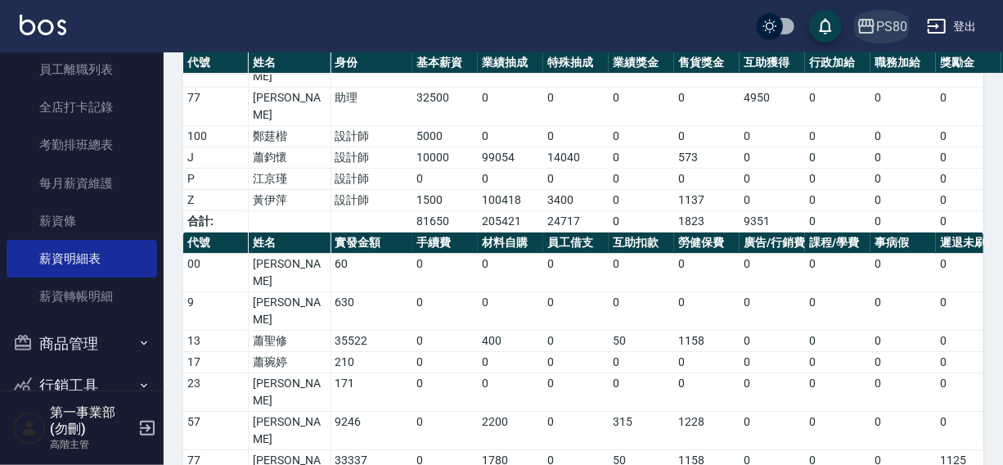
click at [900, 22] on div "PS80" at bounding box center [891, 26] width 31 height 20
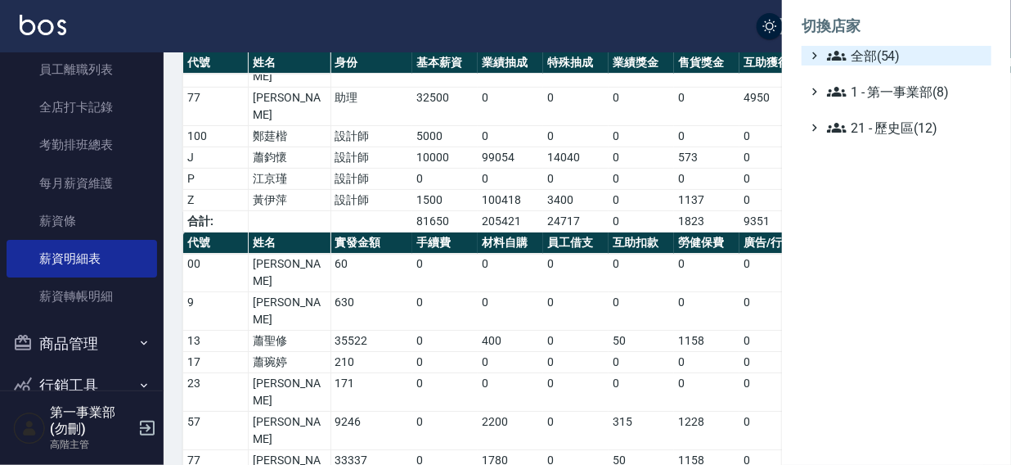
click at [885, 55] on span "全部(54)" at bounding box center [906, 56] width 158 height 20
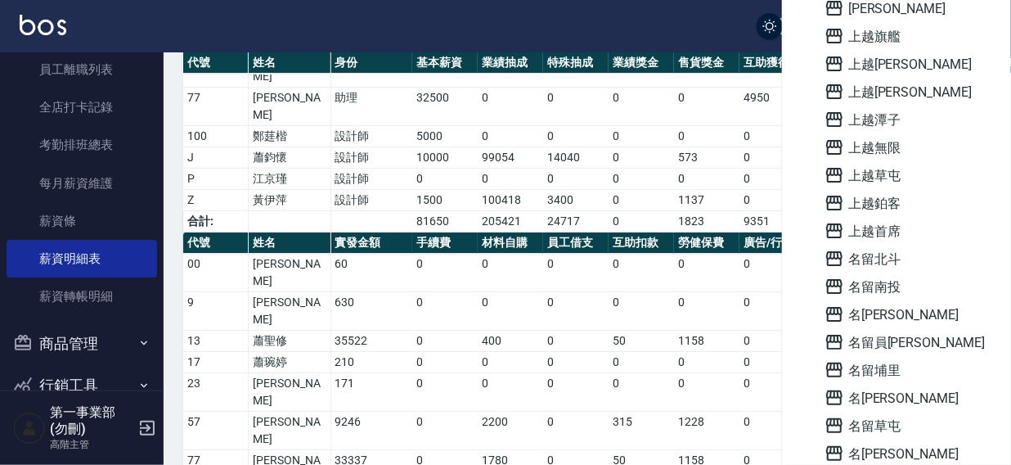
scroll to position [1104, 0]
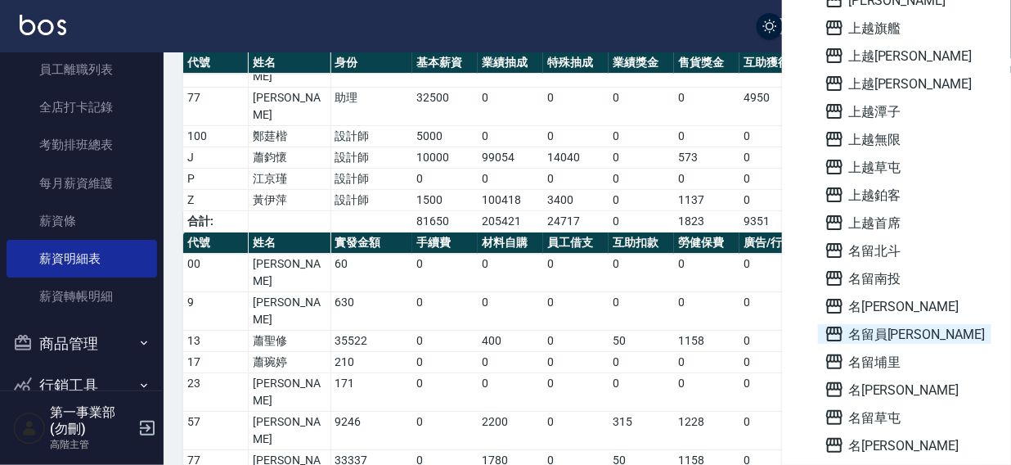
click at [892, 333] on span "名留員[PERSON_NAME]" at bounding box center [904, 334] width 160 height 20
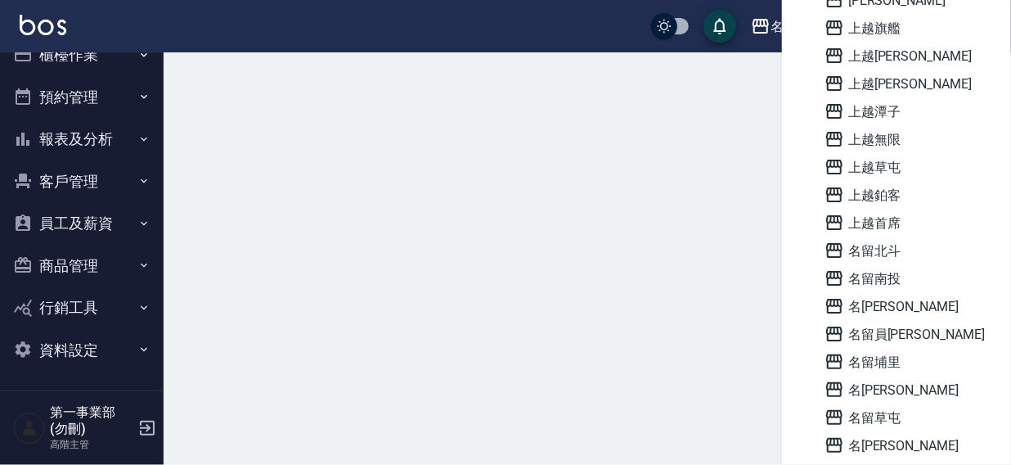
scroll to position [25, 0]
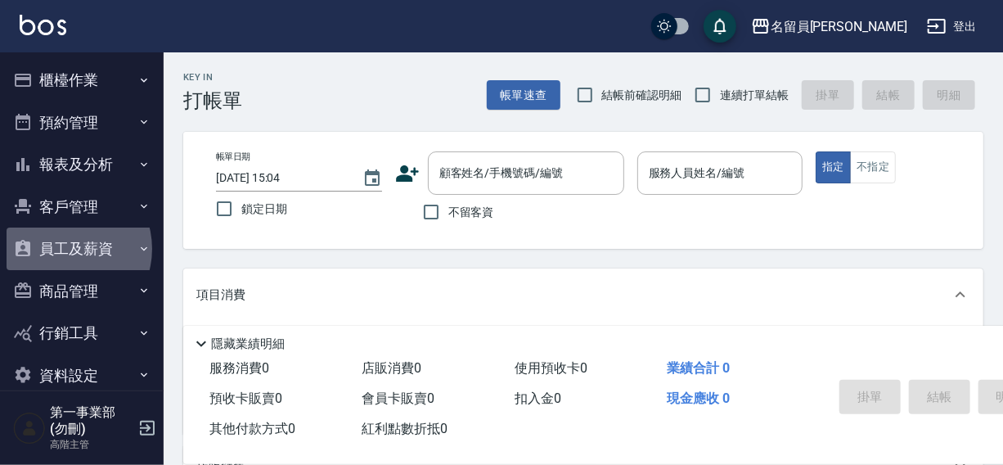
click at [64, 249] on button "員工及薪資" at bounding box center [82, 248] width 151 height 43
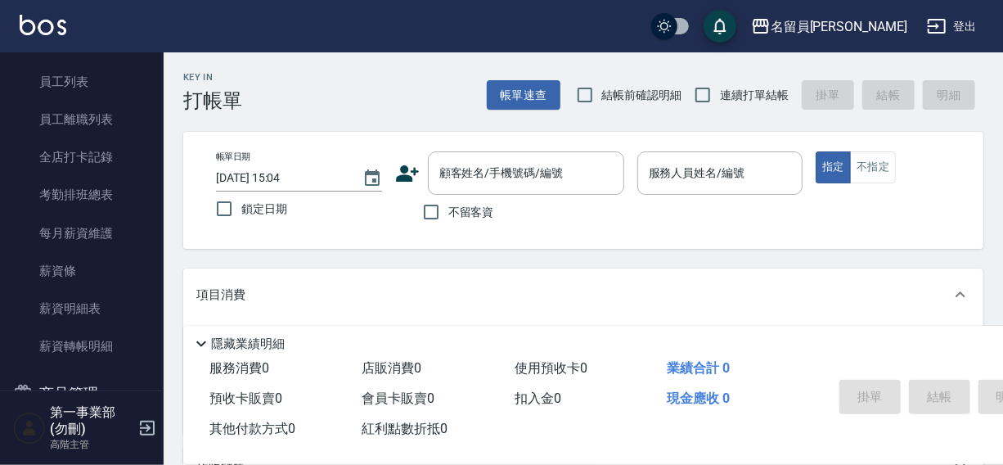
scroll to position [245, 0]
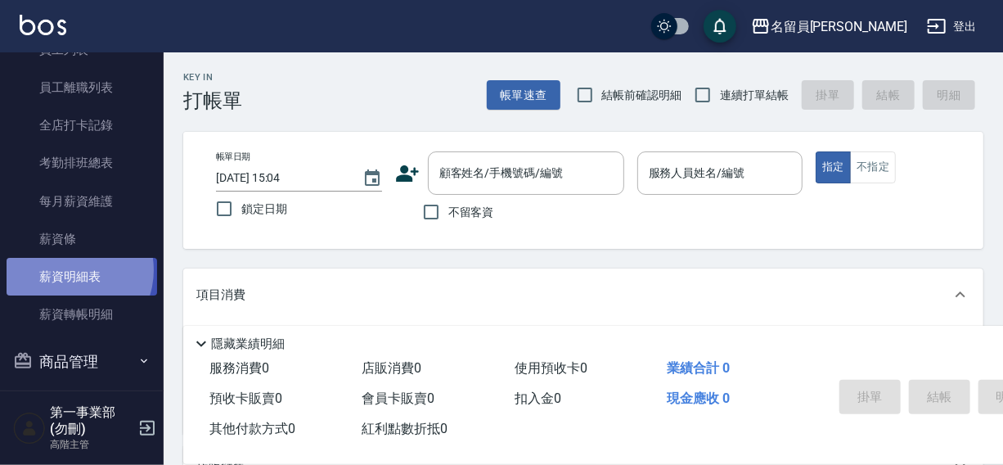
click at [69, 269] on link "薪資明細表" at bounding box center [82, 277] width 151 height 38
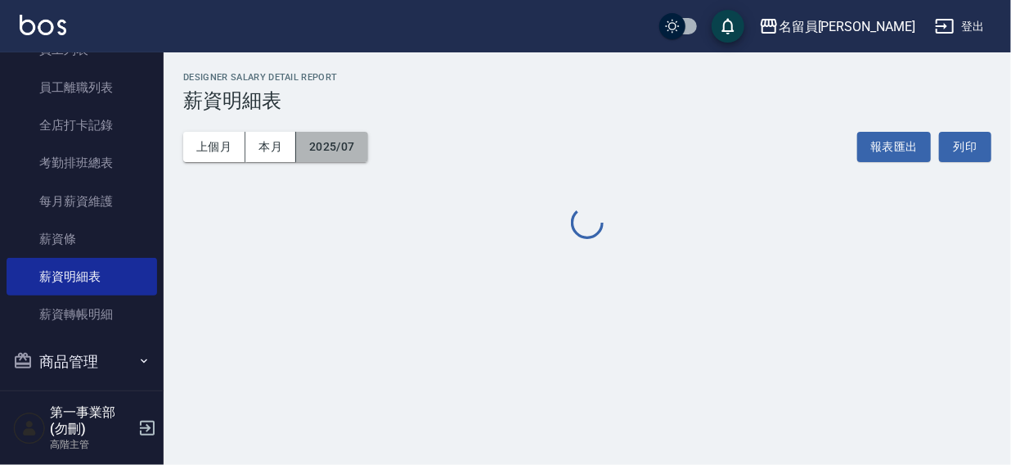
click at [322, 150] on button "2025/07" at bounding box center [332, 147] width 72 height 30
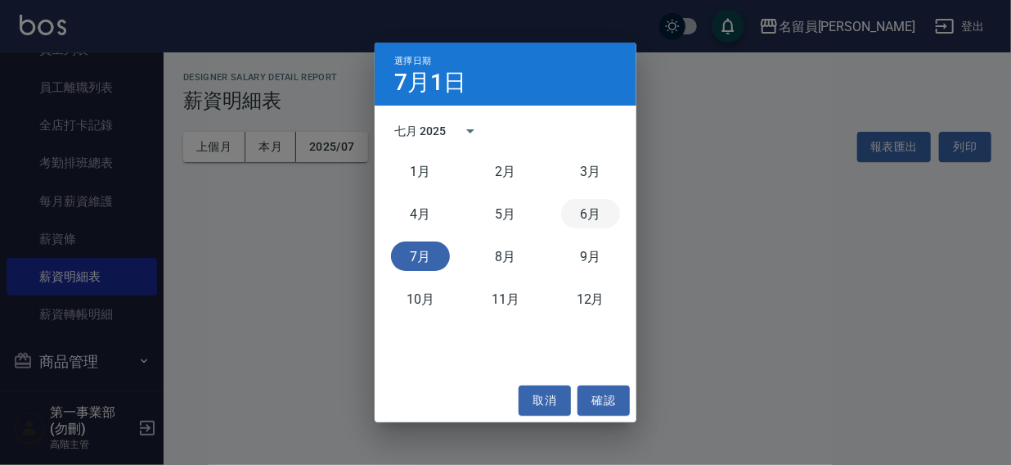
click at [594, 214] on button "6月" at bounding box center [590, 213] width 59 height 29
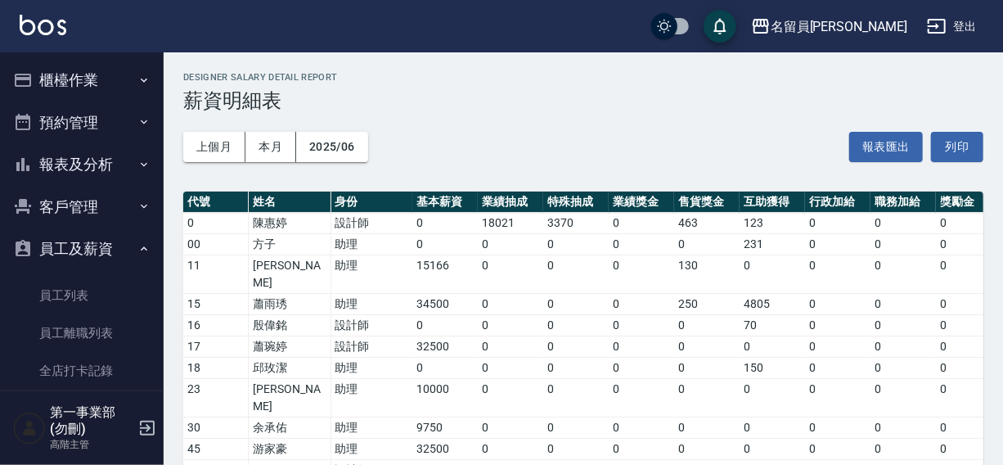
click at [0, 159] on nav "櫃檯作業 打帳單 帳單列表 掛單列表 座位開單 營業儀表板 現金收支登錄 高階收支登錄 材料自購登錄 每日結帳 排班表 現場電腦打卡 掃碼打卡 預約管理 預約…" at bounding box center [82, 221] width 164 height 338
click at [548, 11] on div "名留員[PERSON_NAME]出" at bounding box center [501, 26] width 1003 height 52
click at [851, 29] on div "名留員[PERSON_NAME]" at bounding box center [839, 26] width 137 height 20
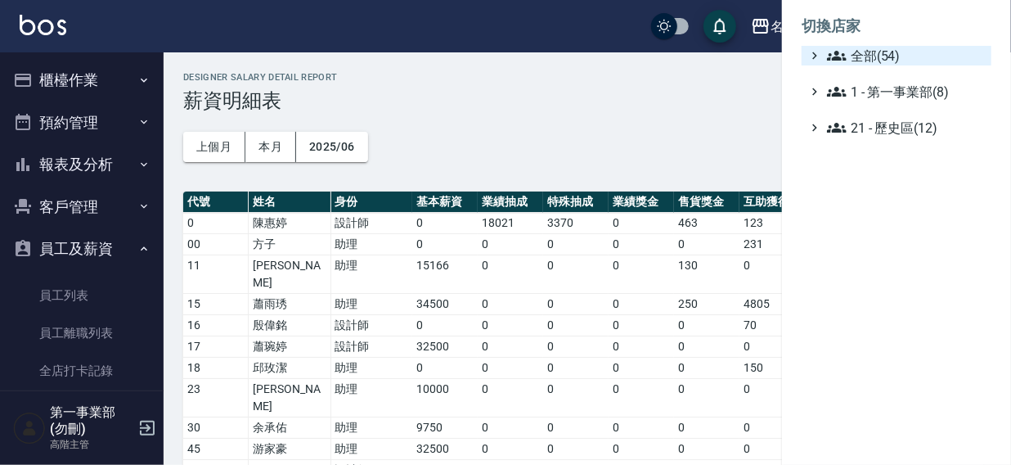
click at [866, 52] on span "全部(54)" at bounding box center [906, 56] width 158 height 20
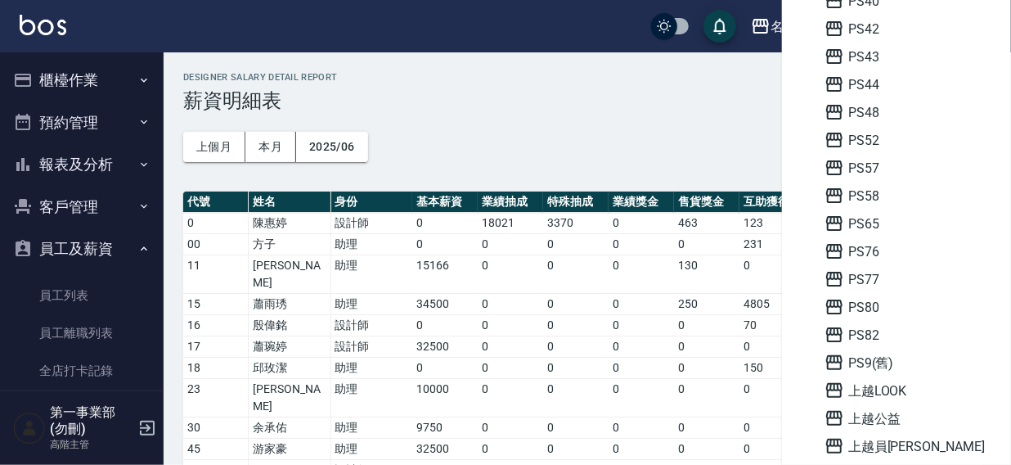
scroll to position [551, 0]
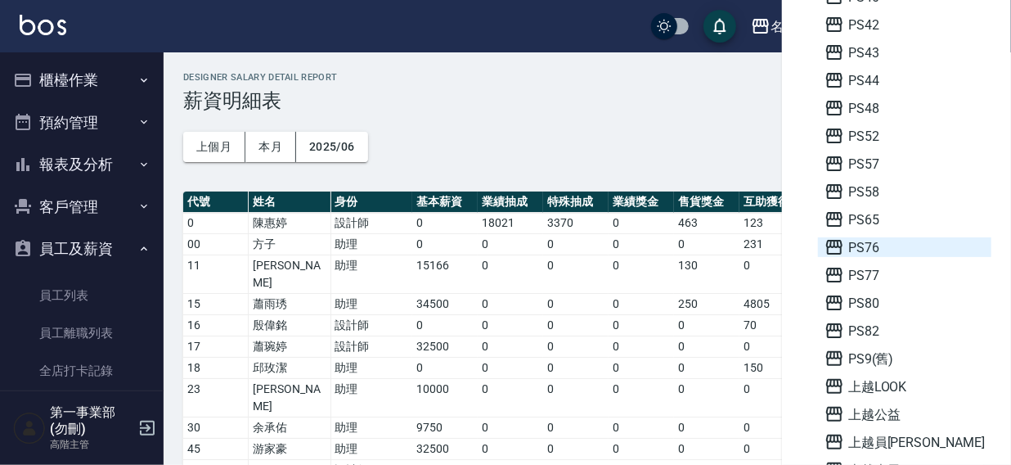
click at [859, 238] on span "PS76" at bounding box center [904, 247] width 160 height 20
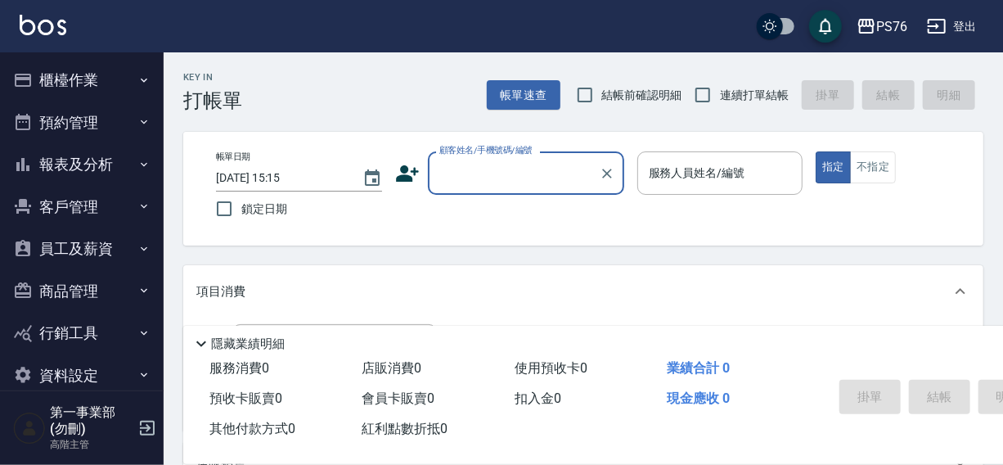
click at [79, 82] on button "櫃檯作業" at bounding box center [82, 80] width 151 height 43
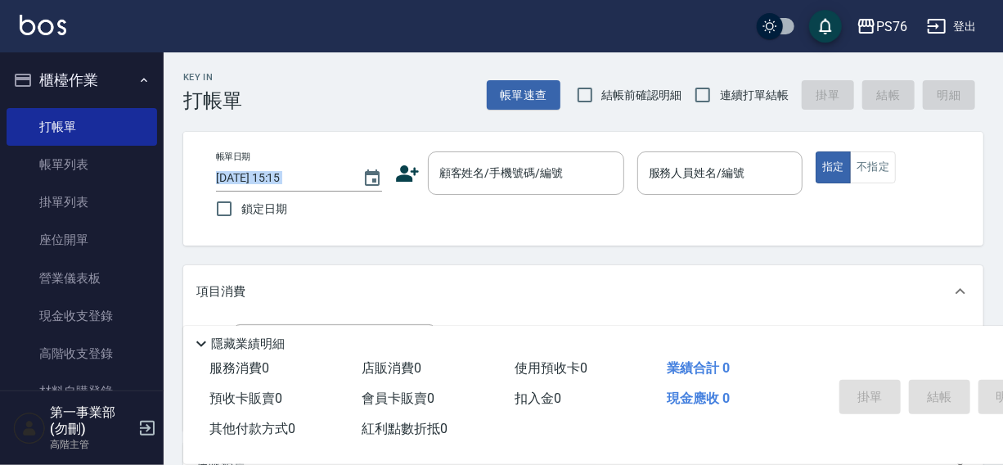
drag, startPoint x: 164, startPoint y: 162, endPoint x: 168, endPoint y: 214, distance: 52.5
click at [168, 214] on div "Key In 打帳單 帳單速查 結帳前確認明細 連續打單結帳 掛單 結帳 明細 帳單日期 [DATE] 15:15 鎖定日期 顧客姓名/手機號碼/編號 顧客姓…" at bounding box center [583, 422] width 839 height 741
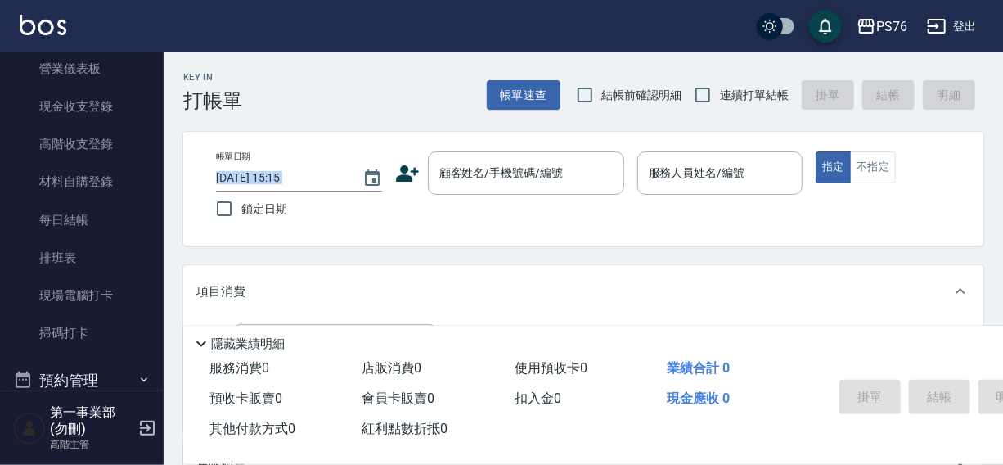
scroll to position [231, 0]
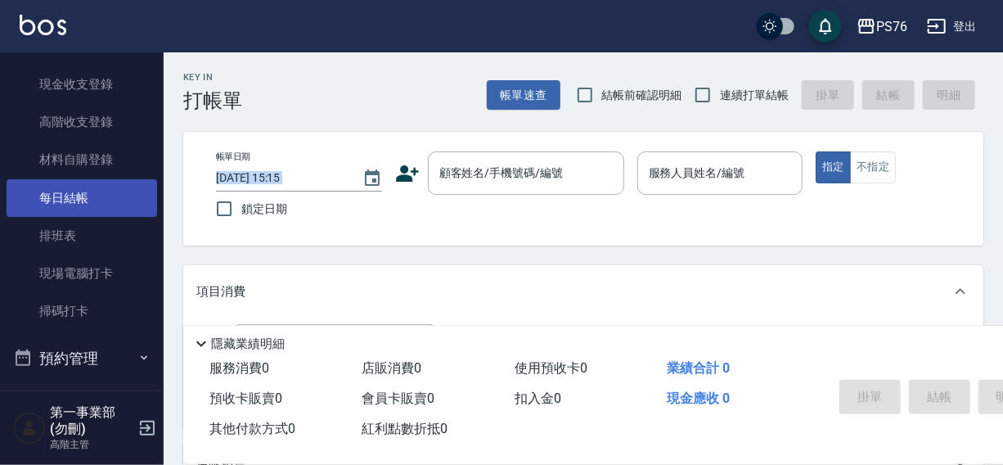
click at [77, 191] on link "每日結帳" at bounding box center [82, 198] width 151 height 38
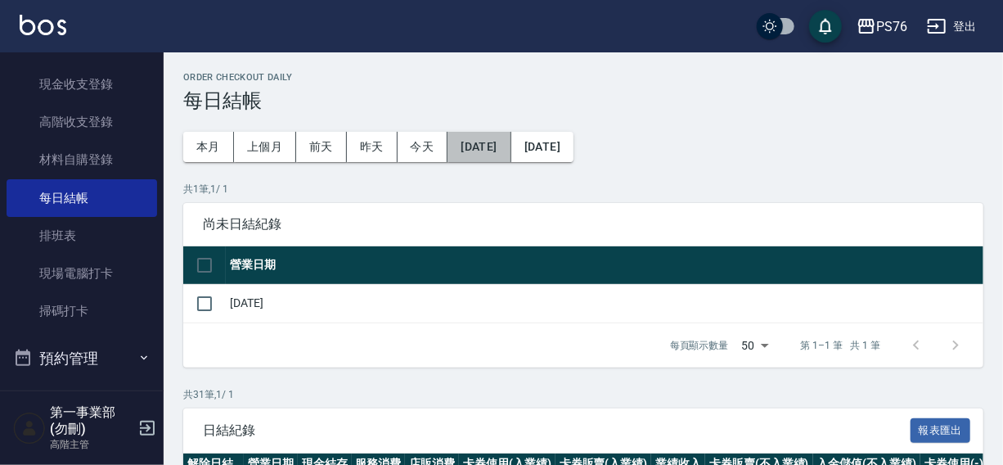
click at [490, 149] on button "[DATE]" at bounding box center [478, 147] width 63 height 30
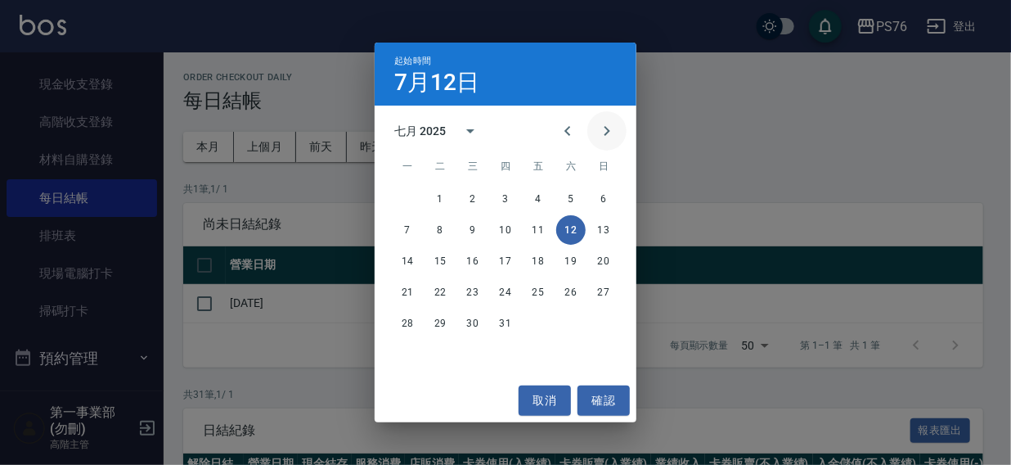
click at [613, 133] on icon "Next month" at bounding box center [607, 131] width 20 height 20
drag, startPoint x: 472, startPoint y: 227, endPoint x: 515, endPoint y: 182, distance: 62.5
click at [472, 227] on button "6" at bounding box center [472, 229] width 29 height 29
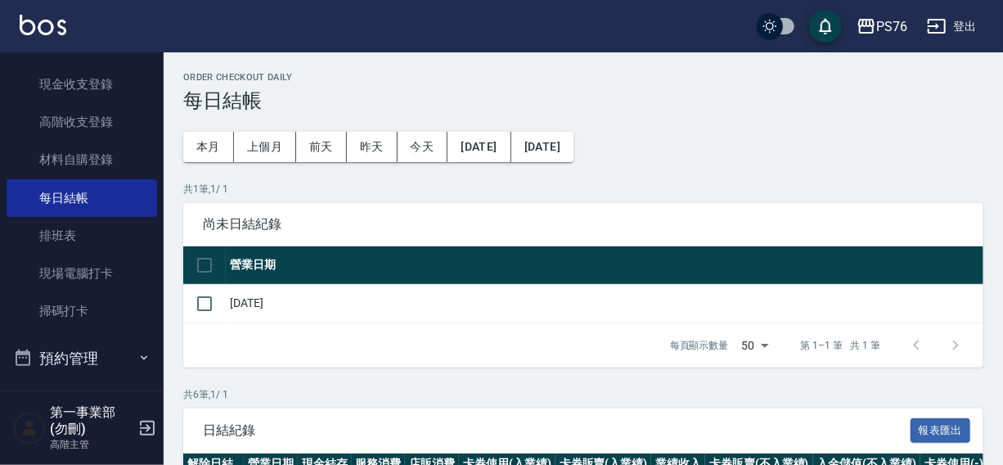
click at [571, 150] on button "[DATE]" at bounding box center [542, 147] width 62 height 30
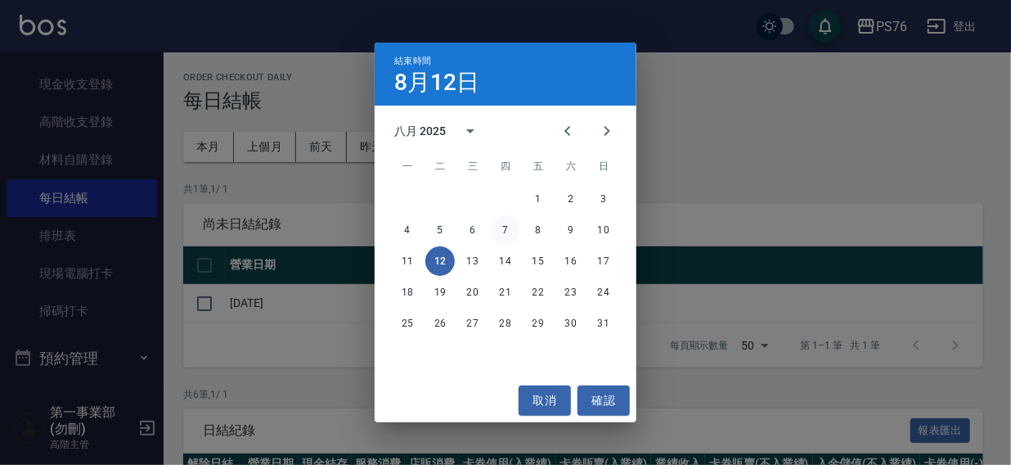
click at [501, 226] on button "7" at bounding box center [505, 229] width 29 height 29
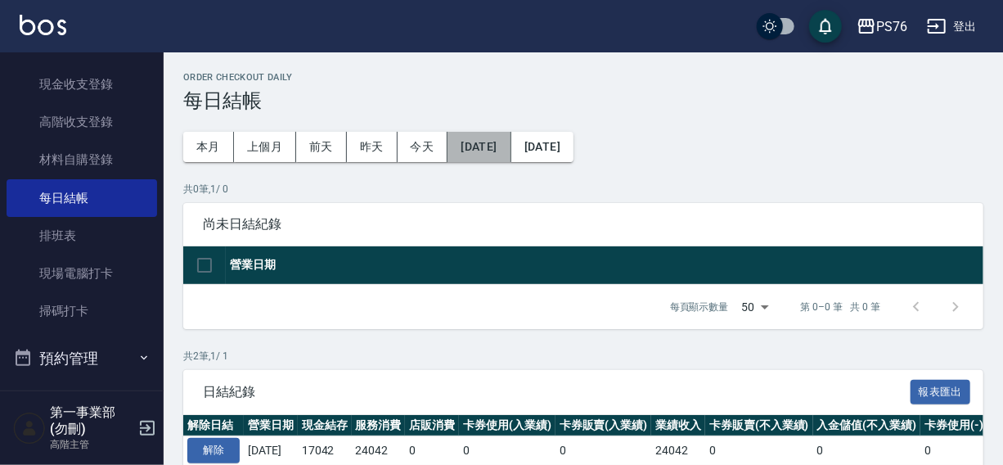
click at [485, 144] on button "[DATE]" at bounding box center [478, 147] width 63 height 30
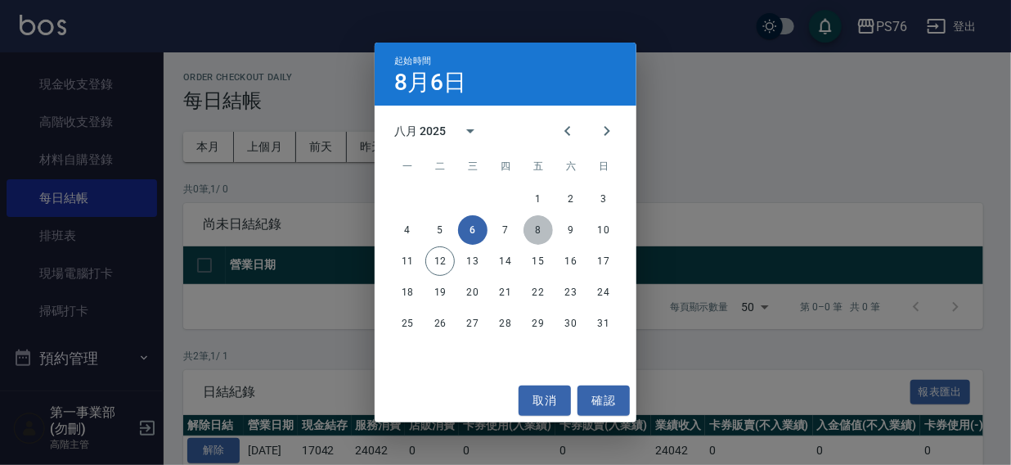
click at [529, 229] on button "8" at bounding box center [537, 229] width 29 height 29
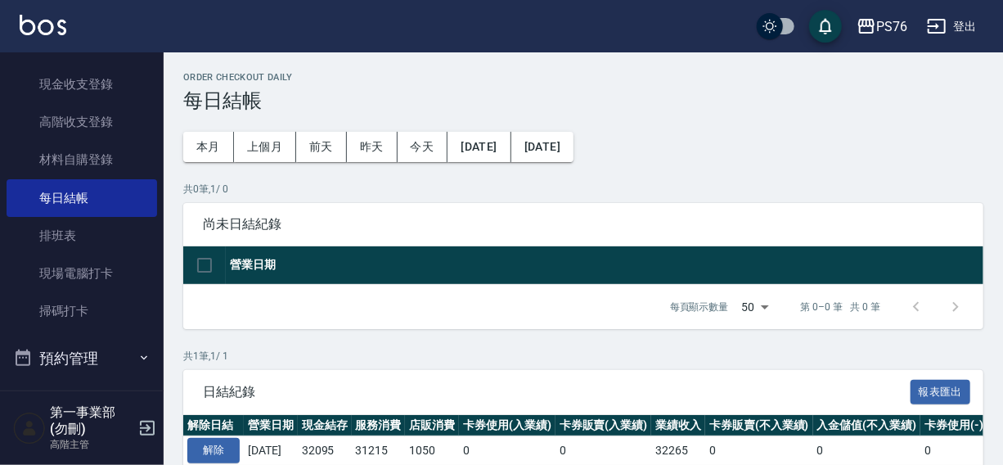
click at [573, 147] on button "[DATE]" at bounding box center [542, 147] width 62 height 30
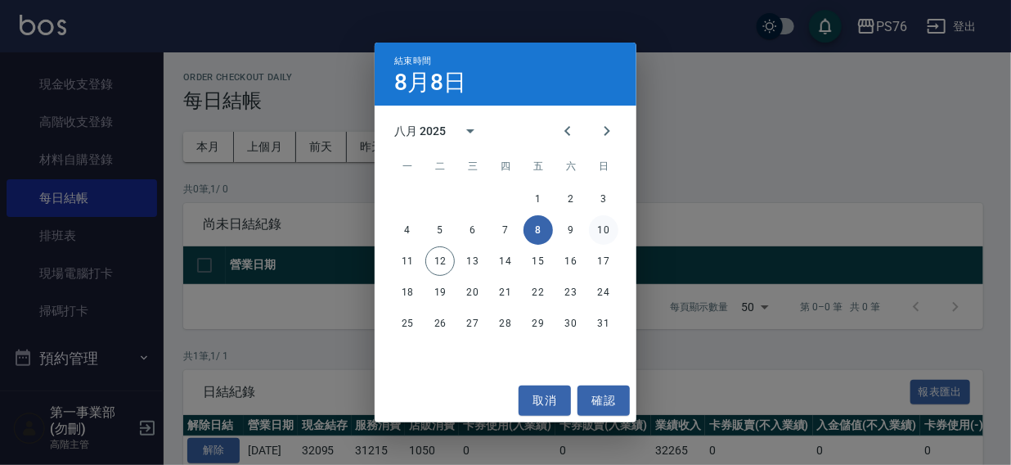
click at [603, 231] on button "10" at bounding box center [603, 229] width 29 height 29
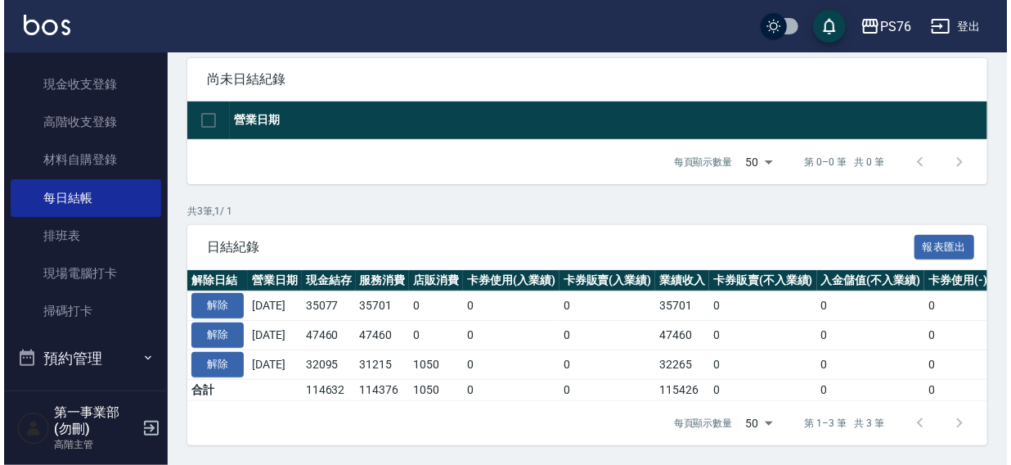
scroll to position [155, 0]
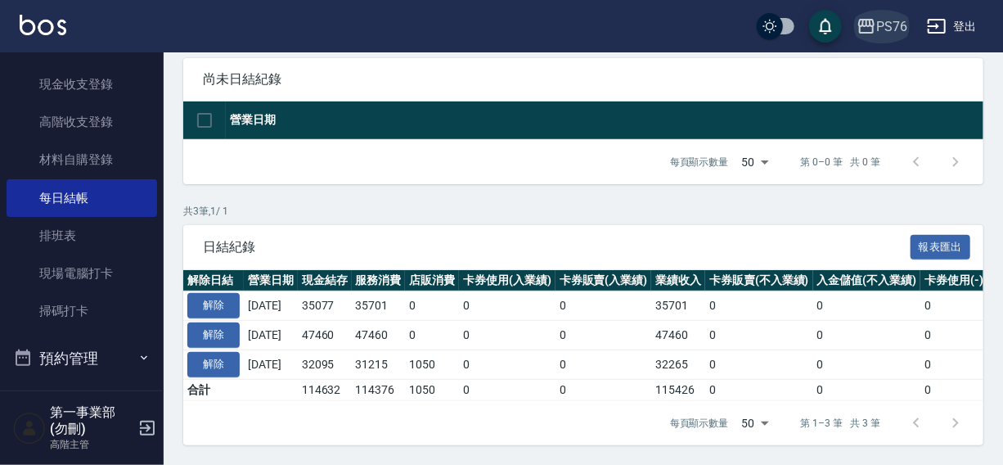
click at [883, 36] on button "PS76" at bounding box center [882, 27] width 64 height 34
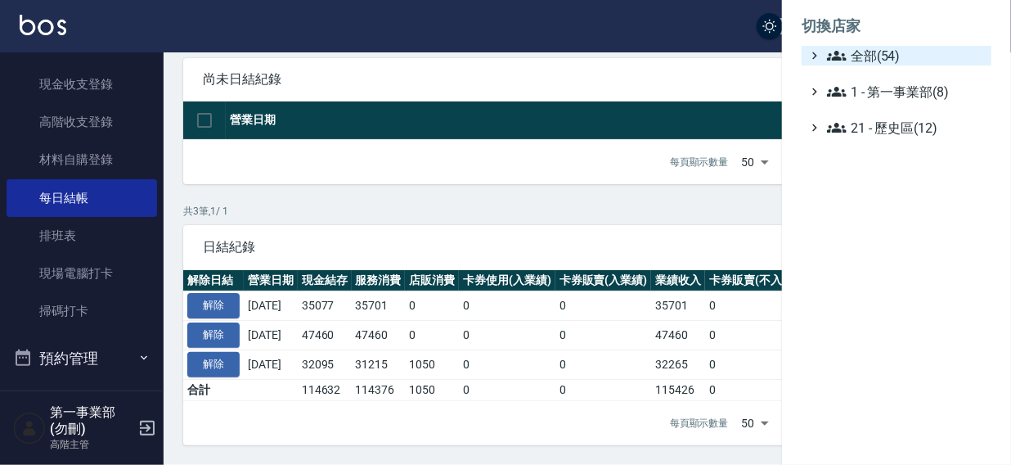
click at [875, 61] on span "全部(54)" at bounding box center [906, 56] width 158 height 20
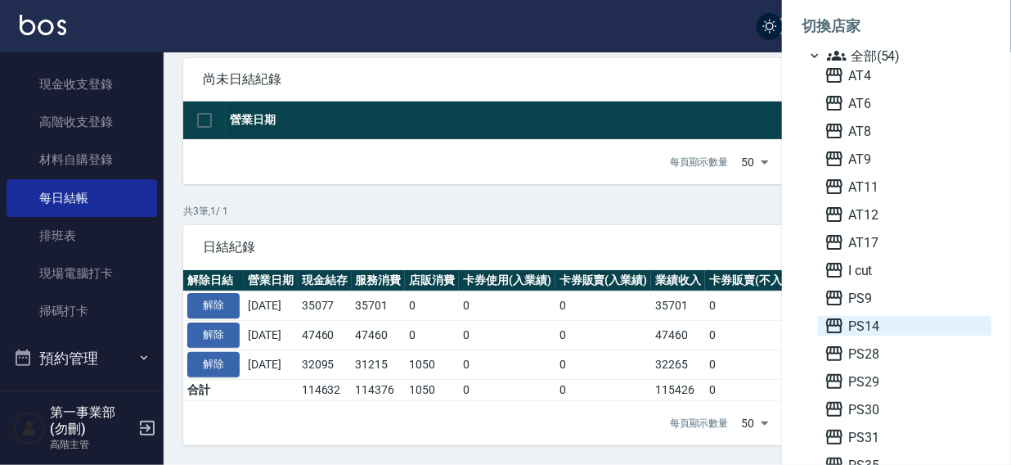
click at [871, 326] on span "PS14" at bounding box center [904, 326] width 160 height 20
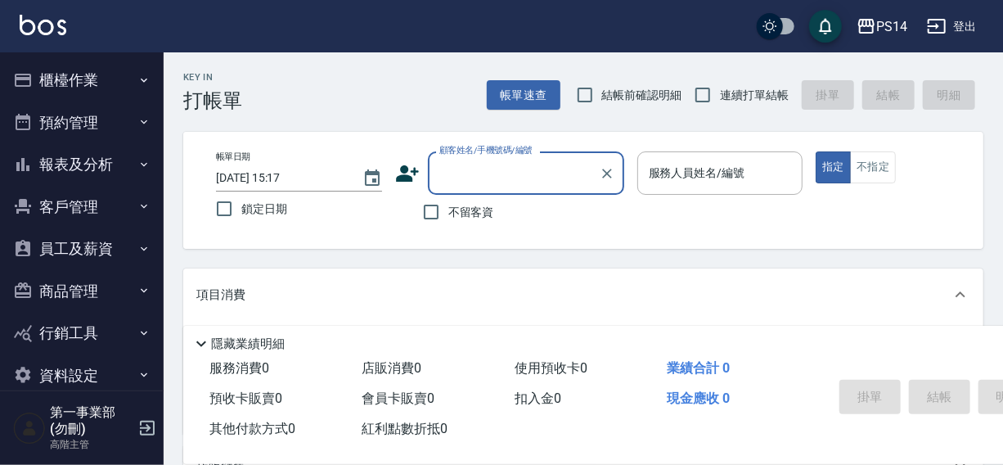
click at [64, 83] on button "櫃檯作業" at bounding box center [82, 80] width 151 height 43
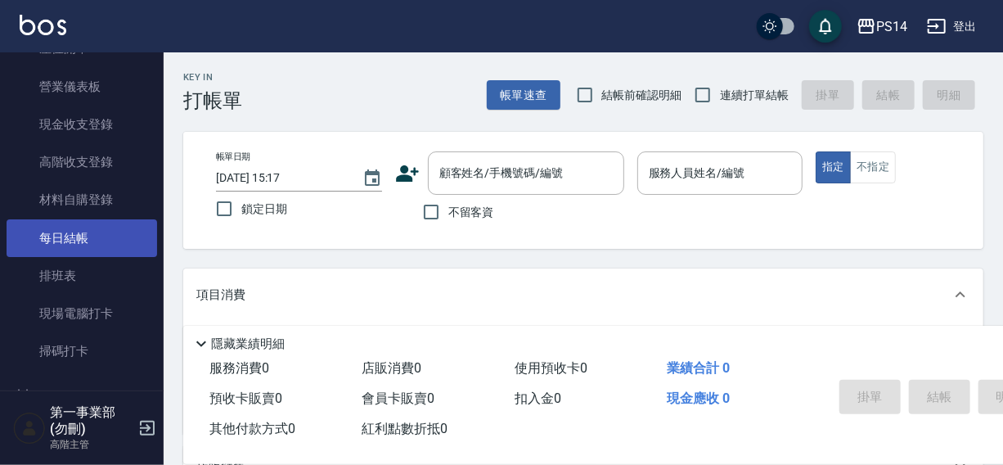
scroll to position [203, 0]
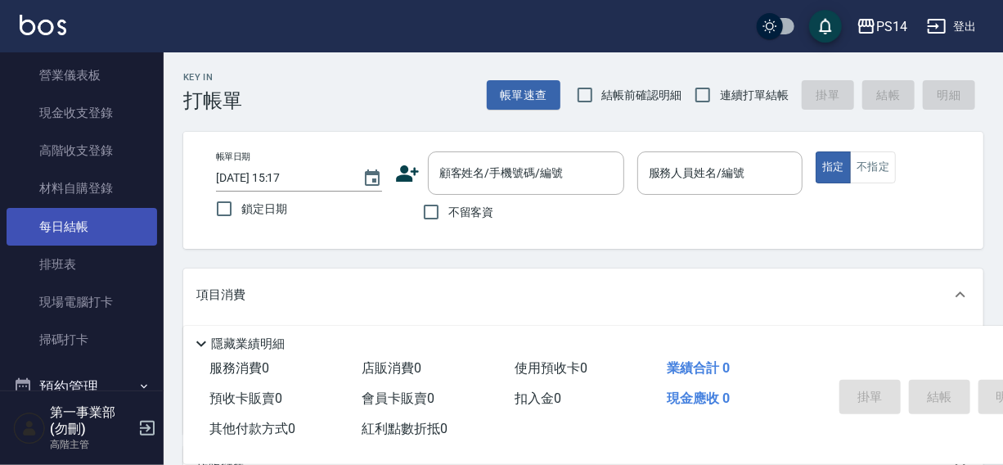
click at [87, 222] on link "每日結帳" at bounding box center [82, 227] width 151 height 38
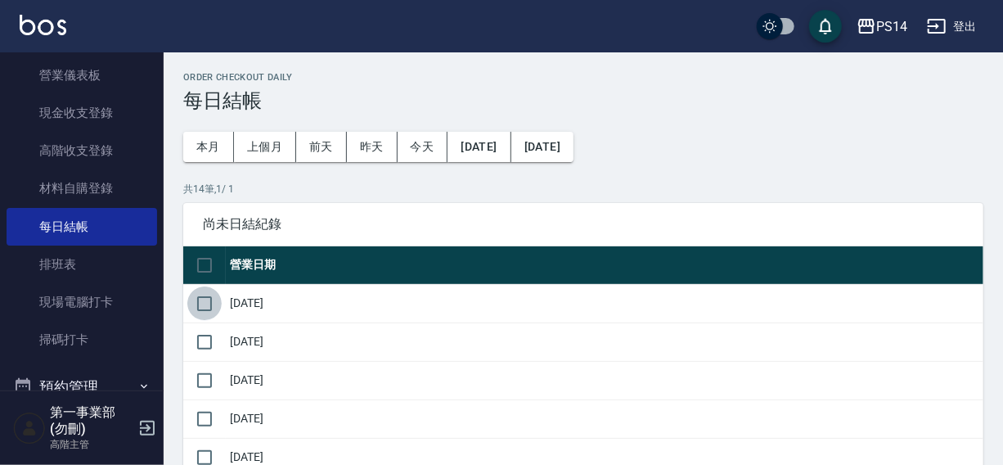
click at [214, 305] on input "checkbox" at bounding box center [204, 303] width 34 height 34
checkbox input "true"
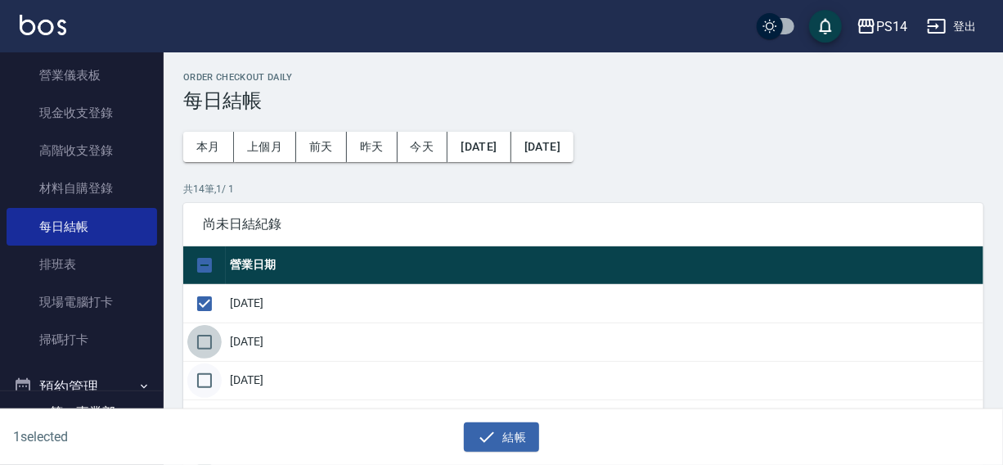
drag, startPoint x: 209, startPoint y: 338, endPoint x: 207, endPoint y: 370, distance: 32.0
click at [209, 339] on input "checkbox" at bounding box center [204, 342] width 34 height 34
checkbox input "true"
click at [207, 375] on input "checkbox" at bounding box center [204, 380] width 34 height 34
checkbox input "true"
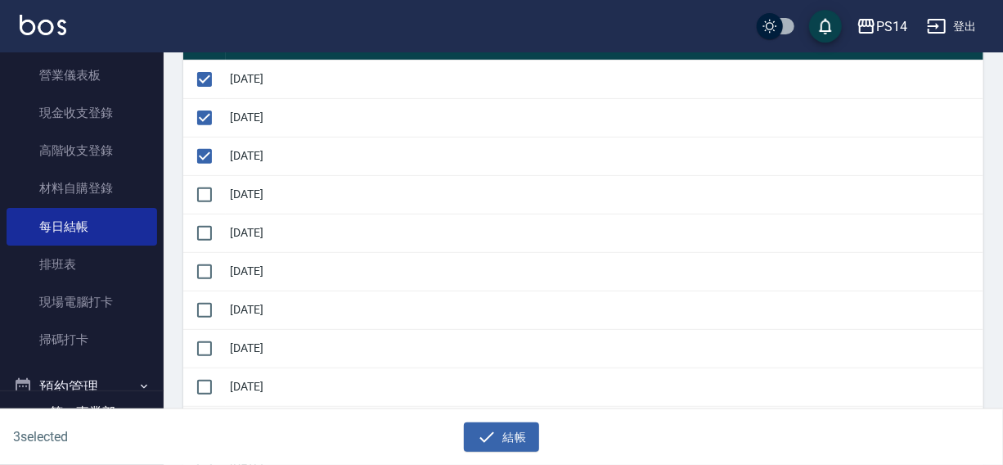
scroll to position [295, 0]
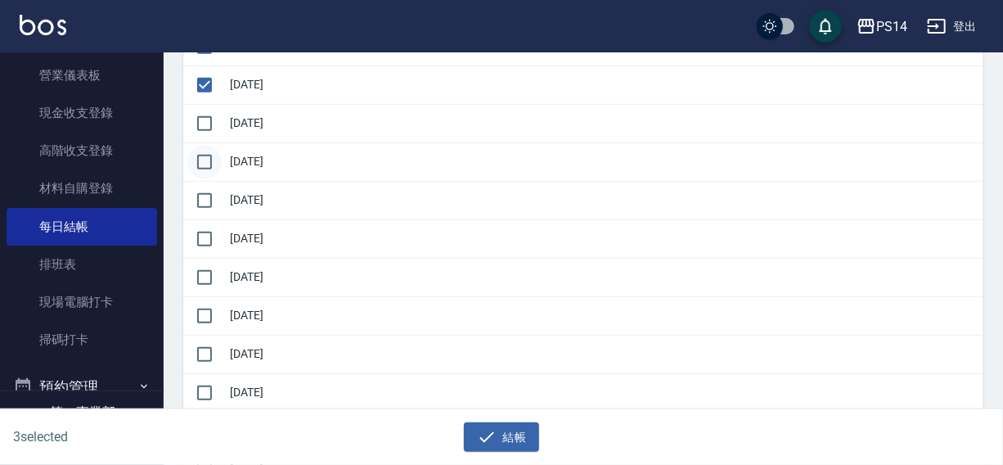
drag, startPoint x: 213, startPoint y: 120, endPoint x: 213, endPoint y: 162, distance: 41.7
click at [213, 122] on input "checkbox" at bounding box center [204, 123] width 34 height 34
checkbox input "true"
click at [213, 164] on input "checkbox" at bounding box center [204, 162] width 34 height 34
checkbox input "true"
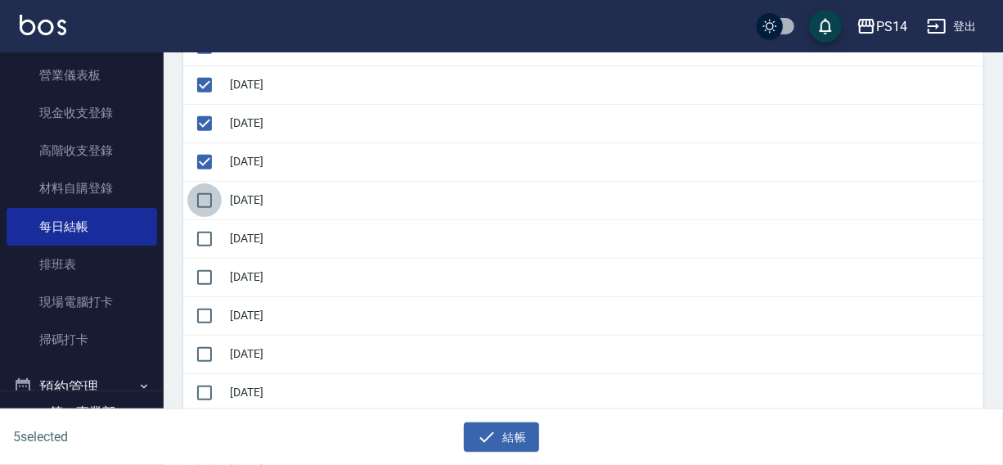
click at [209, 184] on input "checkbox" at bounding box center [204, 200] width 34 height 34
checkbox input "true"
click at [203, 237] on input "checkbox" at bounding box center [204, 239] width 34 height 34
checkbox input "true"
click at [204, 271] on input "checkbox" at bounding box center [204, 277] width 34 height 34
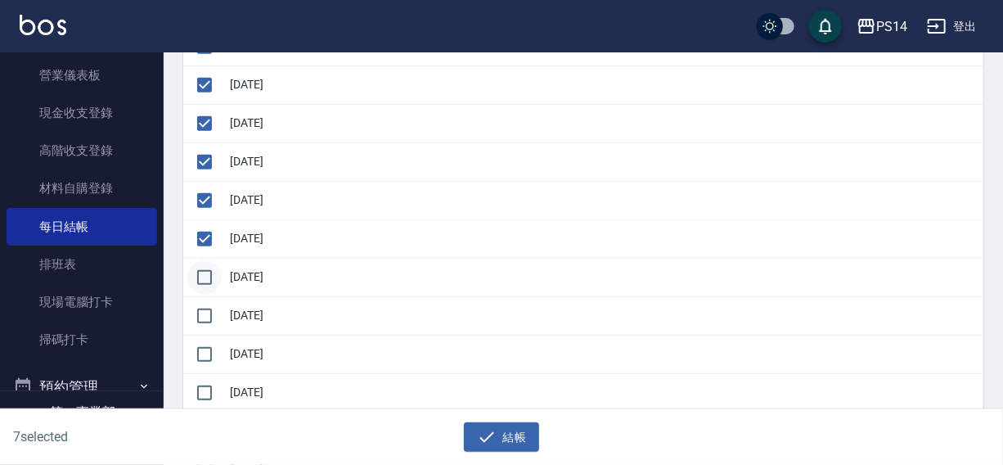
checkbox input "true"
click at [204, 307] on input "checkbox" at bounding box center [204, 316] width 34 height 34
checkbox input "true"
drag, startPoint x: 202, startPoint y: 345, endPoint x: 200, endPoint y: 380, distance: 34.4
click at [202, 349] on input "checkbox" at bounding box center [204, 354] width 34 height 34
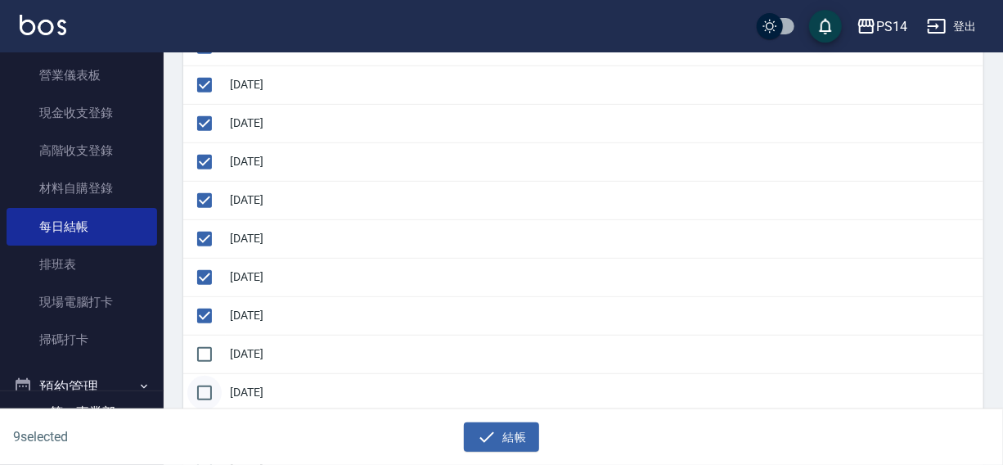
checkbox input "true"
click at [200, 388] on input "checkbox" at bounding box center [204, 392] width 34 height 34
checkbox input "true"
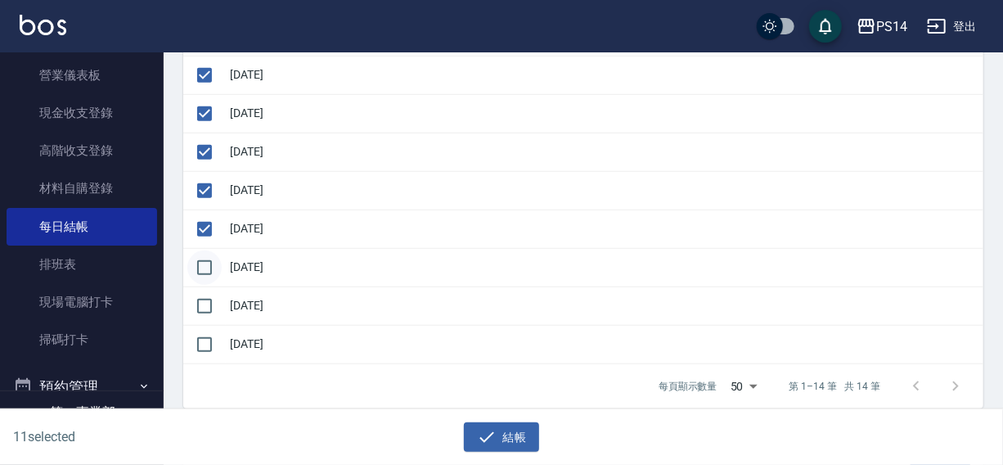
click at [189, 266] on input "checkbox" at bounding box center [204, 267] width 34 height 34
checkbox input "true"
click at [202, 289] on input "checkbox" at bounding box center [204, 306] width 34 height 34
checkbox input "true"
click at [483, 433] on icon "button" at bounding box center [487, 437] width 20 height 20
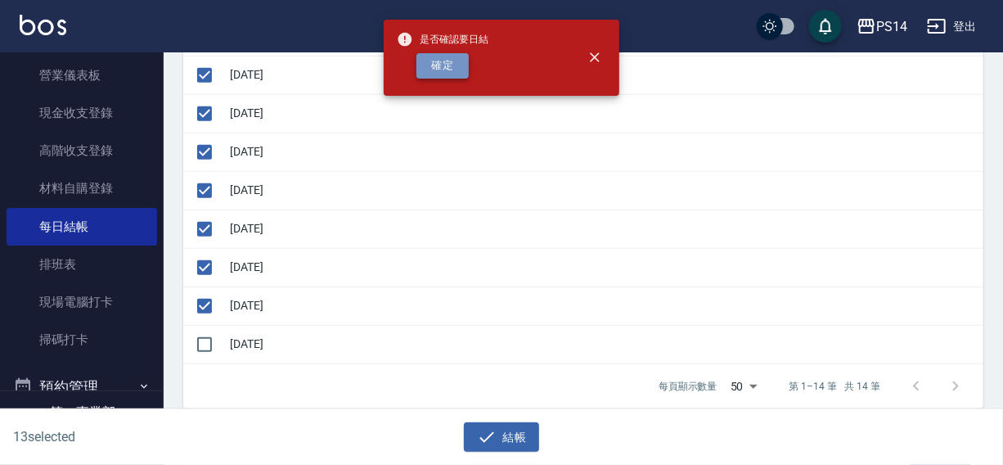
click at [446, 68] on button "確定" at bounding box center [442, 65] width 52 height 25
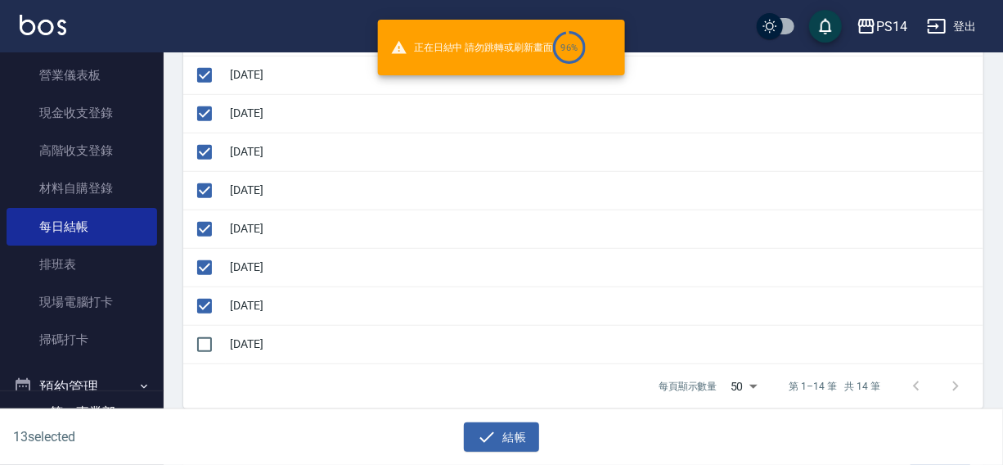
checkbox input "false"
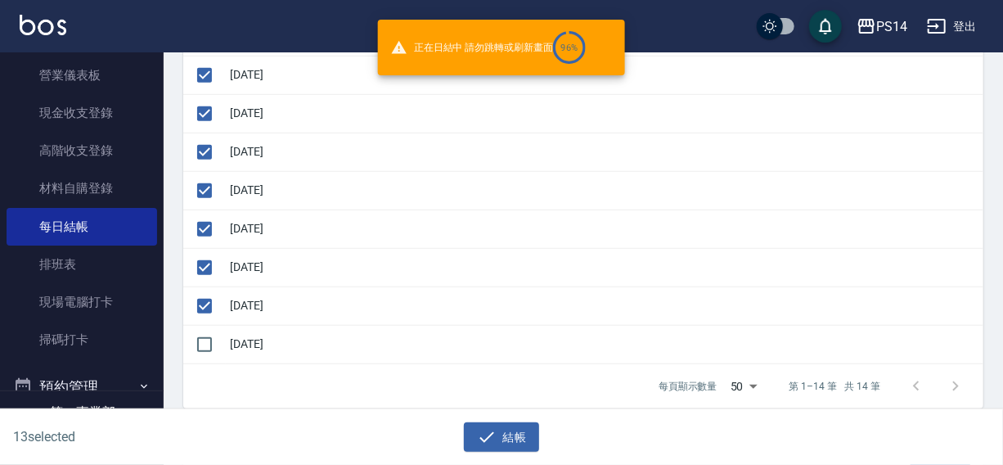
checkbox input "false"
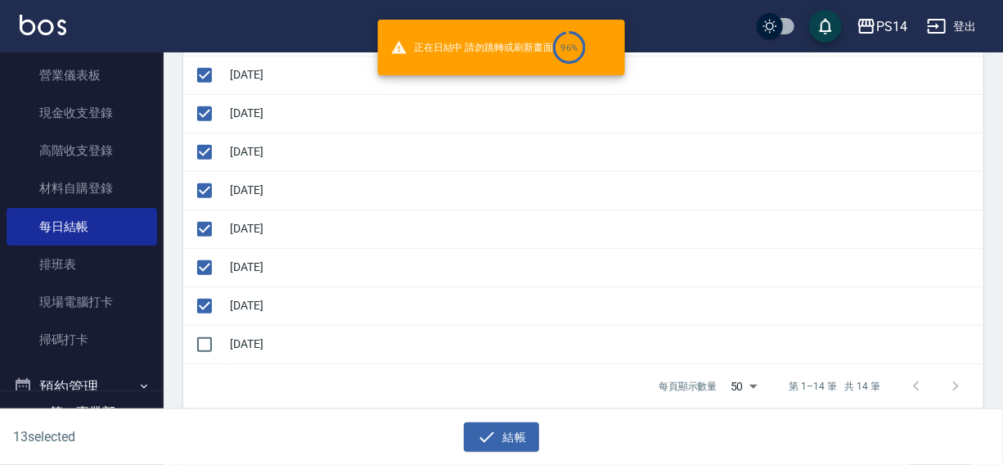
checkbox input "false"
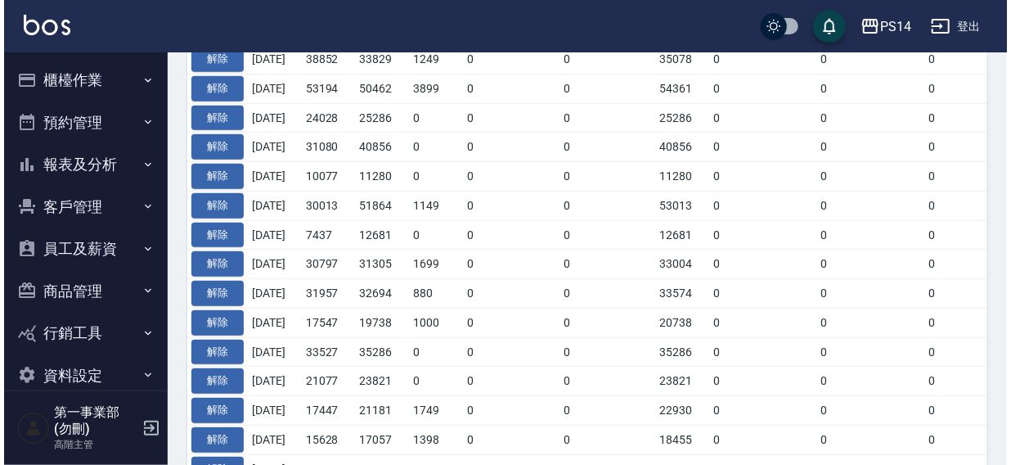
scroll to position [52, 0]
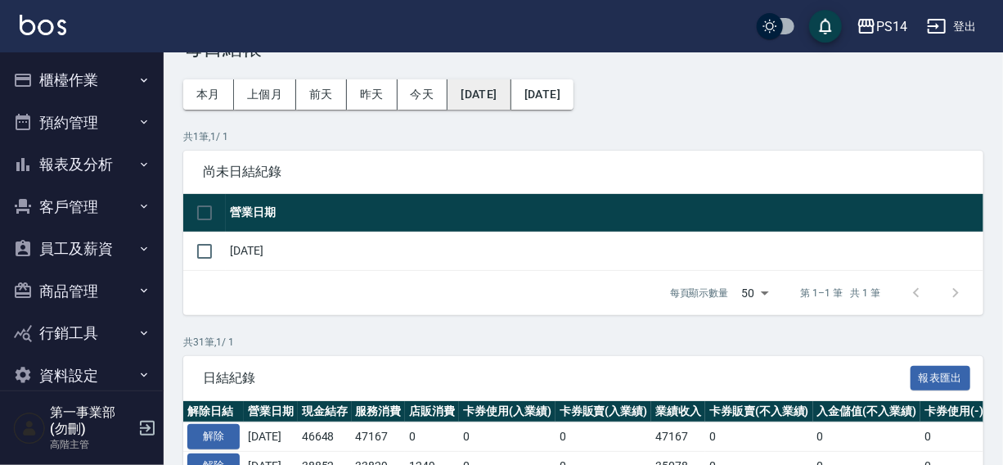
click at [508, 98] on button "[DATE]" at bounding box center [478, 94] width 63 height 30
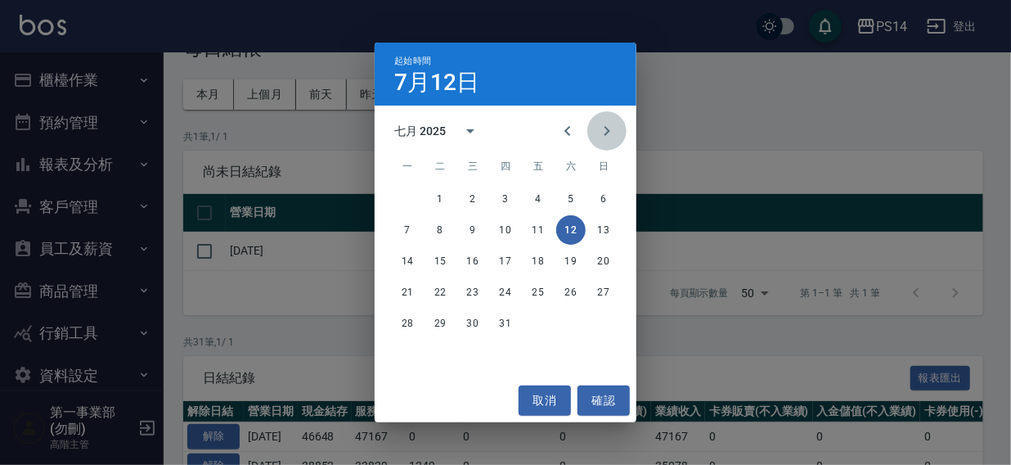
click at [605, 128] on icon "Next month" at bounding box center [607, 131] width 6 height 10
click at [407, 232] on button "4" at bounding box center [407, 229] width 29 height 29
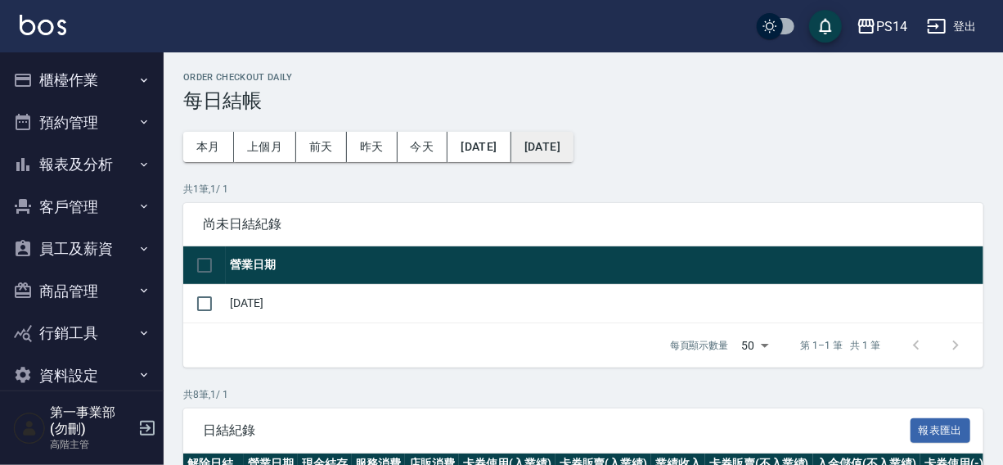
click at [573, 151] on button "[DATE]" at bounding box center [542, 147] width 62 height 30
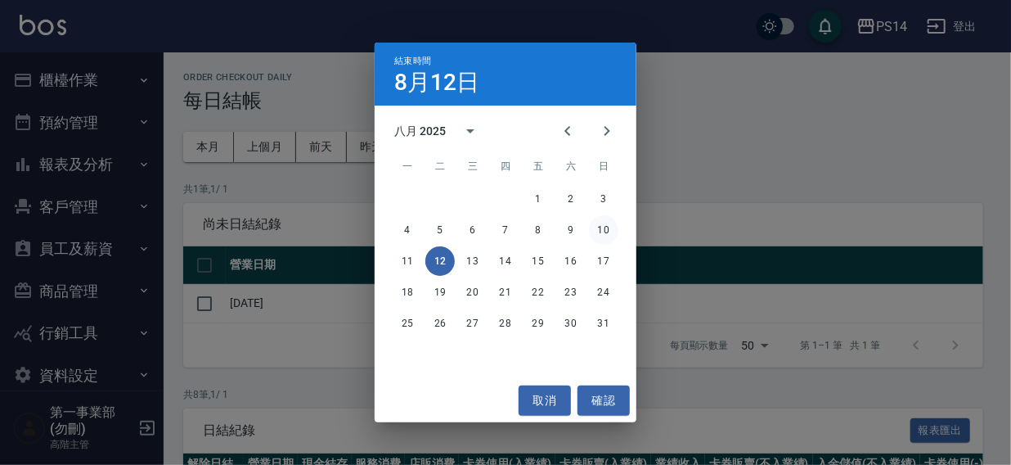
click at [607, 231] on button "10" at bounding box center [603, 229] width 29 height 29
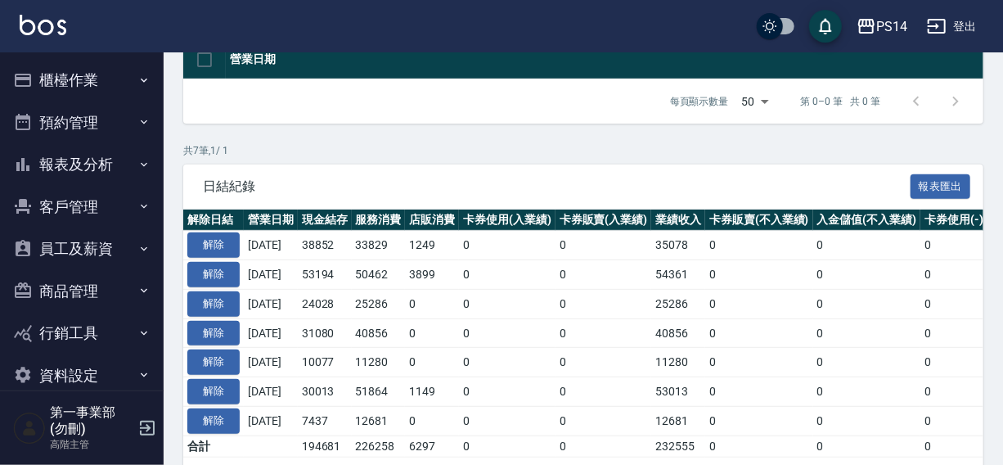
scroll to position [272, 0]
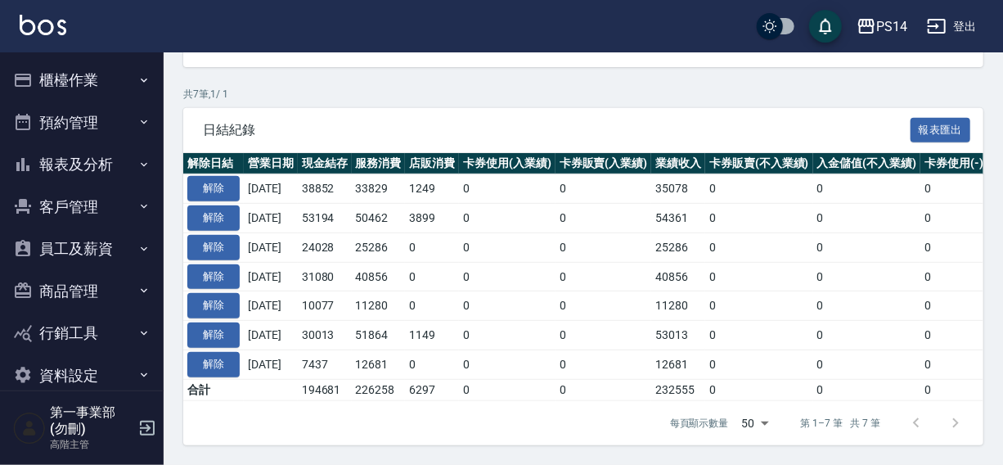
click at [640, 27] on div "PS14 登出" at bounding box center [501, 26] width 1003 height 52
